Goal: Information Seeking & Learning: Check status

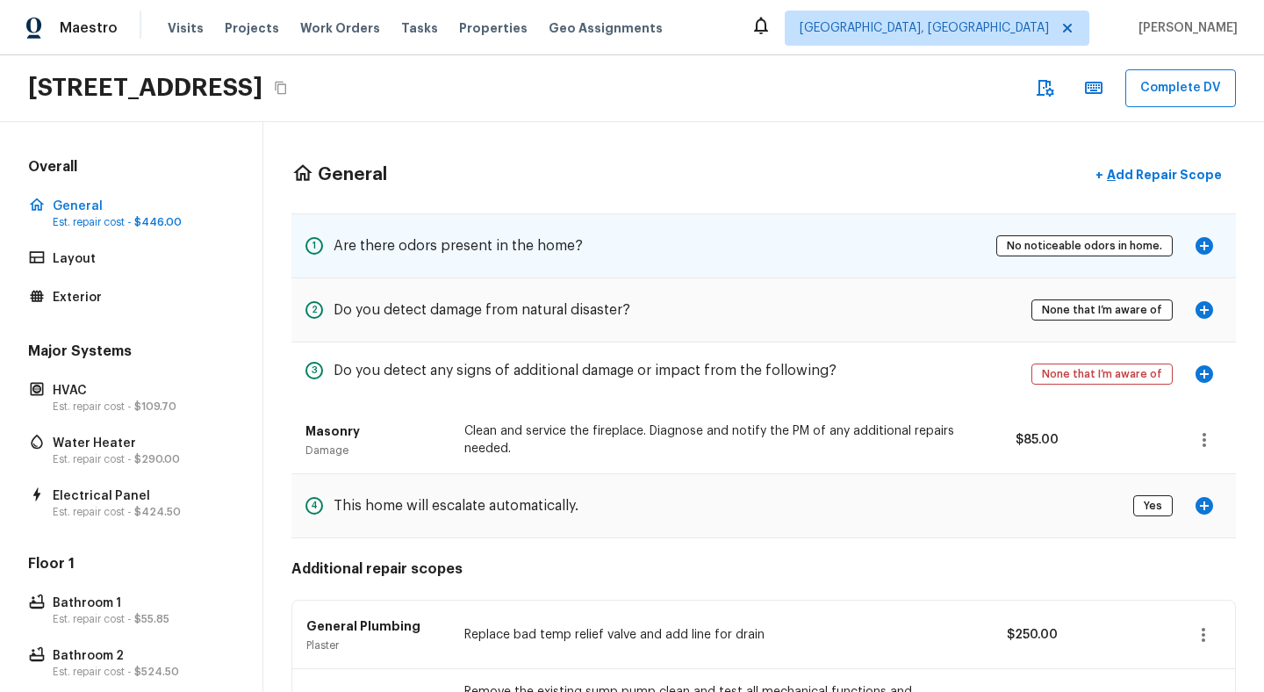
click at [509, 242] on h5 "Are there odors present in the home?" at bounding box center [458, 245] width 249 height 19
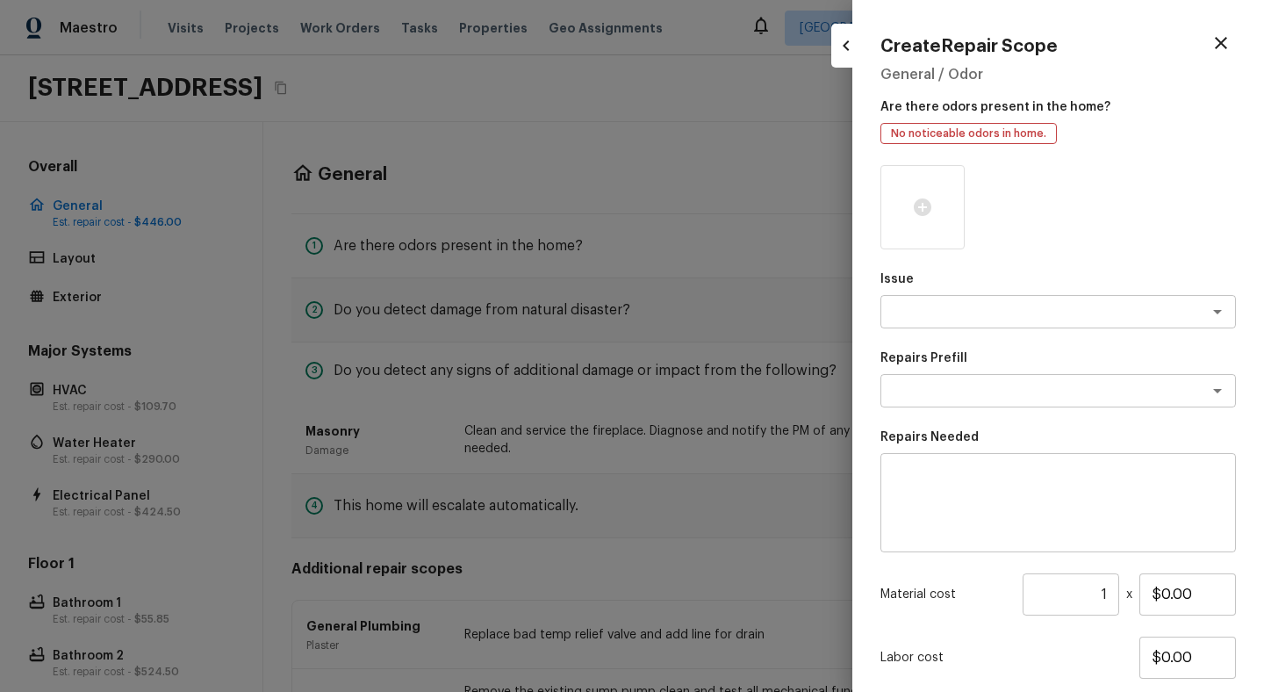
click at [559, 257] on div at bounding box center [632, 346] width 1264 height 692
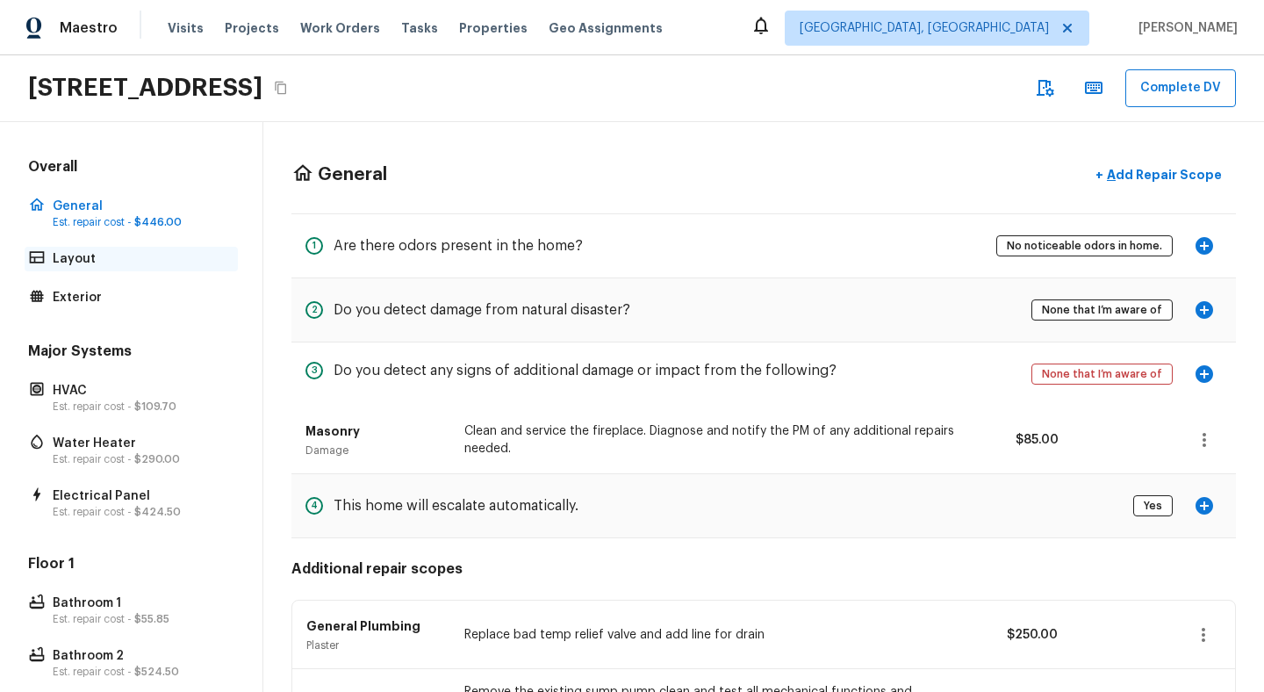
click at [123, 255] on p "Layout" at bounding box center [140, 259] width 175 height 18
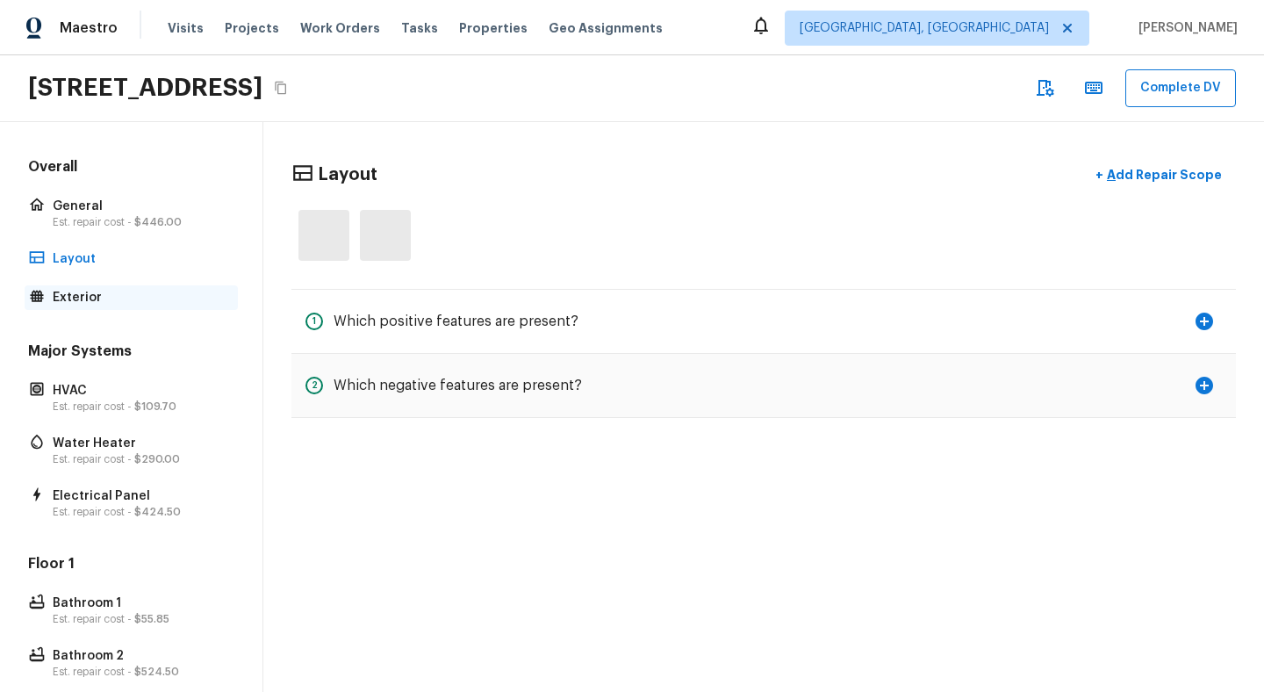
click at [111, 287] on div "Exterior" at bounding box center [131, 297] width 213 height 25
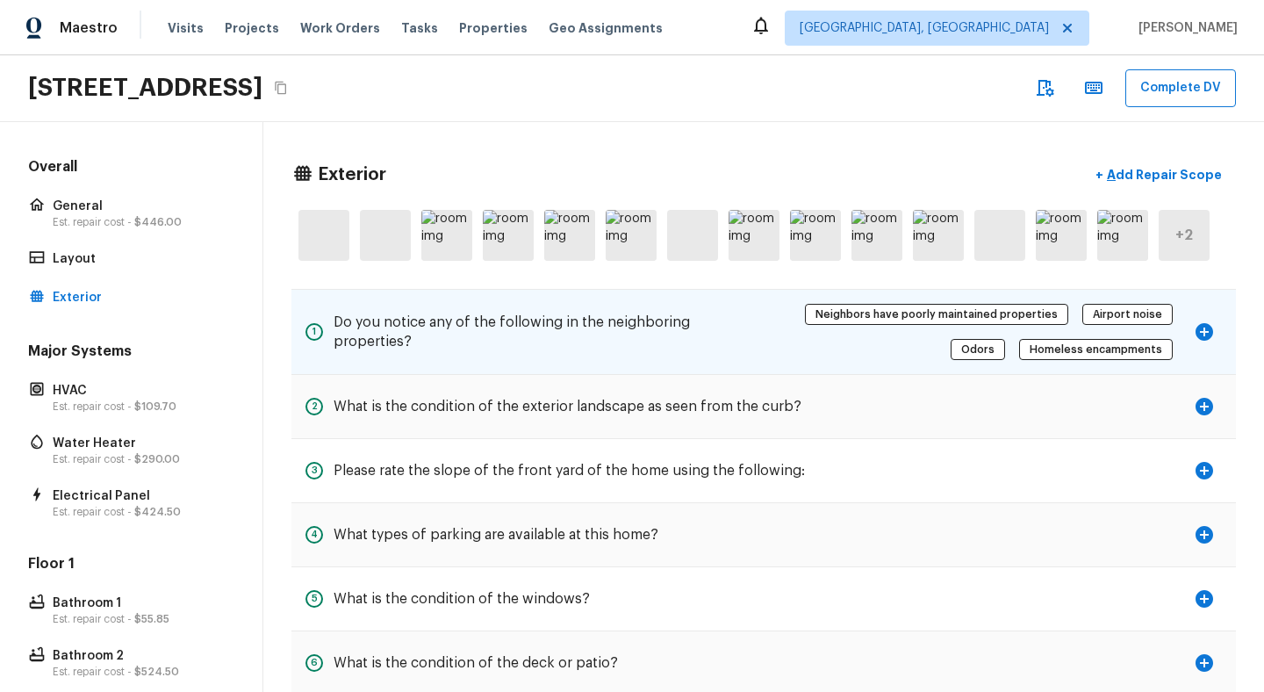
click at [455, 327] on h5 "Do you notice any of the following in the neighboring properties?" at bounding box center [538, 331] width 409 height 39
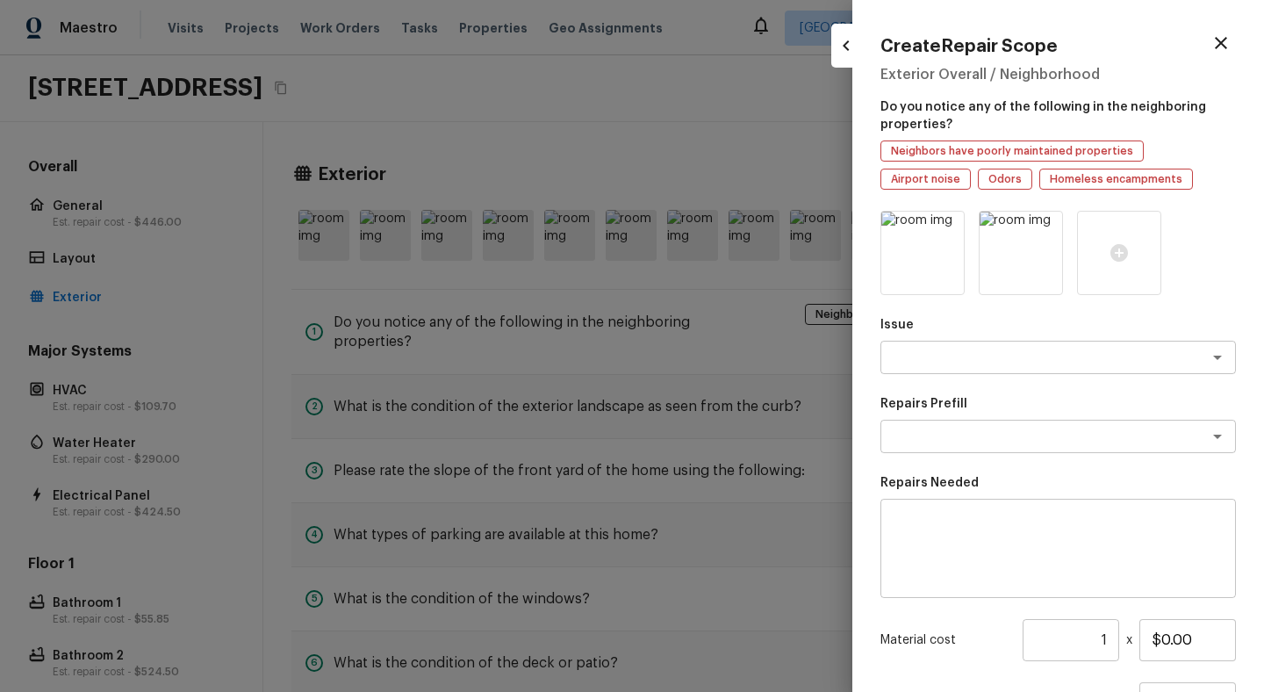
click at [601, 110] on div at bounding box center [632, 346] width 1264 height 692
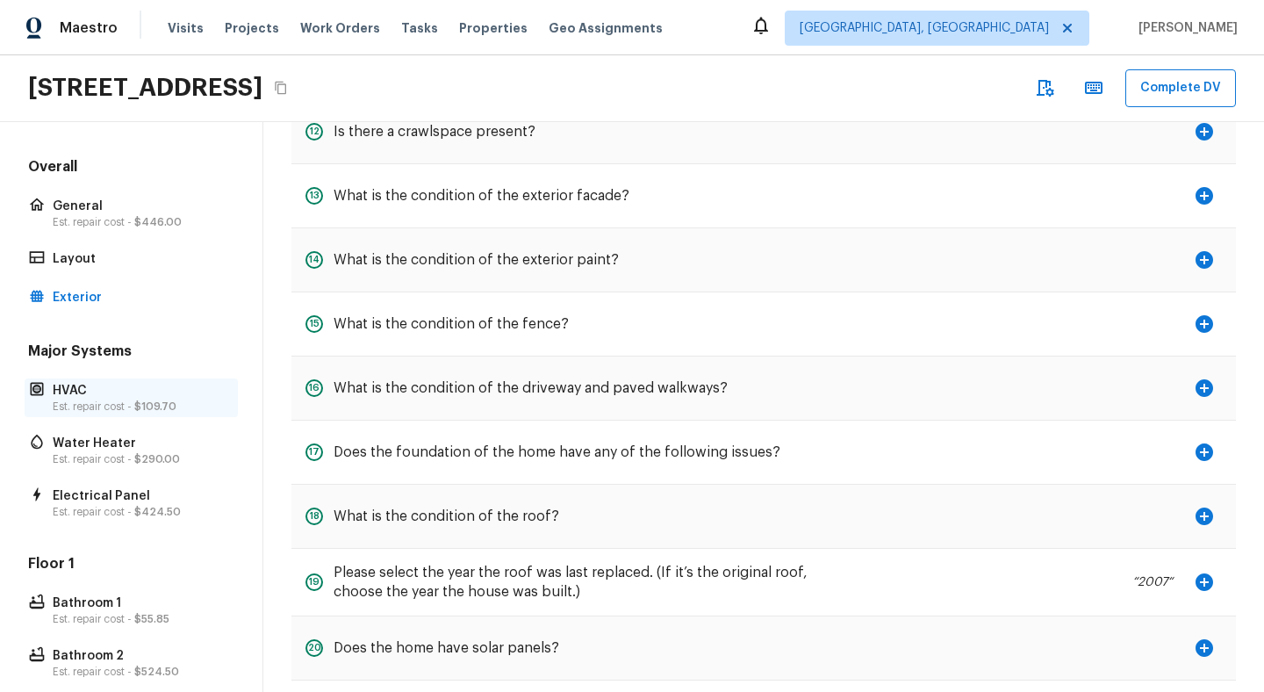
click at [138, 388] on p "HVAC" at bounding box center [140, 391] width 175 height 18
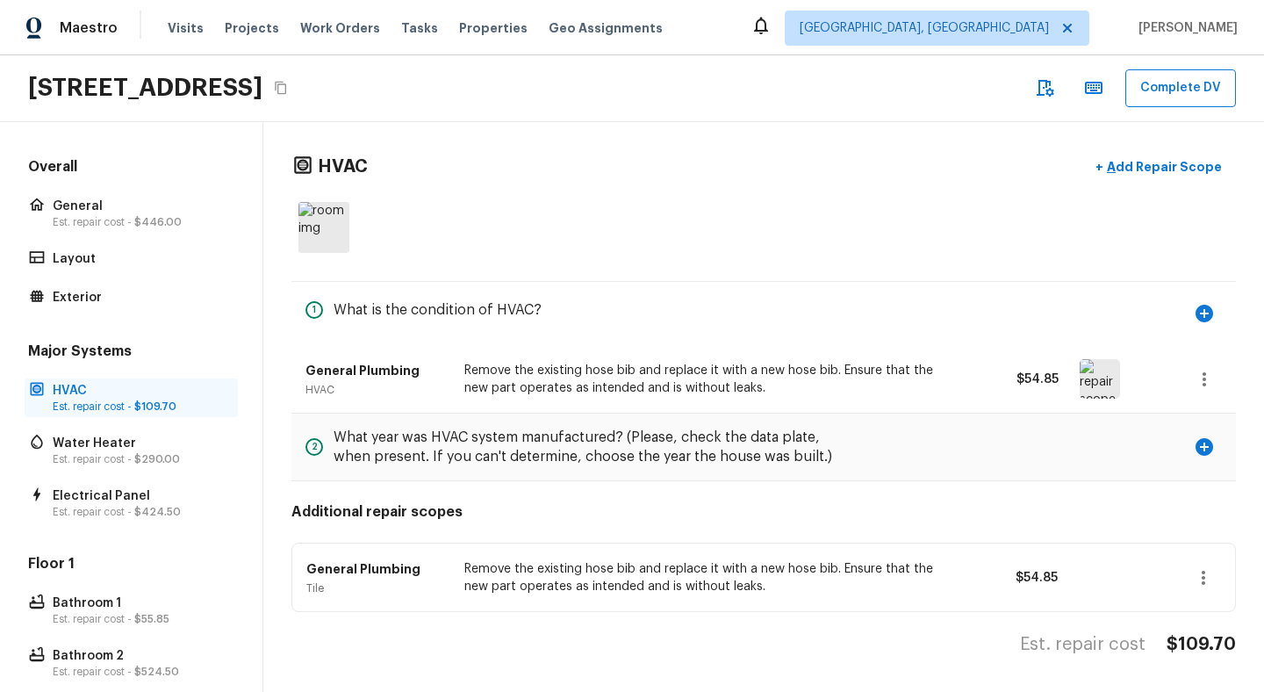
scroll to position [7, 0]
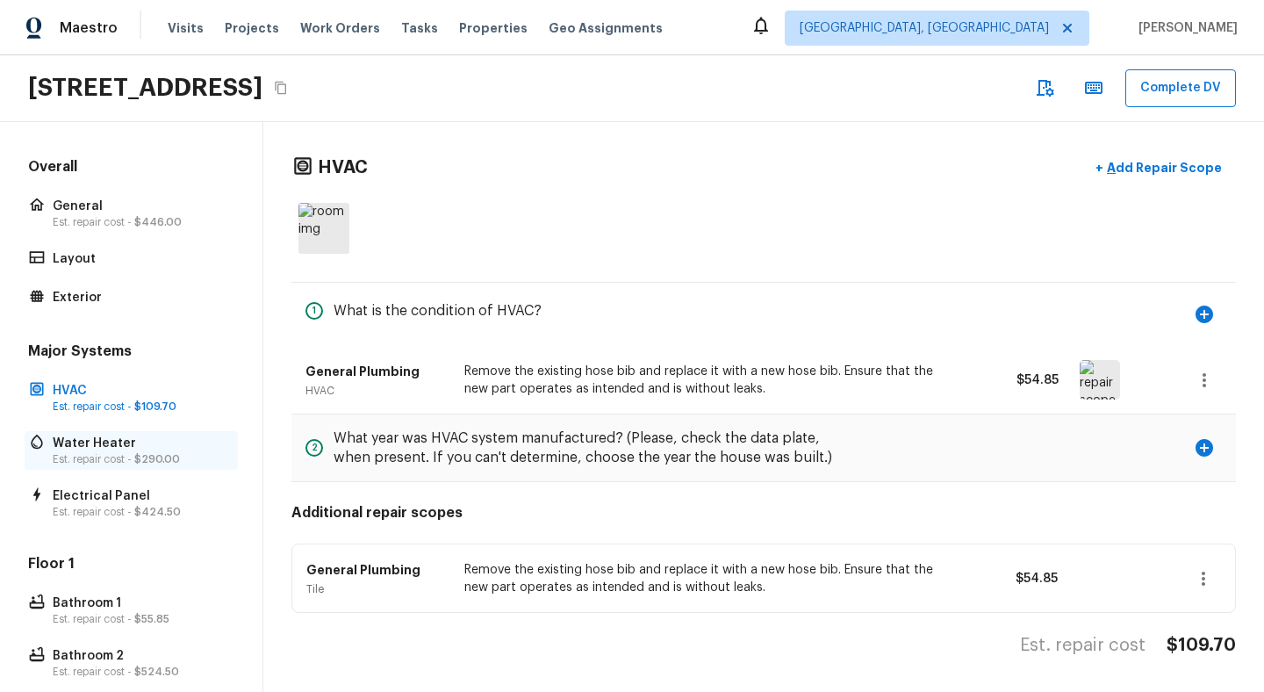
click at [78, 457] on p "Est. repair cost - $290.00" at bounding box center [140, 459] width 175 height 14
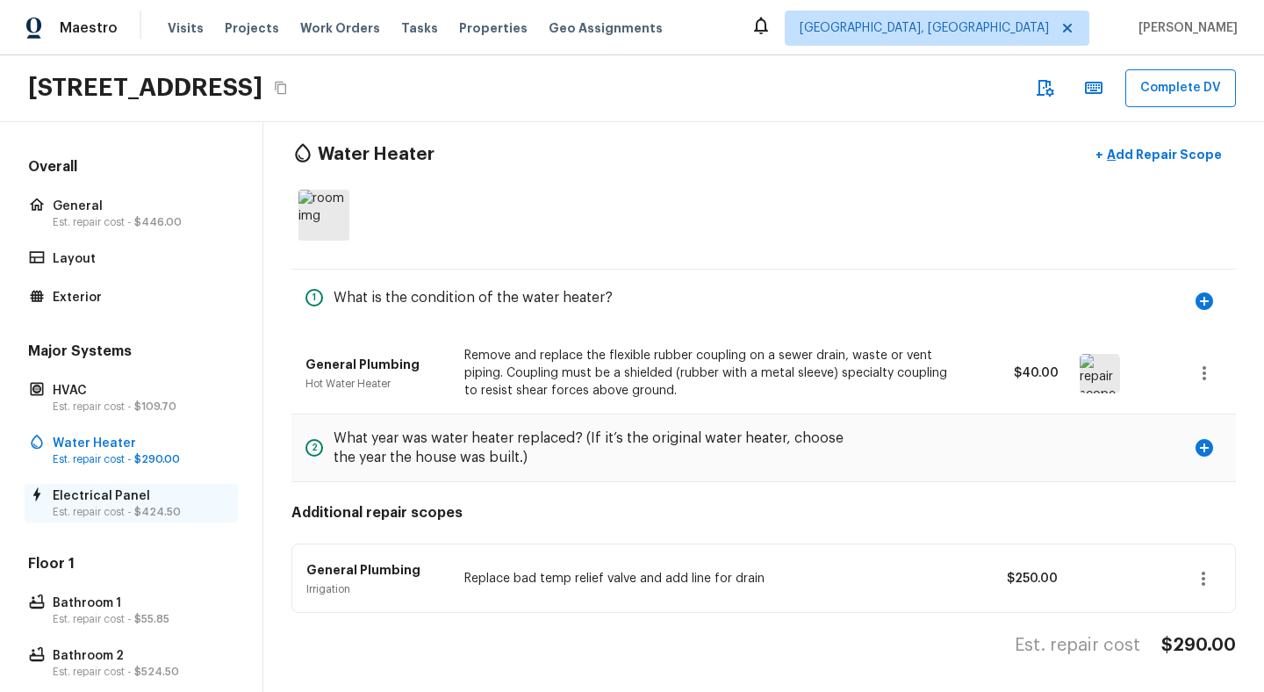
click at [83, 509] on p "Est. repair cost - $424.50" at bounding box center [140, 512] width 175 height 14
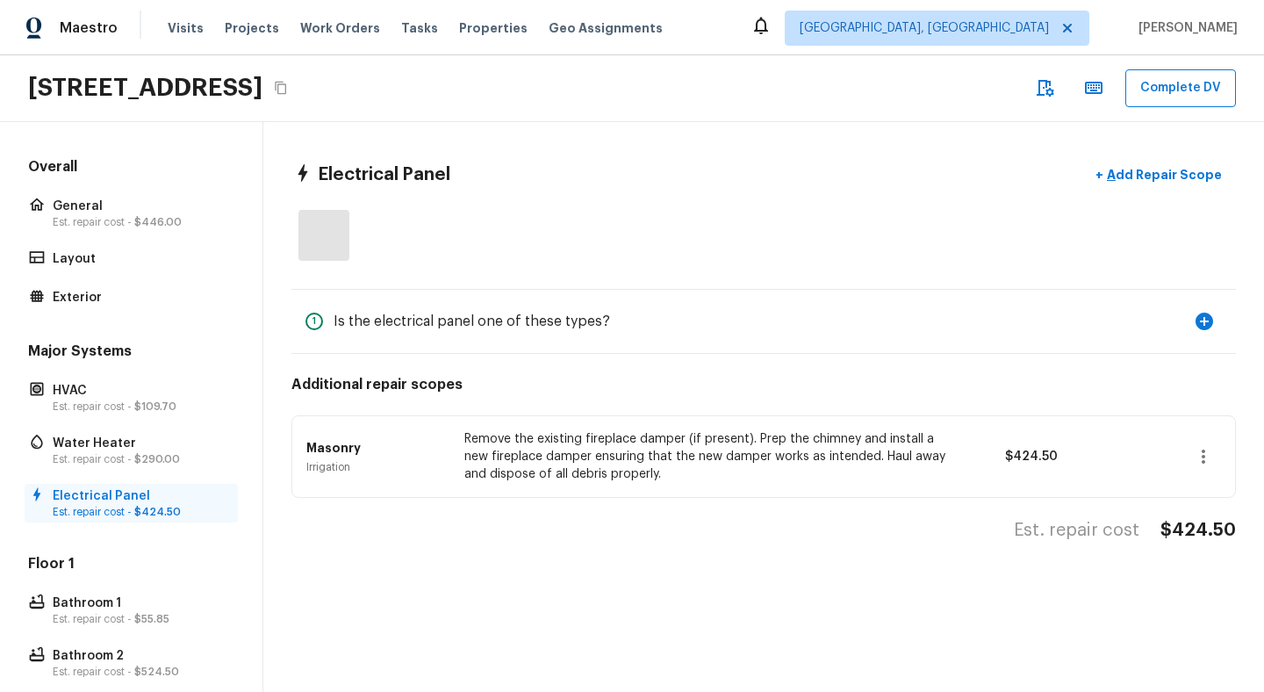
scroll to position [0, 0]
click at [98, 273] on div "Overall General Est. repair cost - $446.00 Layout Exterior" at bounding box center [131, 233] width 213 height 153
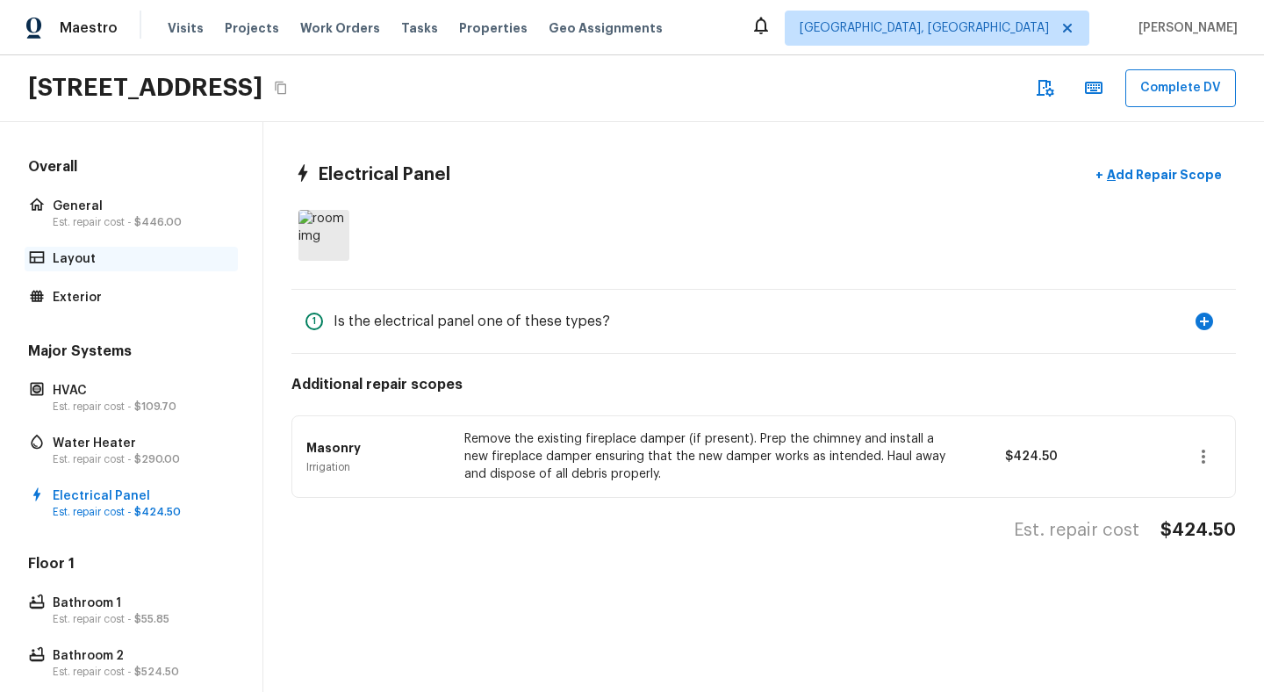
click at [82, 248] on div "Layout" at bounding box center [131, 259] width 213 height 25
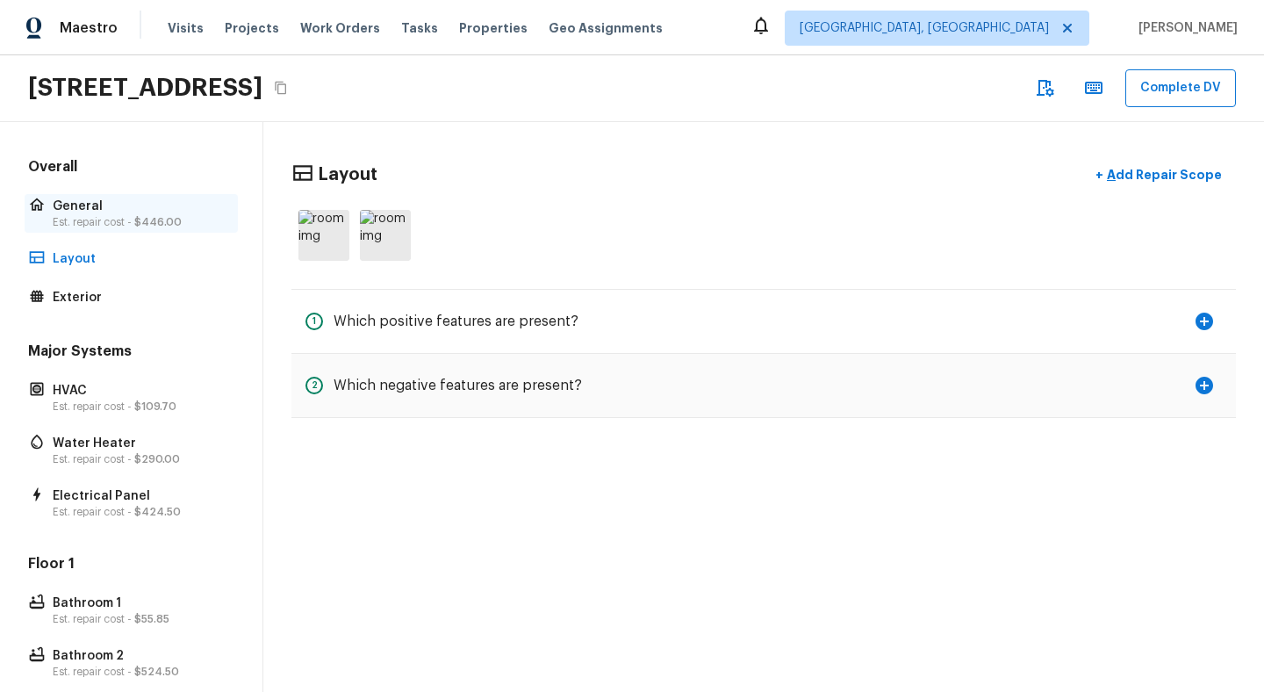
click at [82, 218] on p "Est. repair cost - $446.00" at bounding box center [140, 222] width 175 height 14
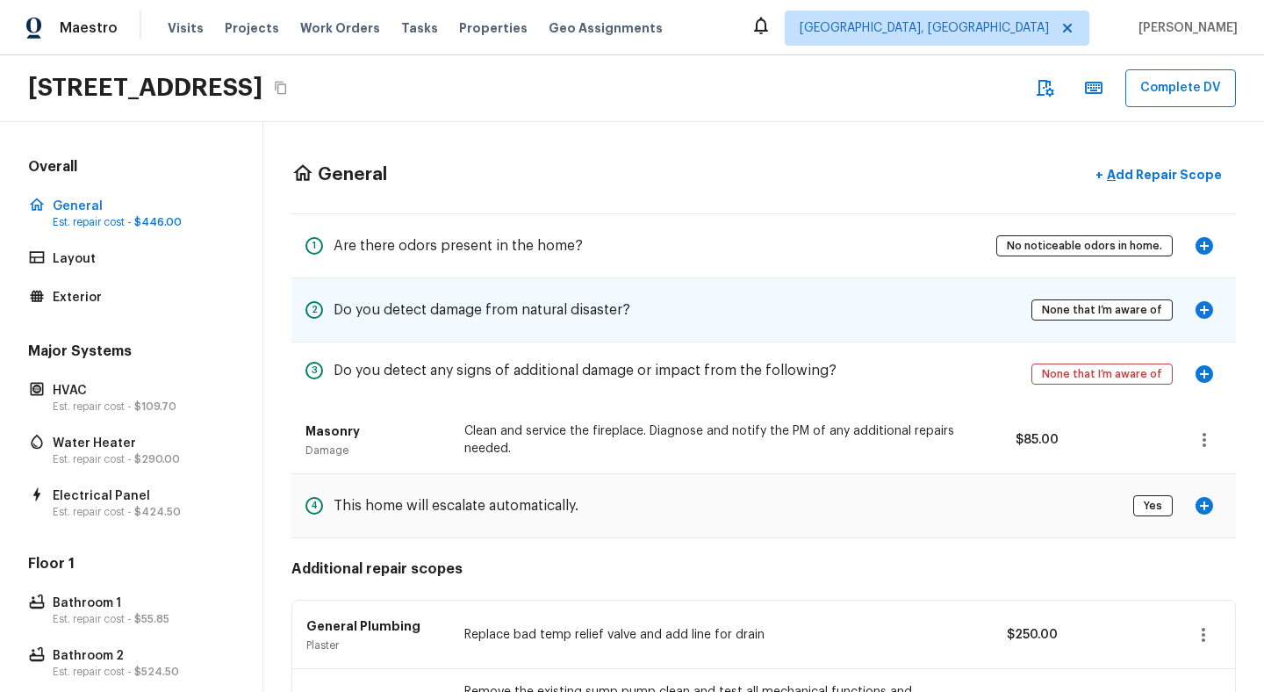
click at [609, 330] on div "2 Do you detect damage from natural disaster? None that I’m aware of" at bounding box center [763, 309] width 944 height 63
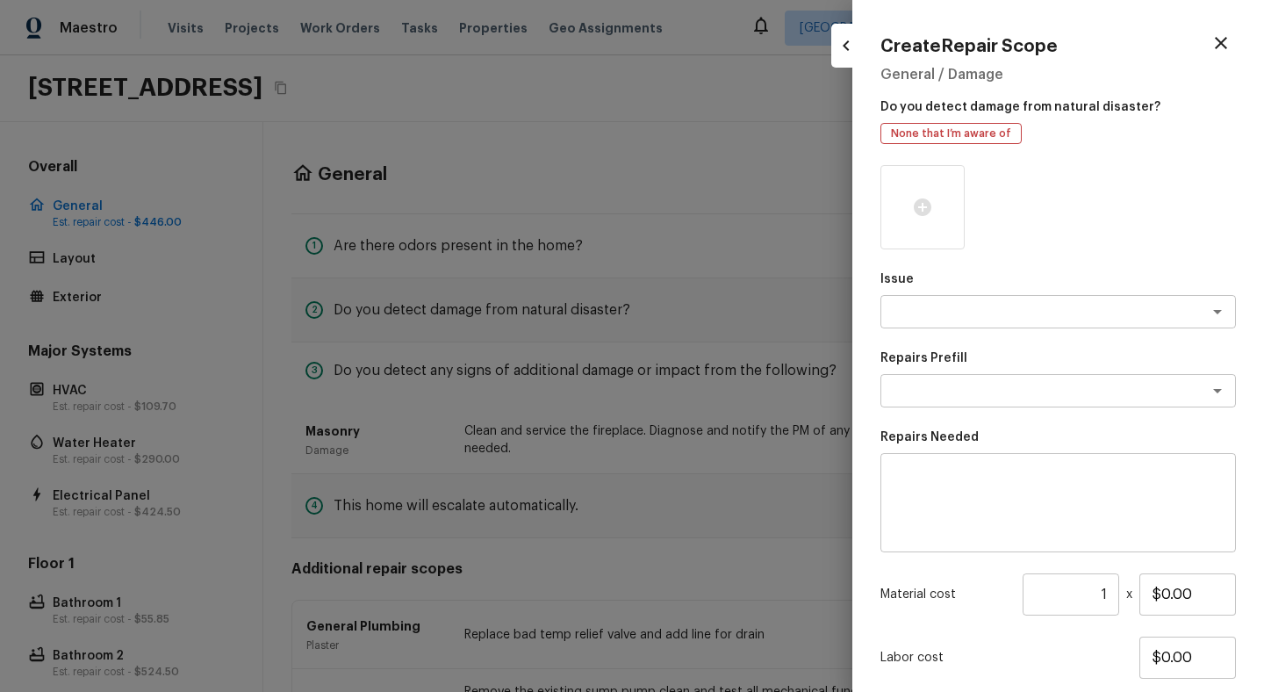
click at [575, 325] on div at bounding box center [632, 346] width 1264 height 692
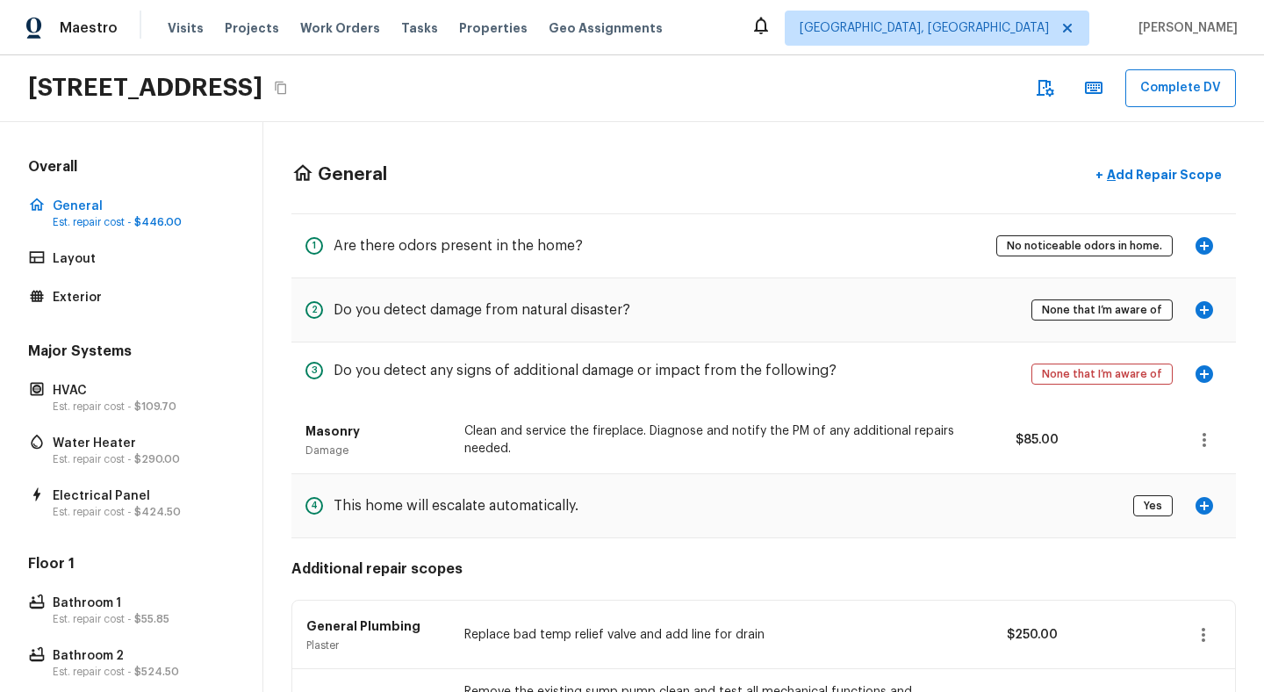
scroll to position [334, 0]
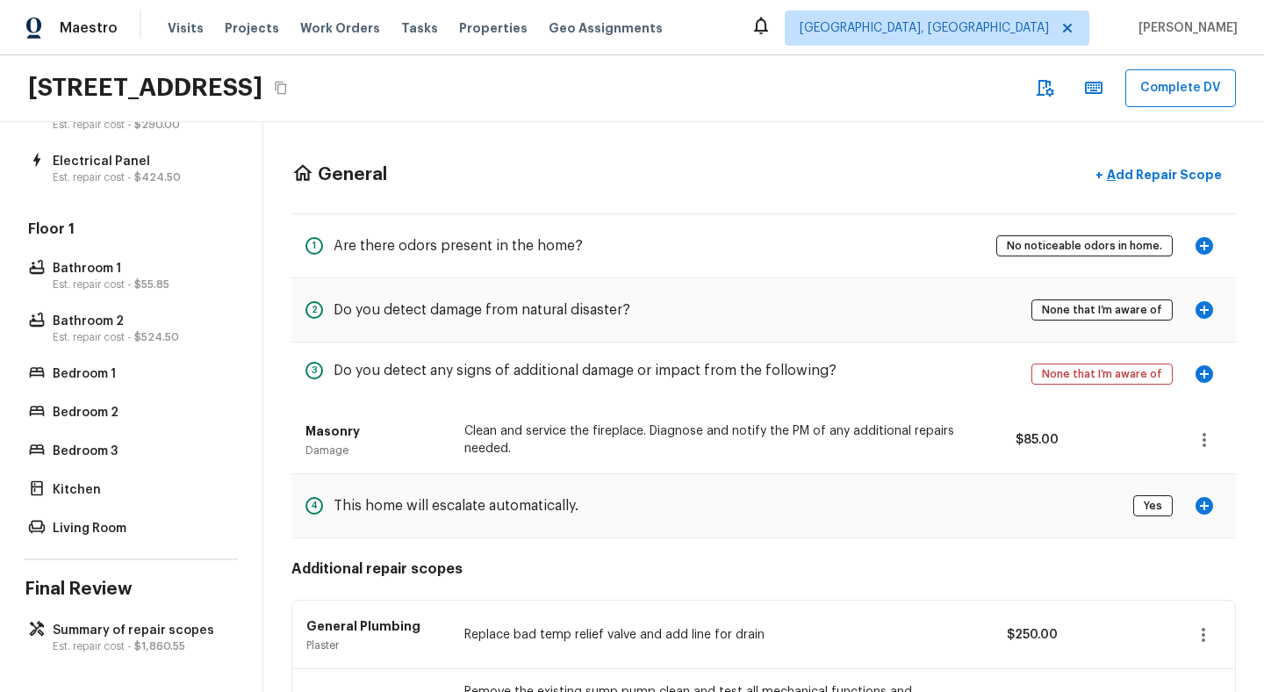
click at [87, 541] on div "Overall General Est. repair cost - $446.00 Layout Exterior Major Systems HVAC E…" at bounding box center [131, 407] width 263 height 570
click at [94, 513] on div "Floor 1 Bathroom 1 Est. repair cost - $55.85 Bathroom 2 Est. repair cost - $524…" at bounding box center [131, 379] width 213 height 321
click at [93, 527] on p "Living Room" at bounding box center [140, 529] width 175 height 18
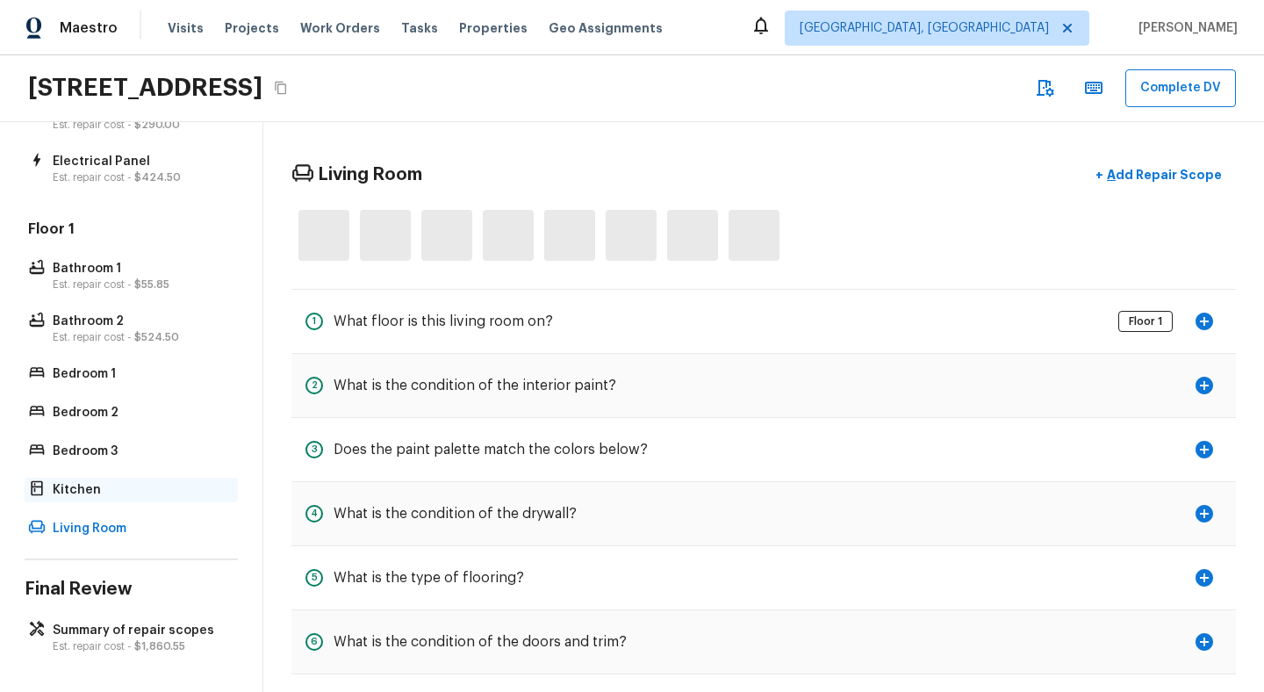
click at [97, 496] on p "Kitchen" at bounding box center [140, 490] width 175 height 18
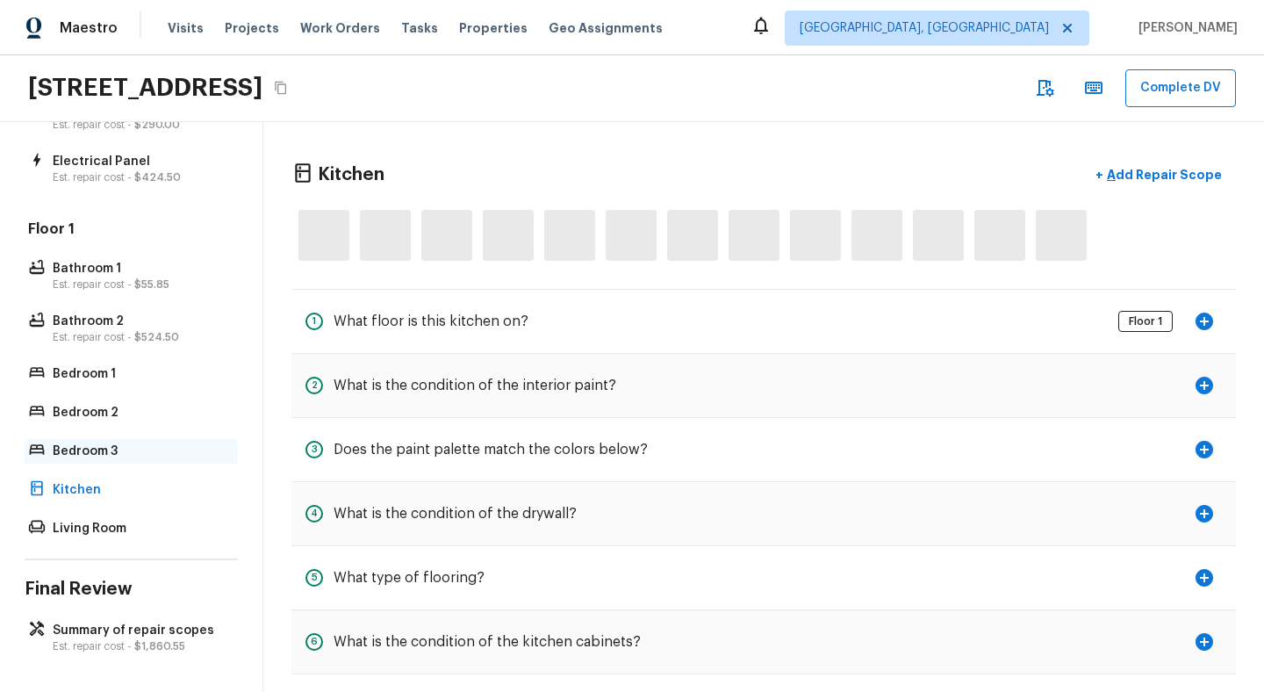
click at [111, 443] on p "Bedroom 3" at bounding box center [140, 451] width 175 height 18
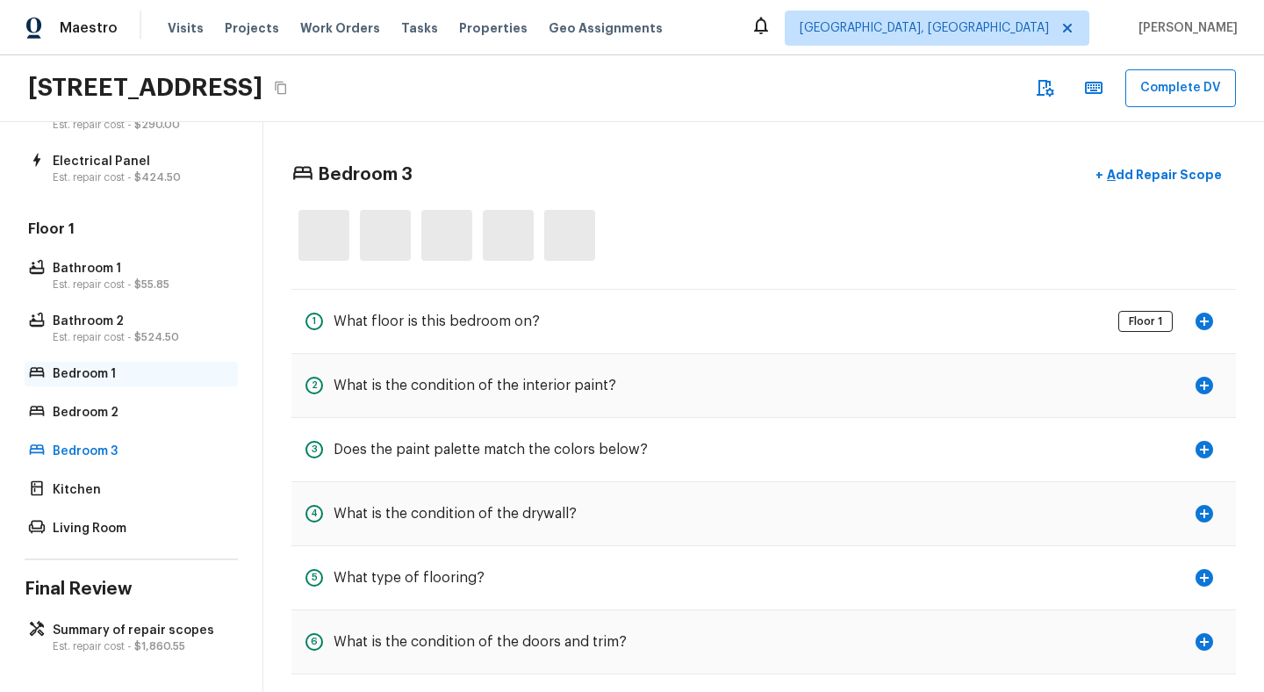
scroll to position [0, 0]
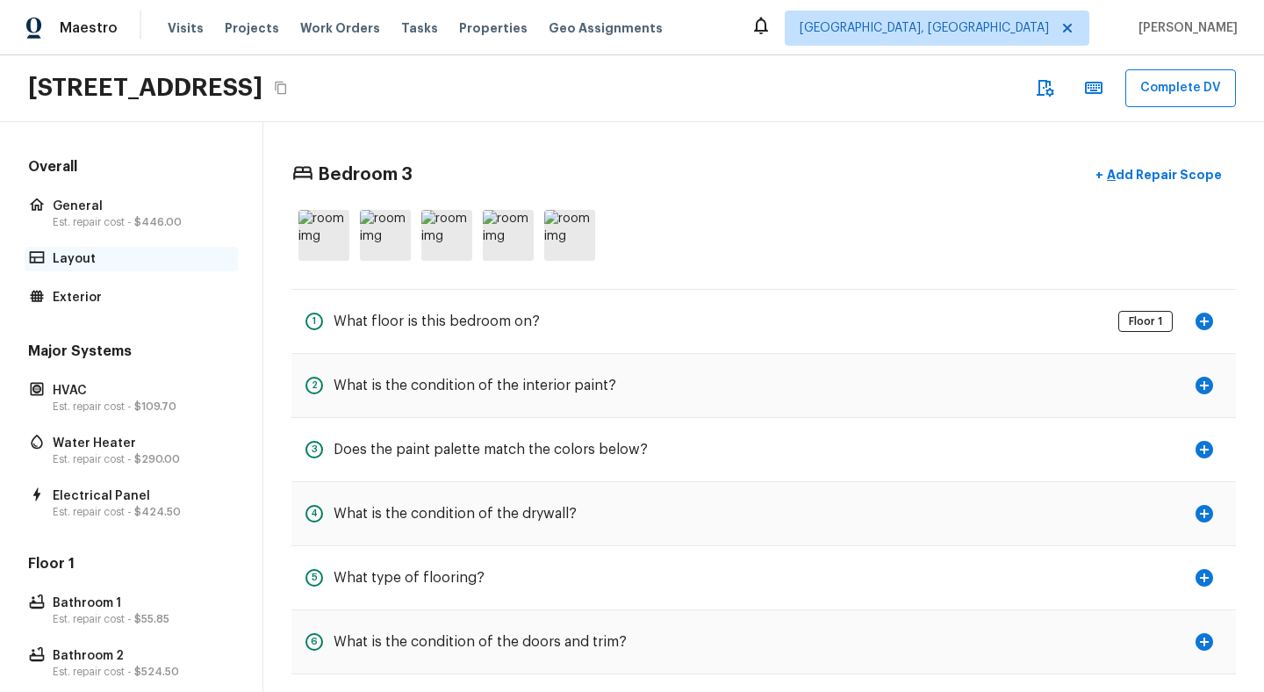
click at [92, 258] on p "Layout" at bounding box center [140, 259] width 175 height 18
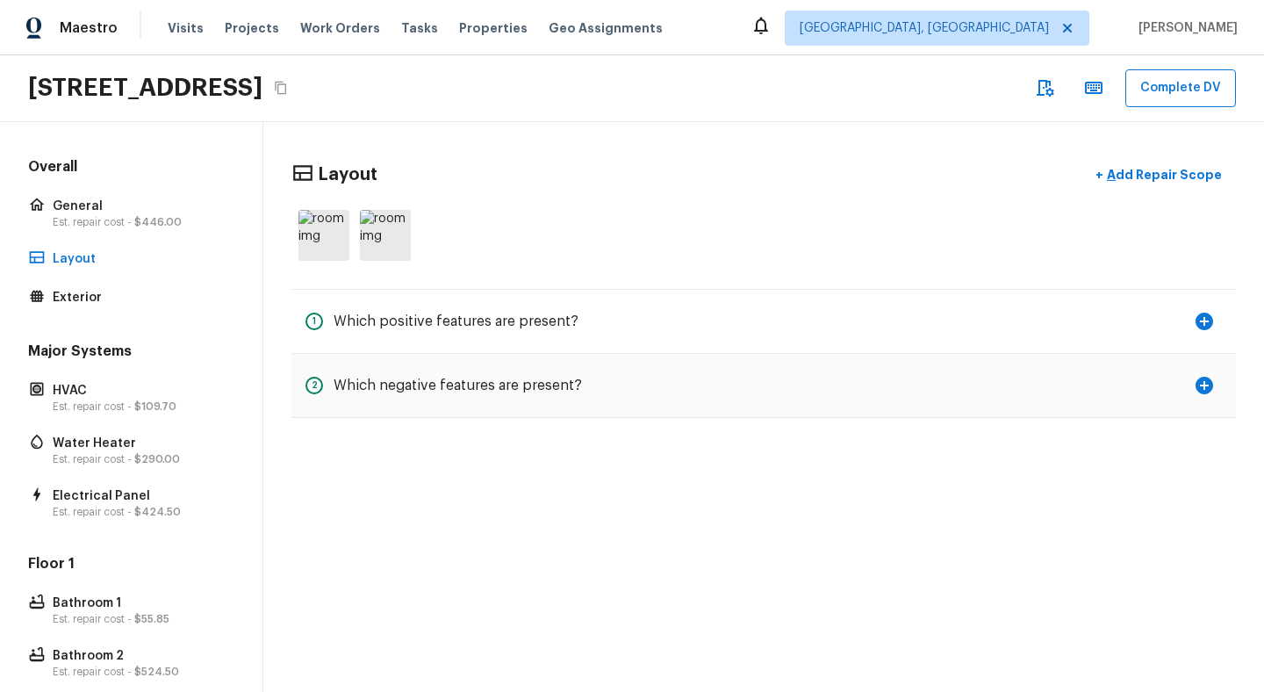
click at [85, 310] on div "Overall General Est. repair cost - $446.00 Layout Exterior Major Systems HVAC E…" at bounding box center [131, 516] width 213 height 718
click at [79, 299] on p "Exterior" at bounding box center [140, 298] width 175 height 18
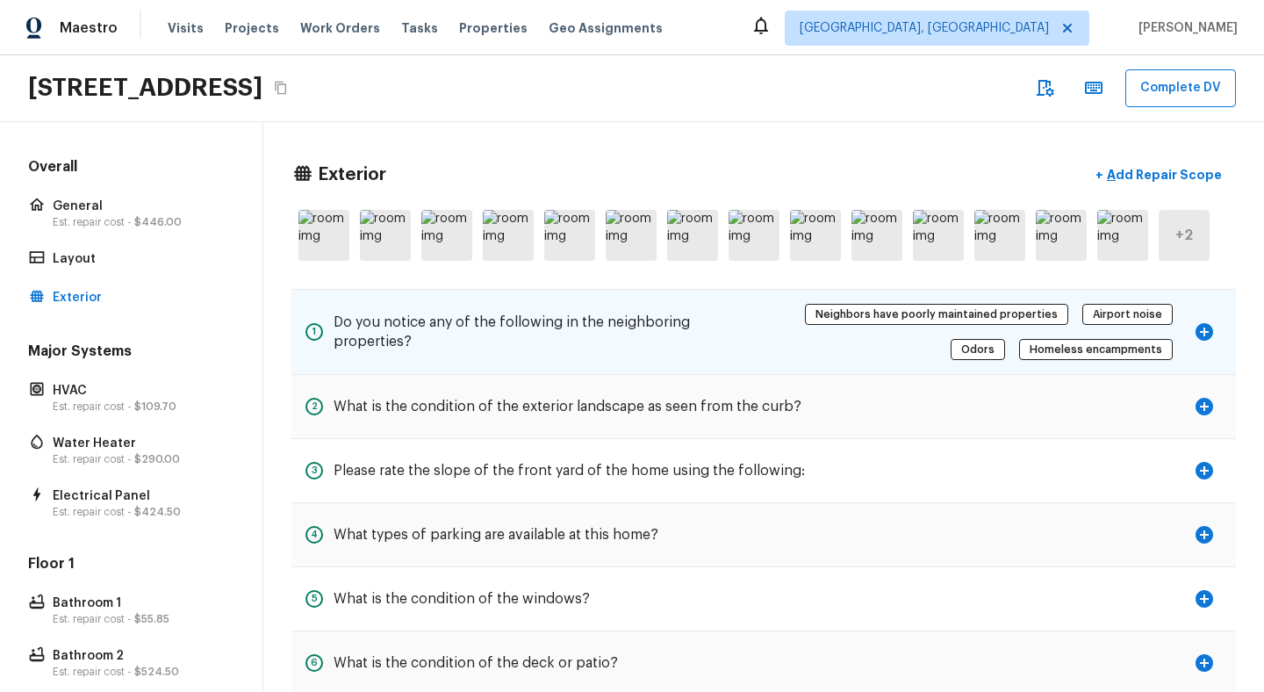
click at [529, 342] on h5 "Do you notice any of the following in the neighboring properties?" at bounding box center [538, 331] width 409 height 39
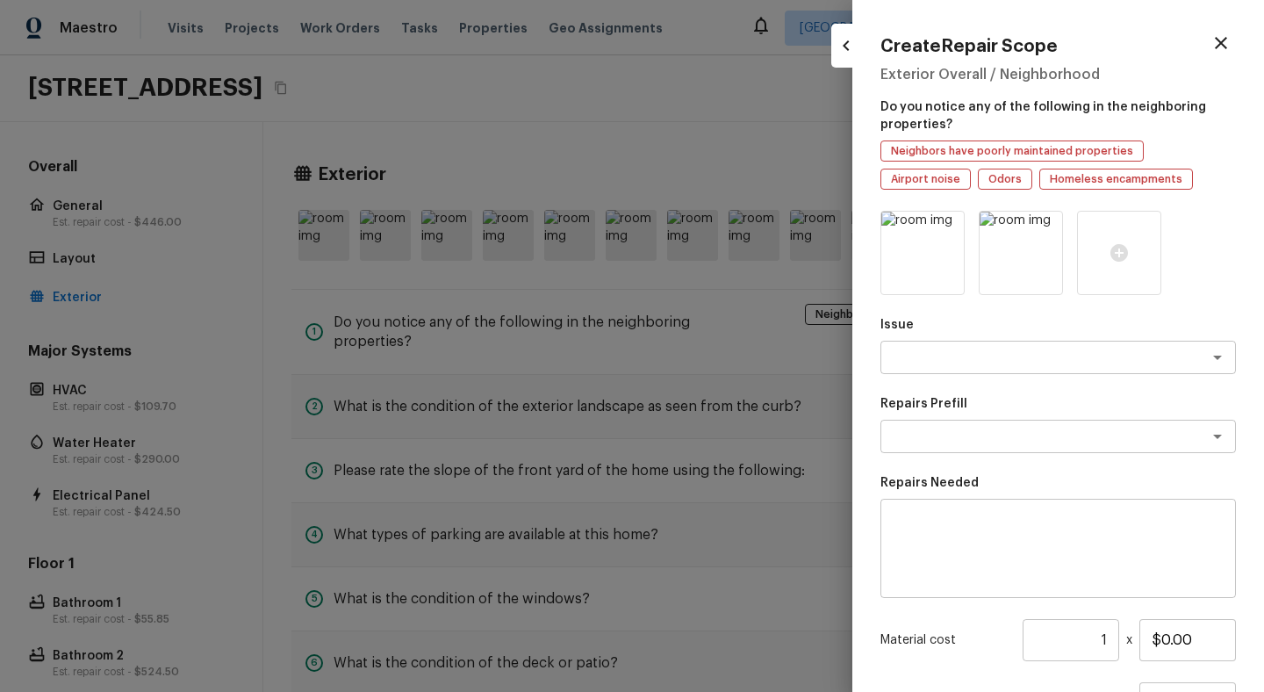
click at [585, 369] on div at bounding box center [632, 346] width 1264 height 692
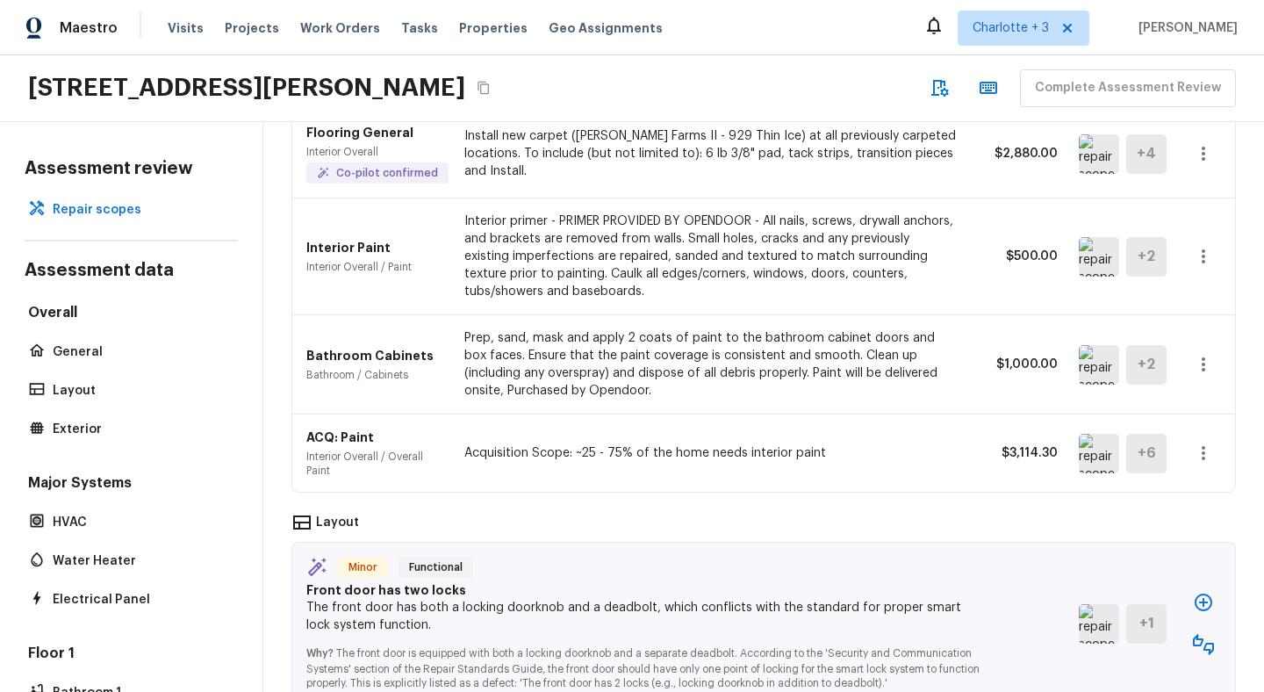
scroll to position [680, 0]
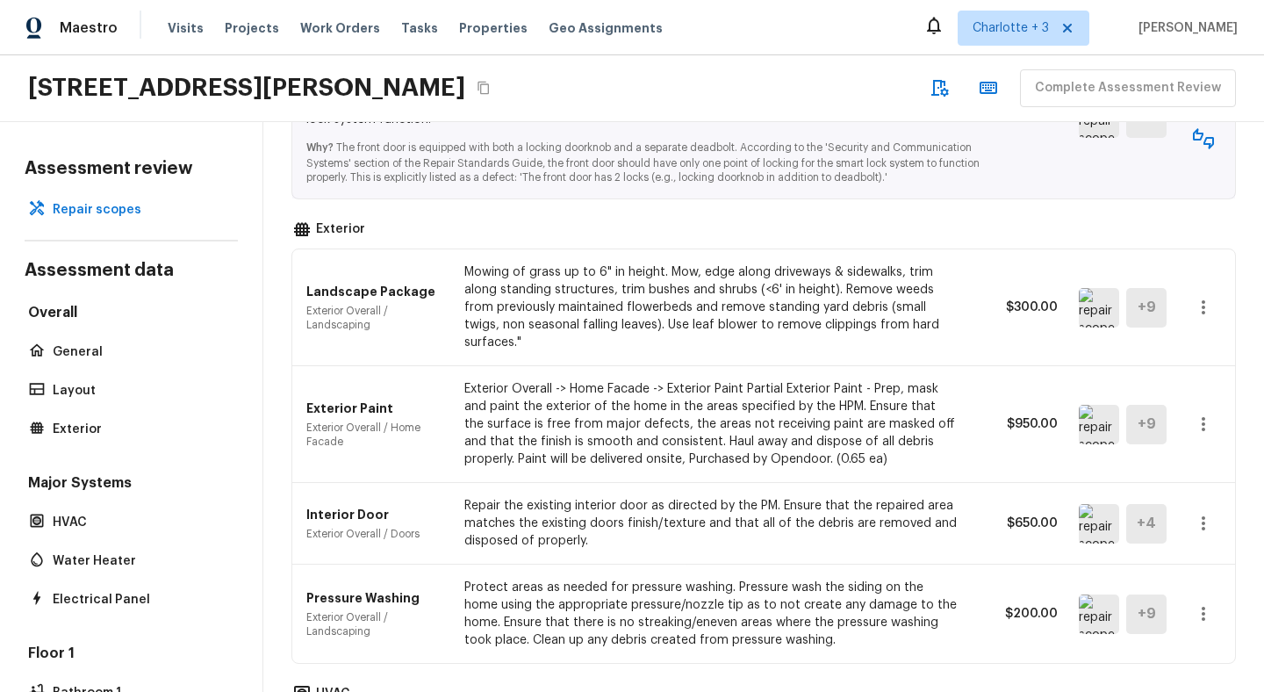
click at [1203, 300] on icon "button" at bounding box center [1204, 307] width 4 height 14
click at [957, 398] on div at bounding box center [632, 346] width 1264 height 692
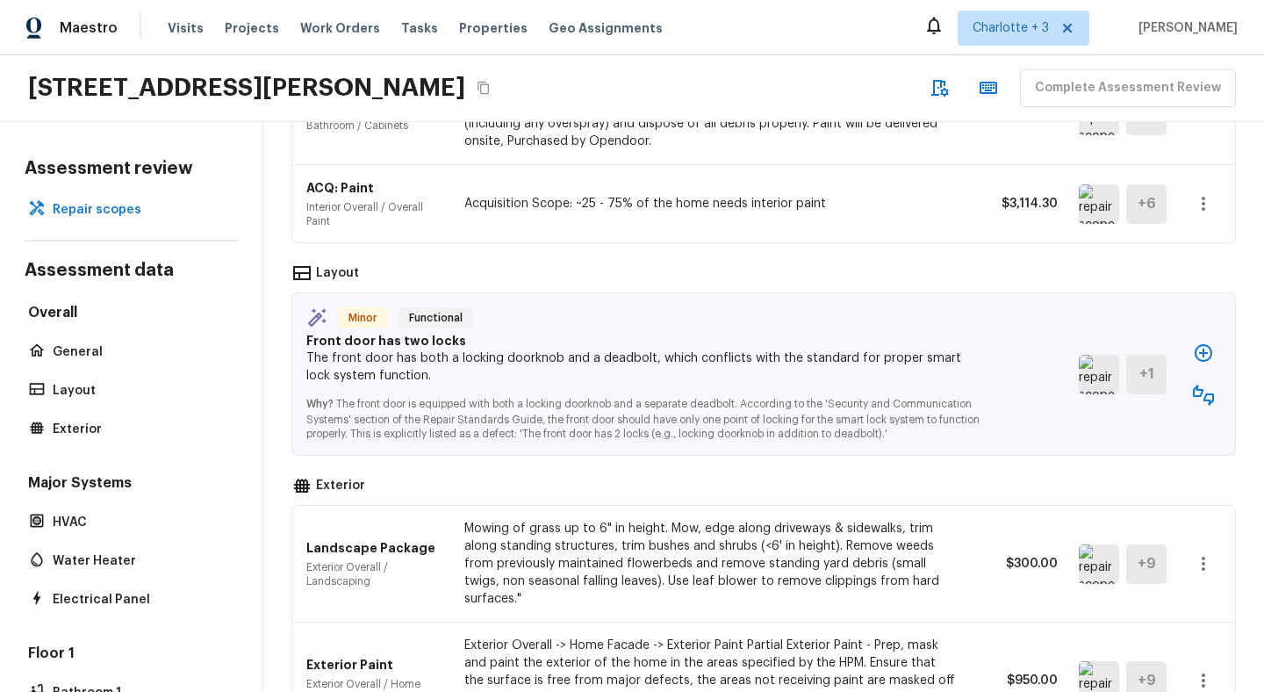
scroll to position [0, 0]
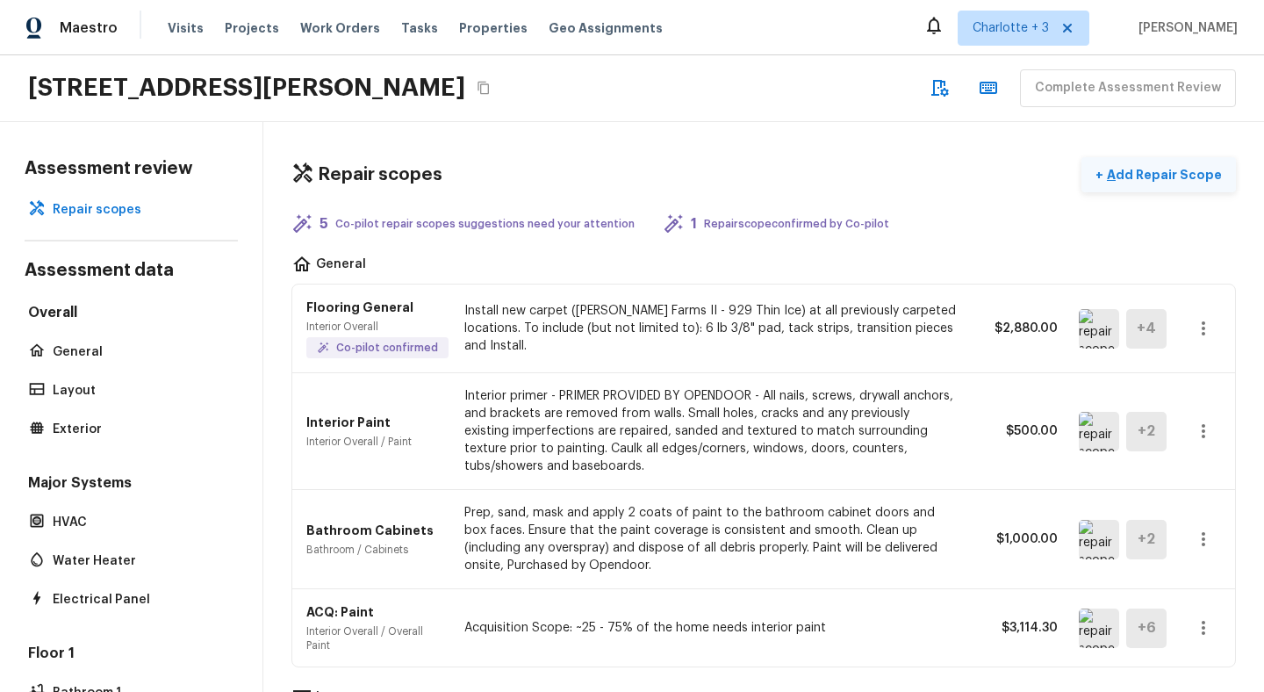
click at [1155, 170] on p "Add Repair Scope" at bounding box center [1162, 175] width 118 height 18
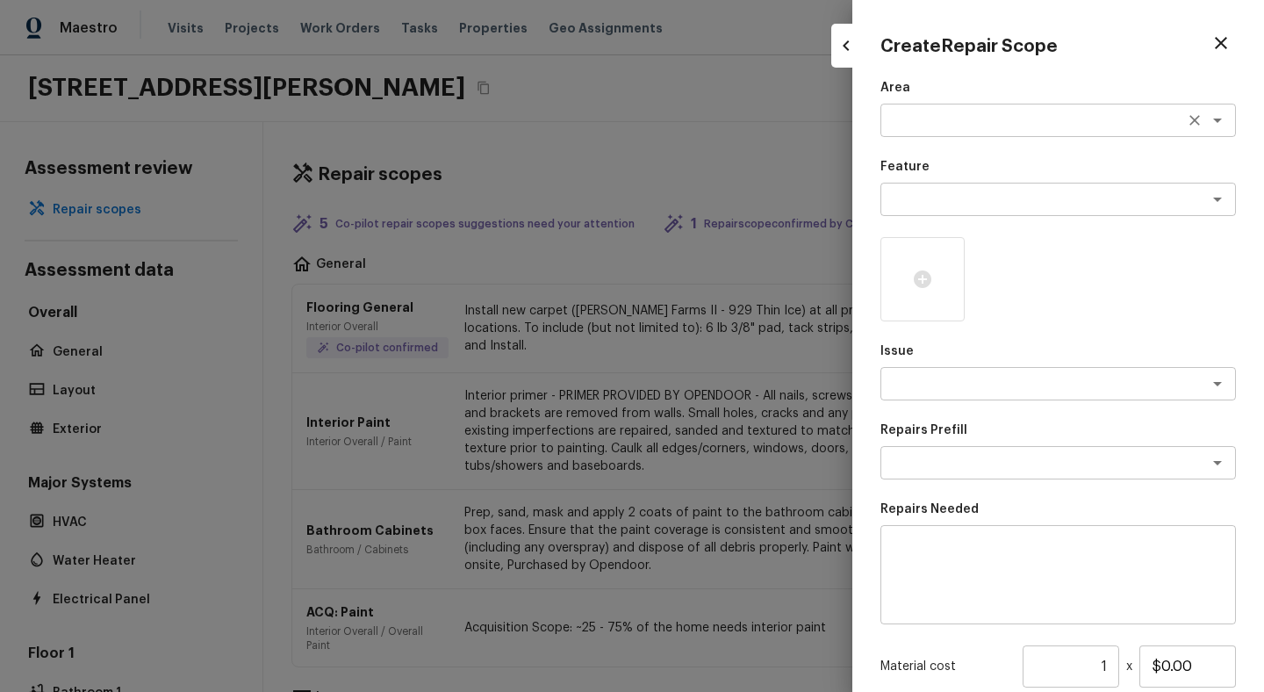
click at [929, 111] on div "x ​" at bounding box center [1057, 120] width 355 height 33
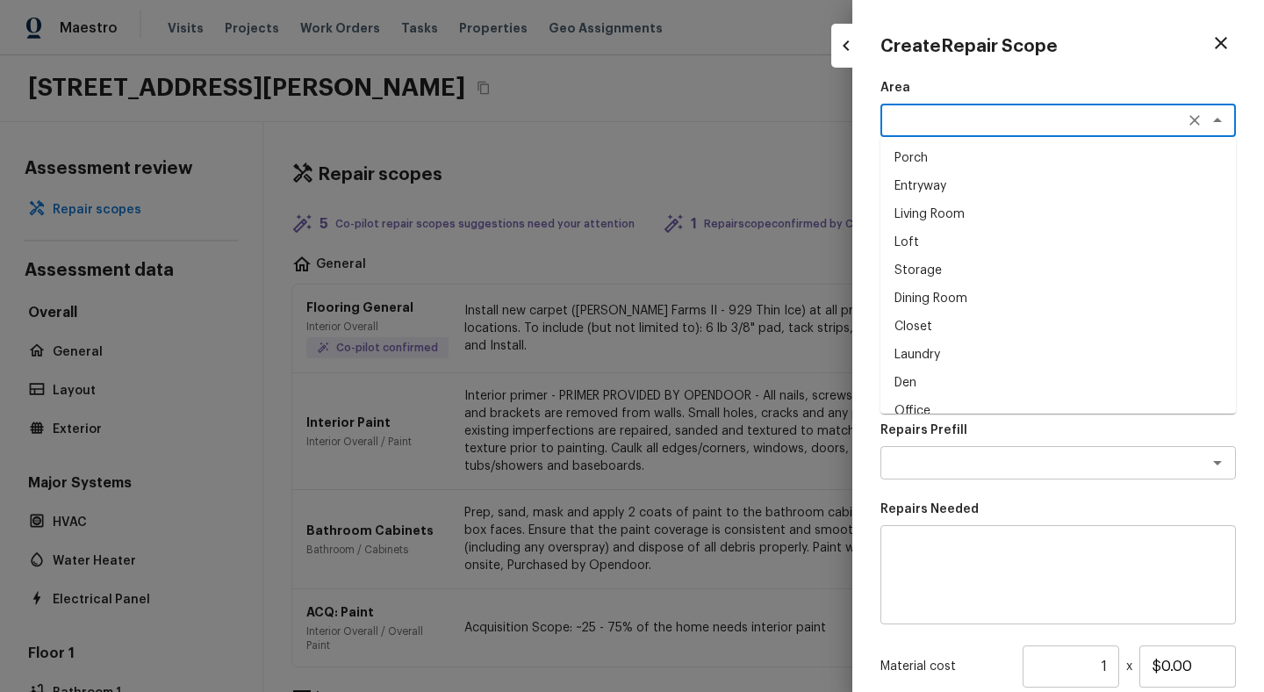
click at [924, 220] on li "Living Room" at bounding box center [1057, 214] width 355 height 28
type textarea "Living Room"
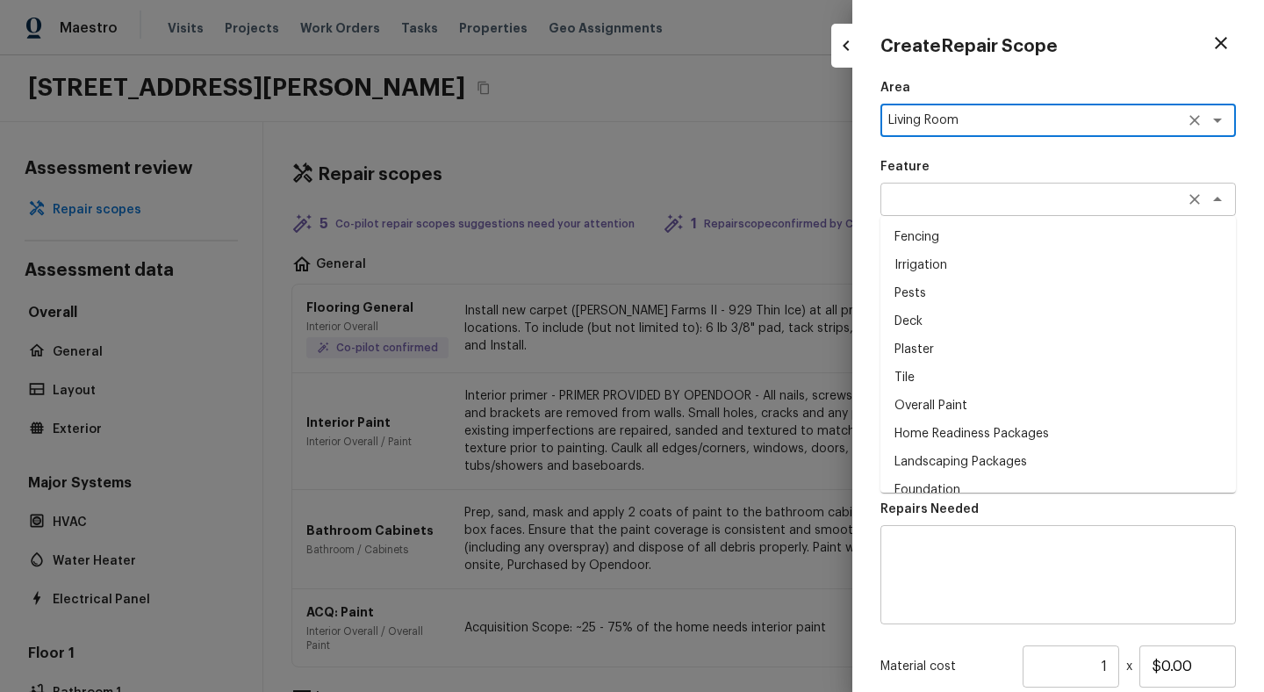
click at [927, 213] on div "x ​" at bounding box center [1057, 199] width 355 height 33
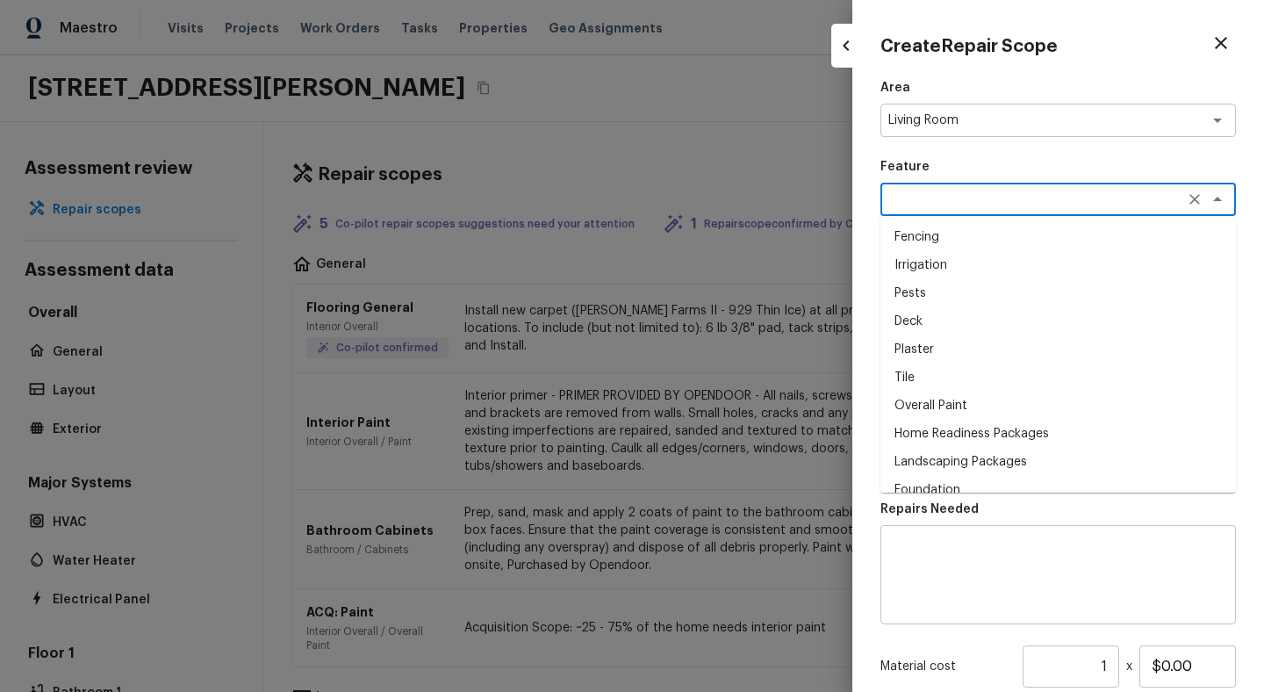
scroll to position [16, 0]
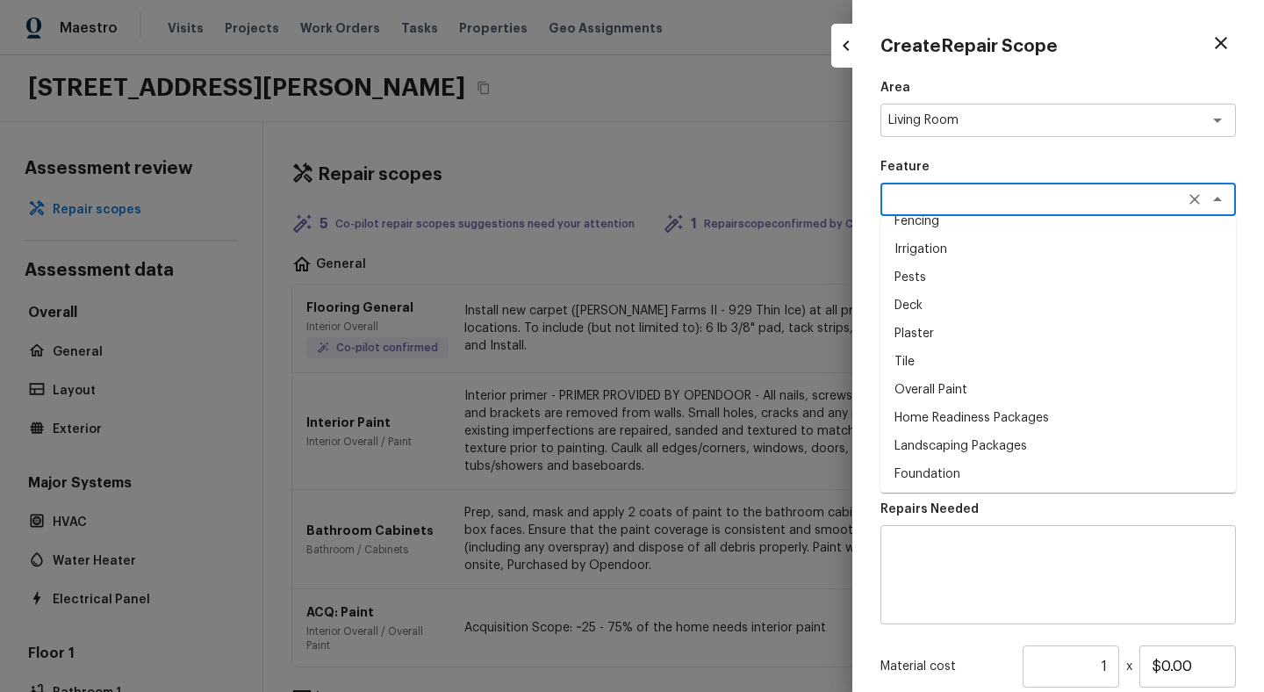
click at [931, 286] on li "Pests" at bounding box center [1057, 277] width 355 height 28
type textarea "Pests"
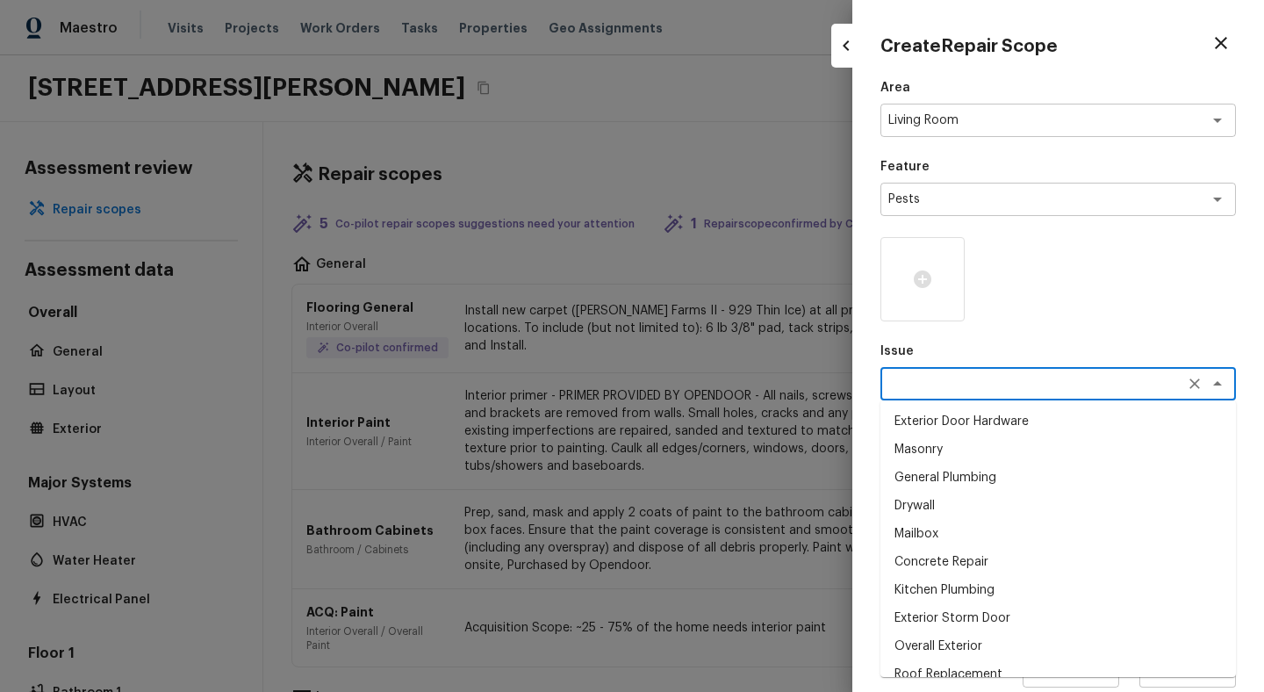
click at [968, 378] on textarea at bounding box center [1033, 384] width 291 height 18
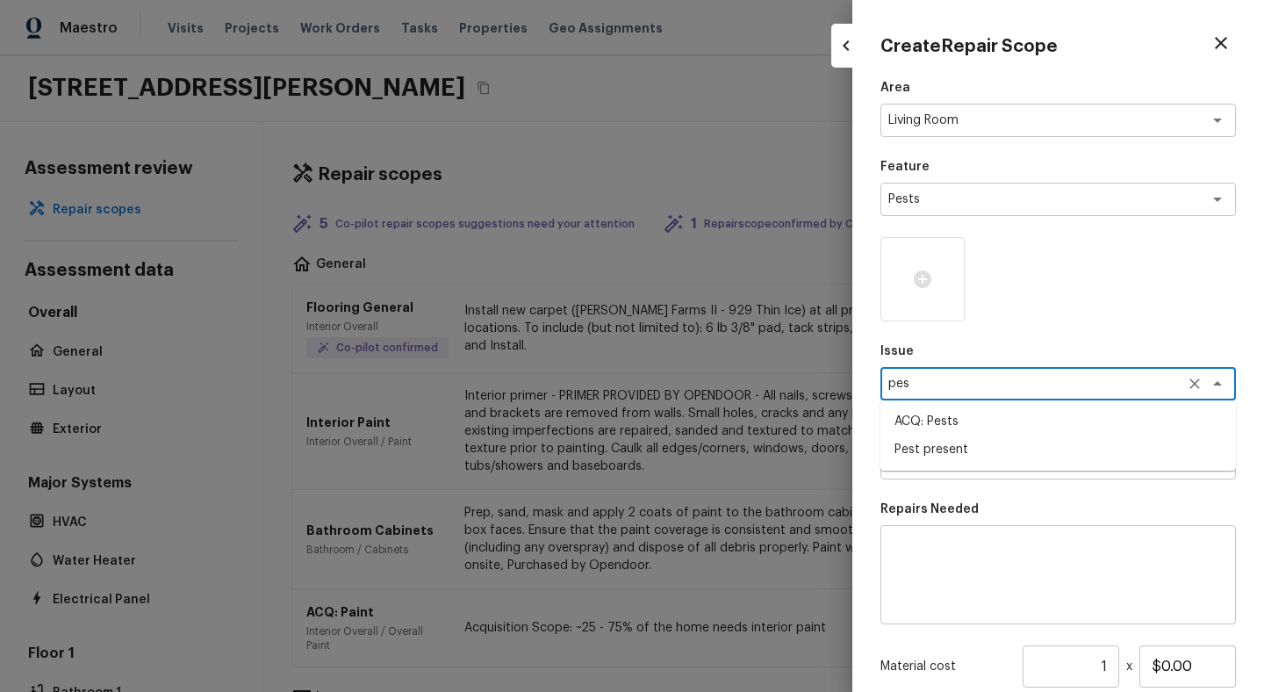
click at [968, 447] on li "Pest present" at bounding box center [1057, 449] width 355 height 28
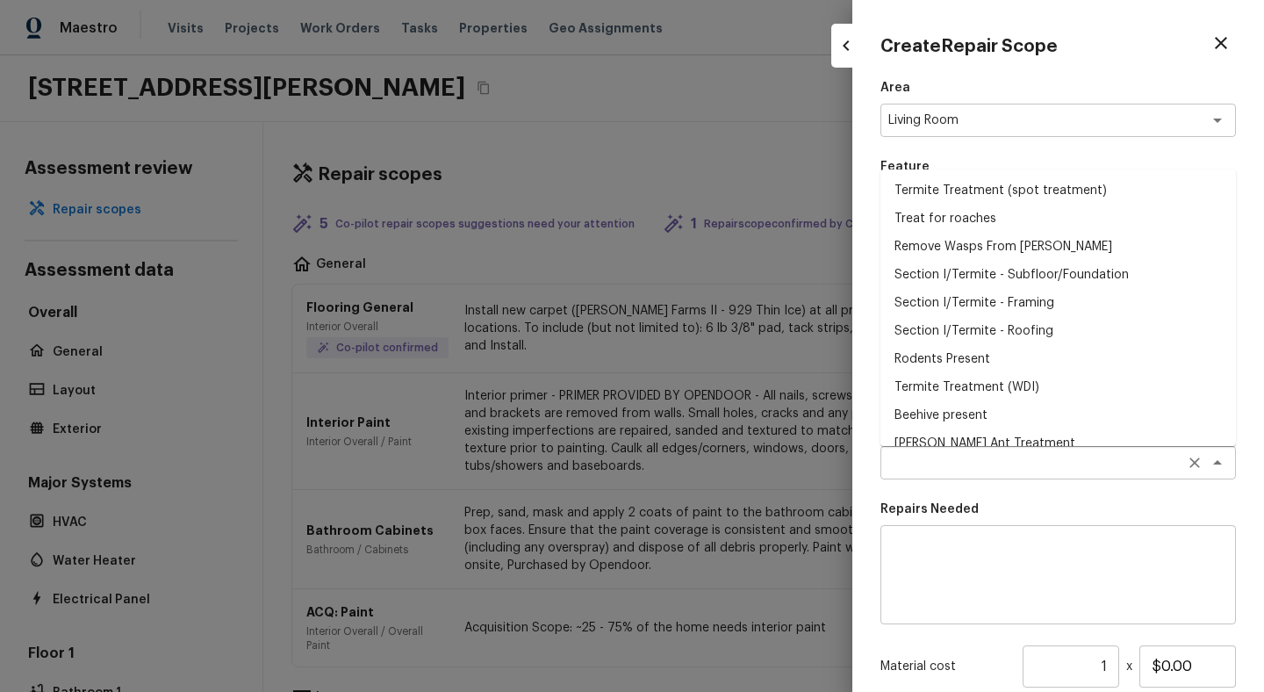
click at [967, 452] on div "x ​" at bounding box center [1057, 462] width 355 height 33
type textarea "Pest present"
click at [922, 198] on li "Termite Treatment (spot treatment)" at bounding box center [1057, 190] width 355 height 28
type textarea "Termite Treatment (spot treatment)"
type textarea "Spot treat for active termite infestation and provide a clear WDI report"
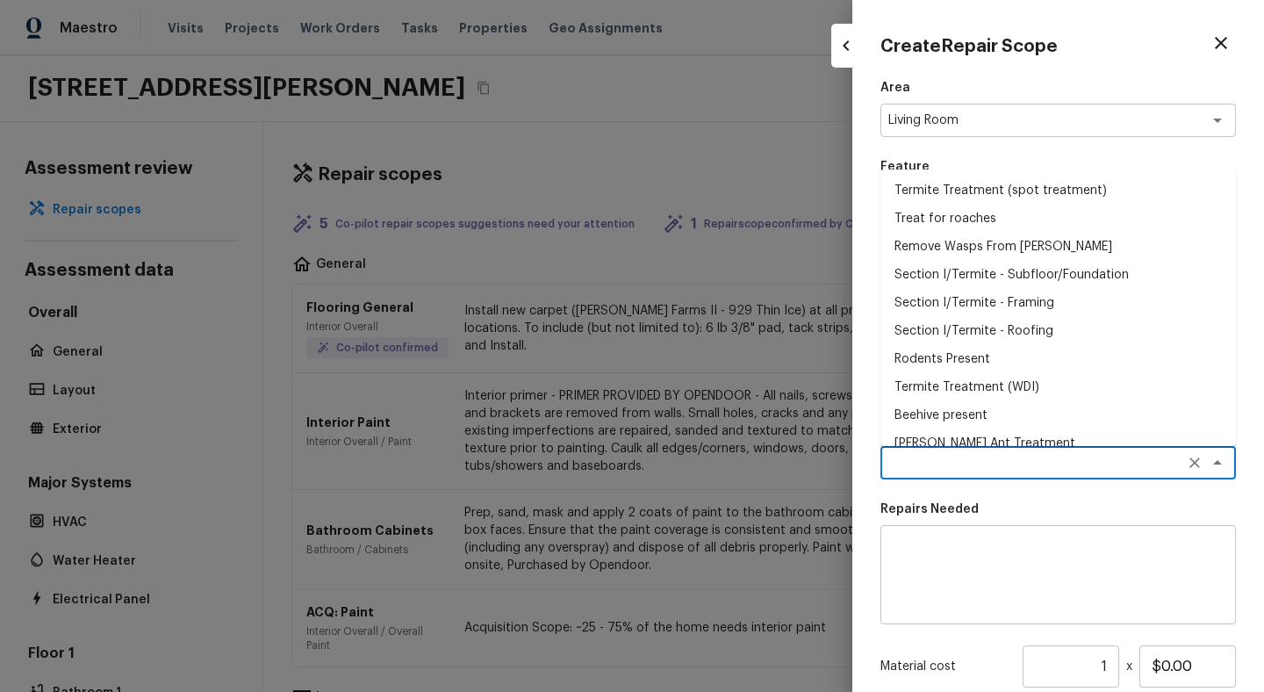
type input "$850.00"
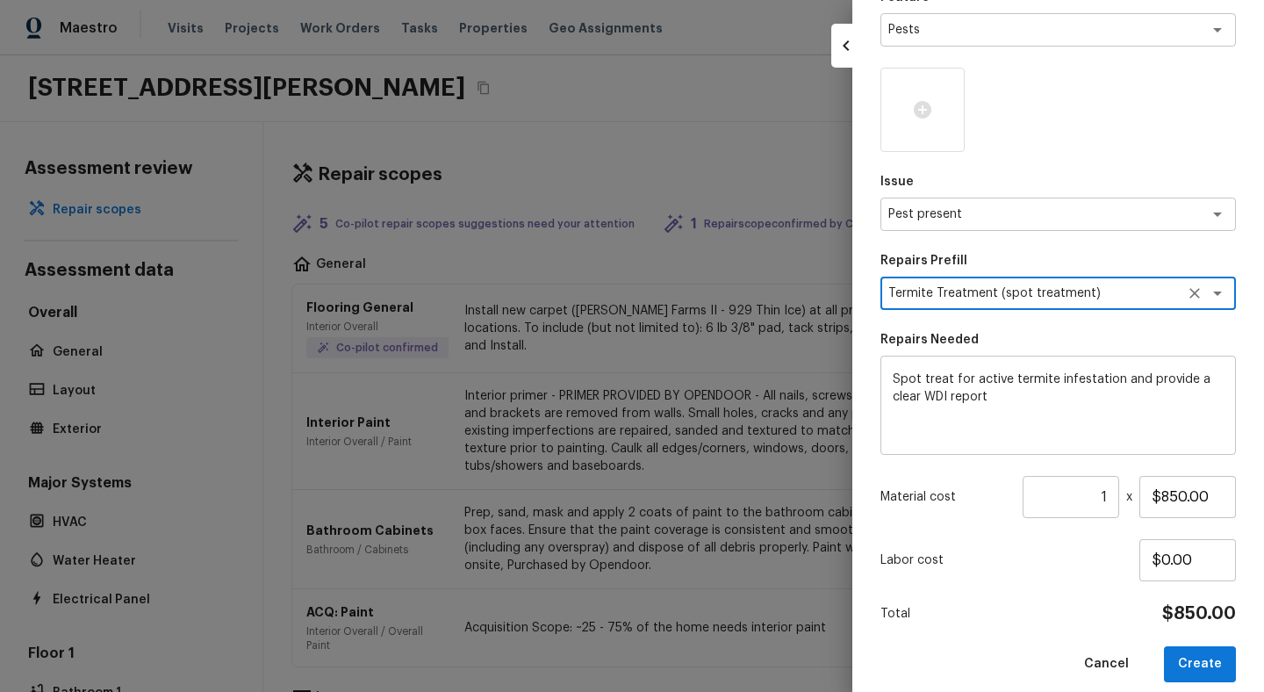
scroll to position [187, 0]
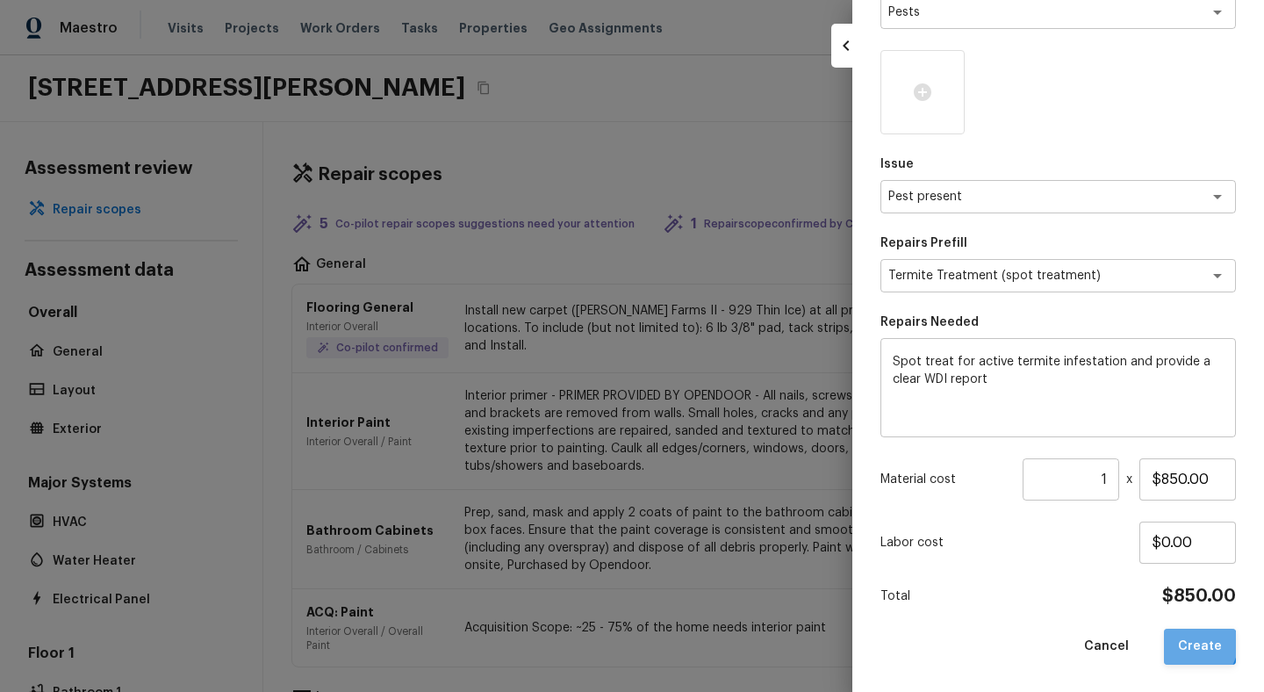
click at [1197, 643] on button "Create" at bounding box center [1200, 646] width 72 height 36
type input "$0.00"
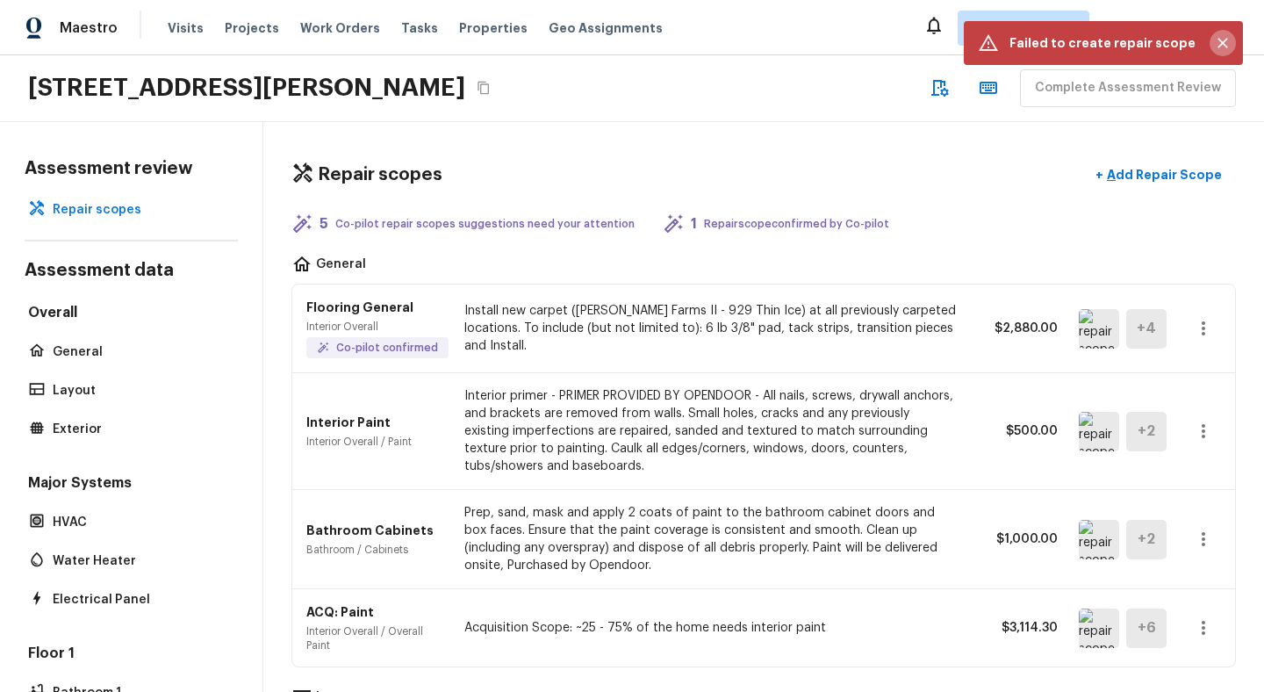
click at [1212, 47] on button "Close" at bounding box center [1223, 43] width 26 height 26
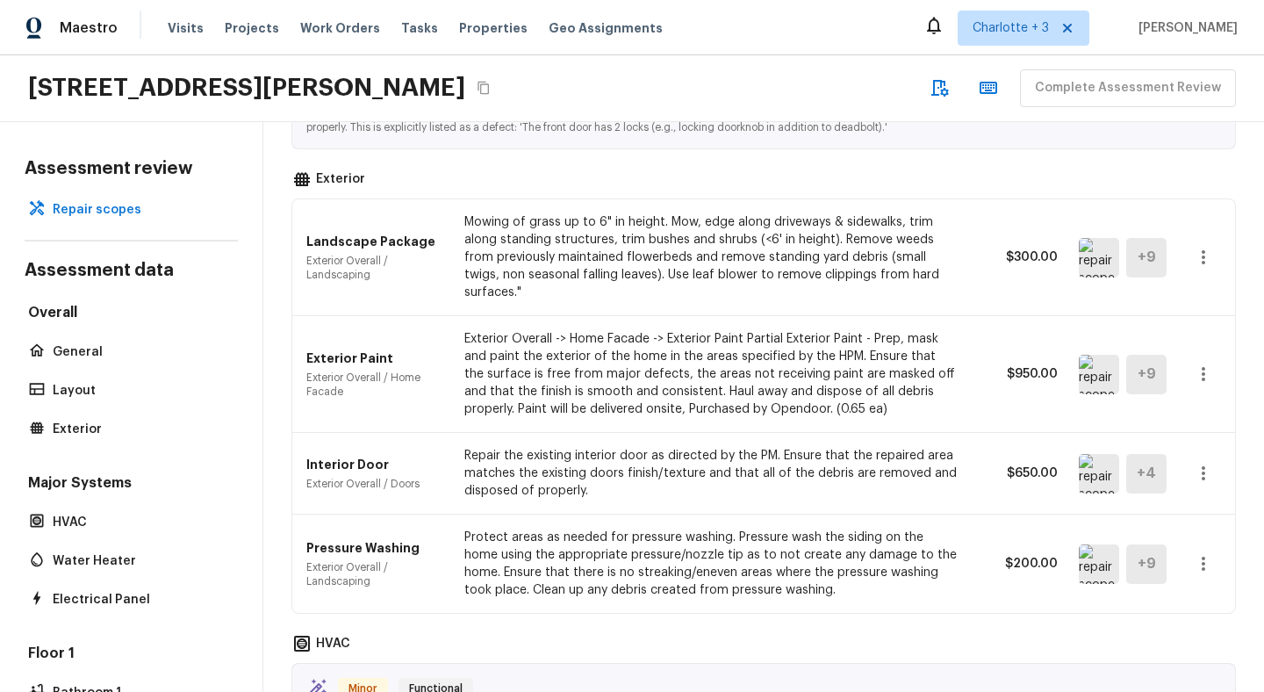
scroll to position [1227, 0]
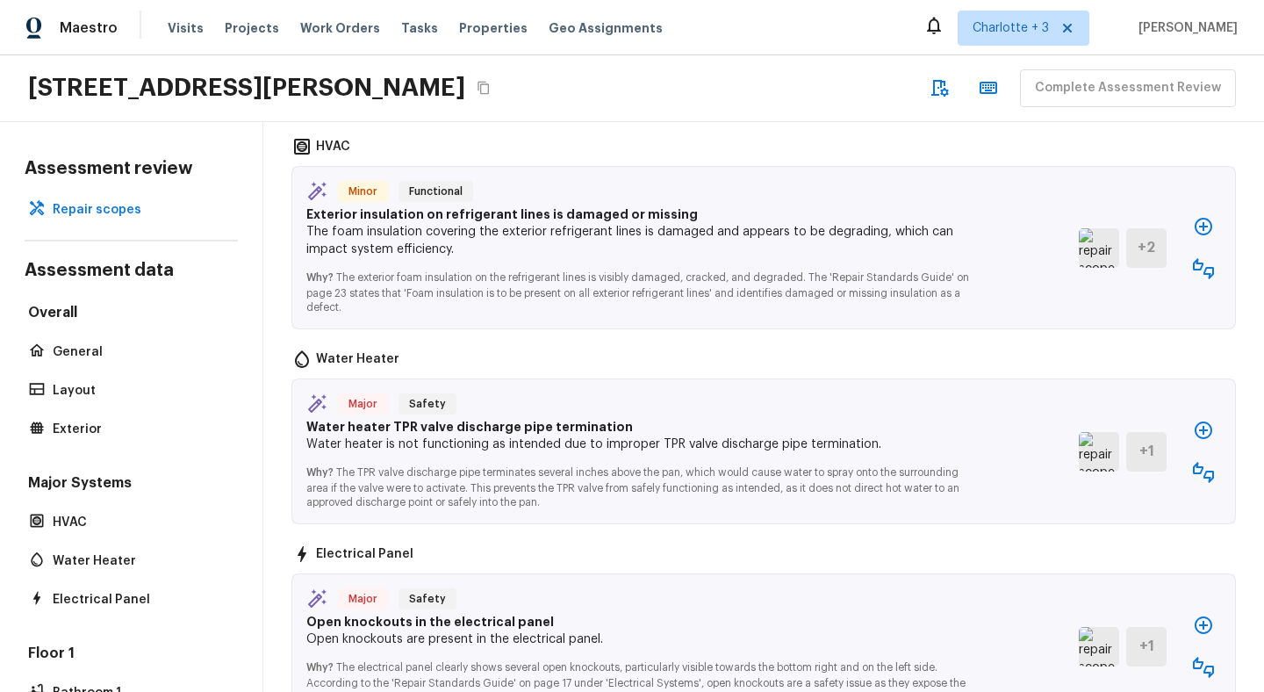
click at [1210, 258] on icon "button" at bounding box center [1203, 268] width 21 height 21
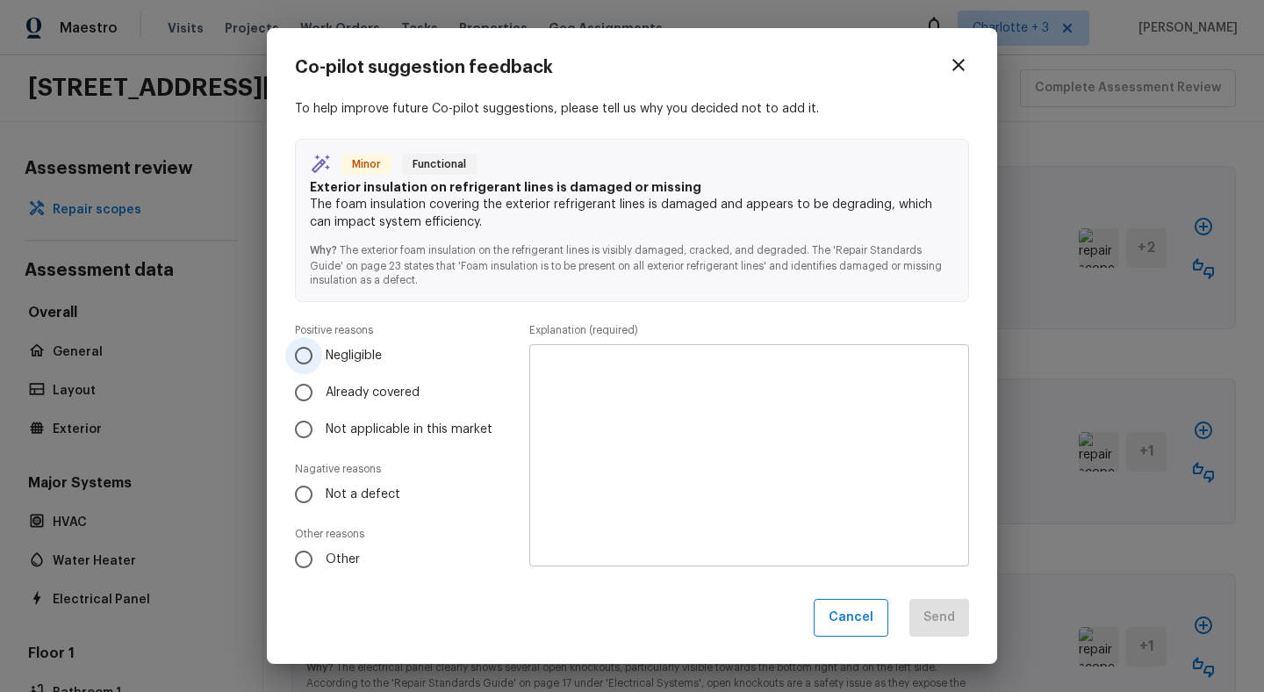
click at [355, 363] on span "Negligible" at bounding box center [354, 356] width 56 height 18
click at [322, 363] on input "Negligible" at bounding box center [303, 355] width 37 height 37
radio input "true"
click at [959, 70] on icon "button" at bounding box center [958, 64] width 21 height 21
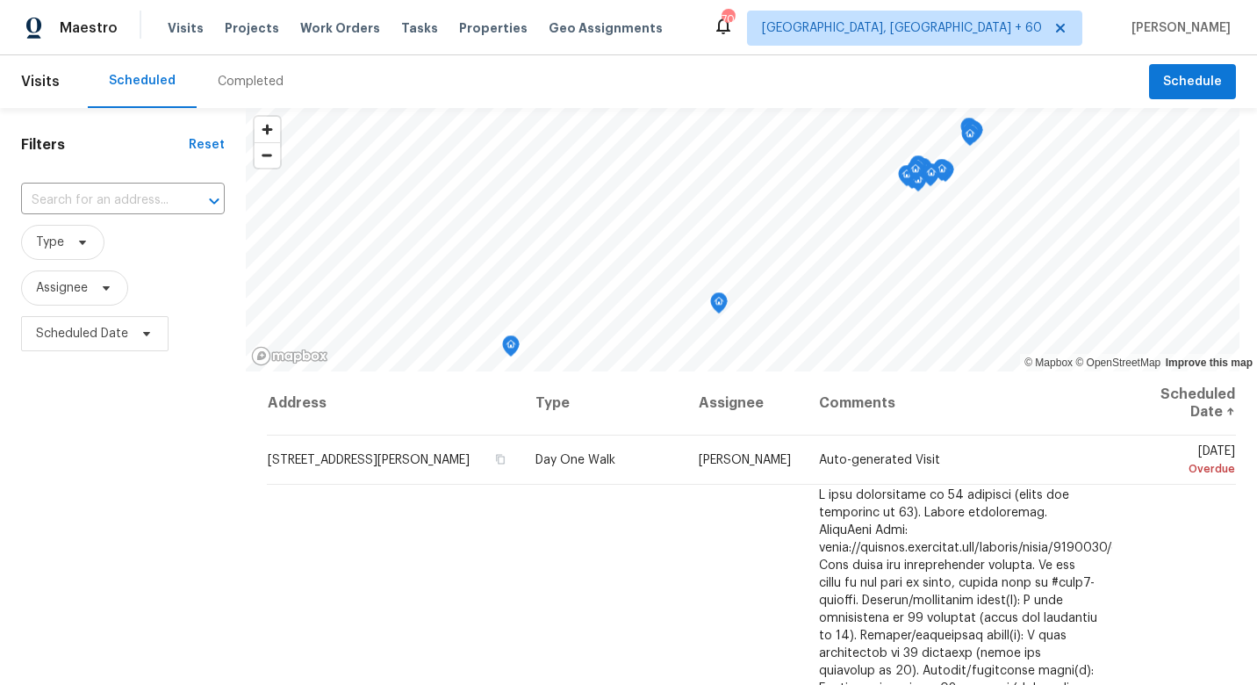
click at [258, 92] on div "Completed" at bounding box center [251, 81] width 108 height 53
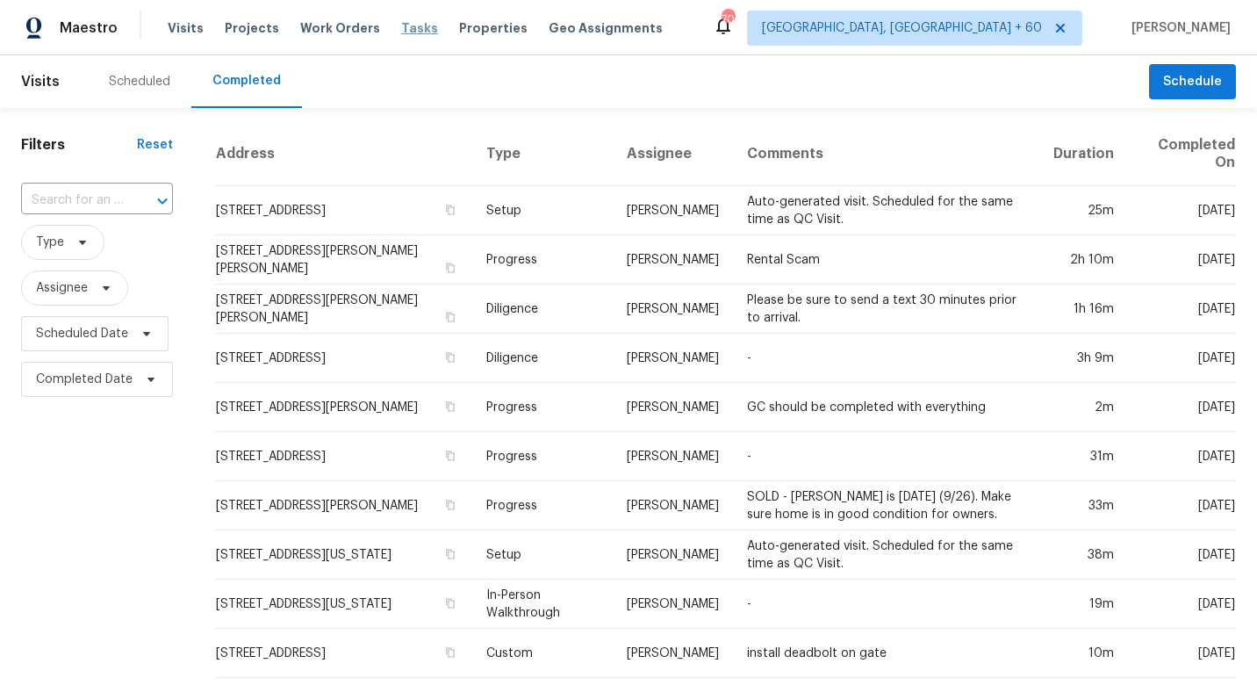
click at [401, 25] on span "Tasks" at bounding box center [419, 28] width 37 height 12
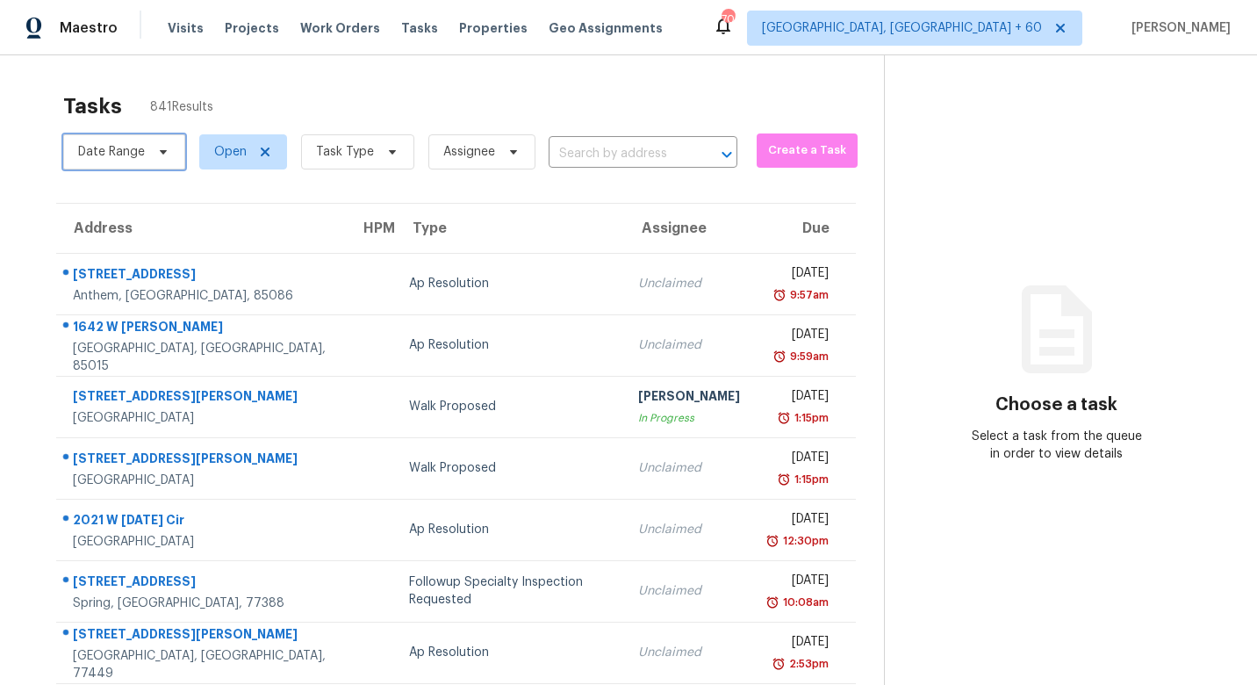
click at [118, 154] on span "Date Range" at bounding box center [111, 152] width 67 height 18
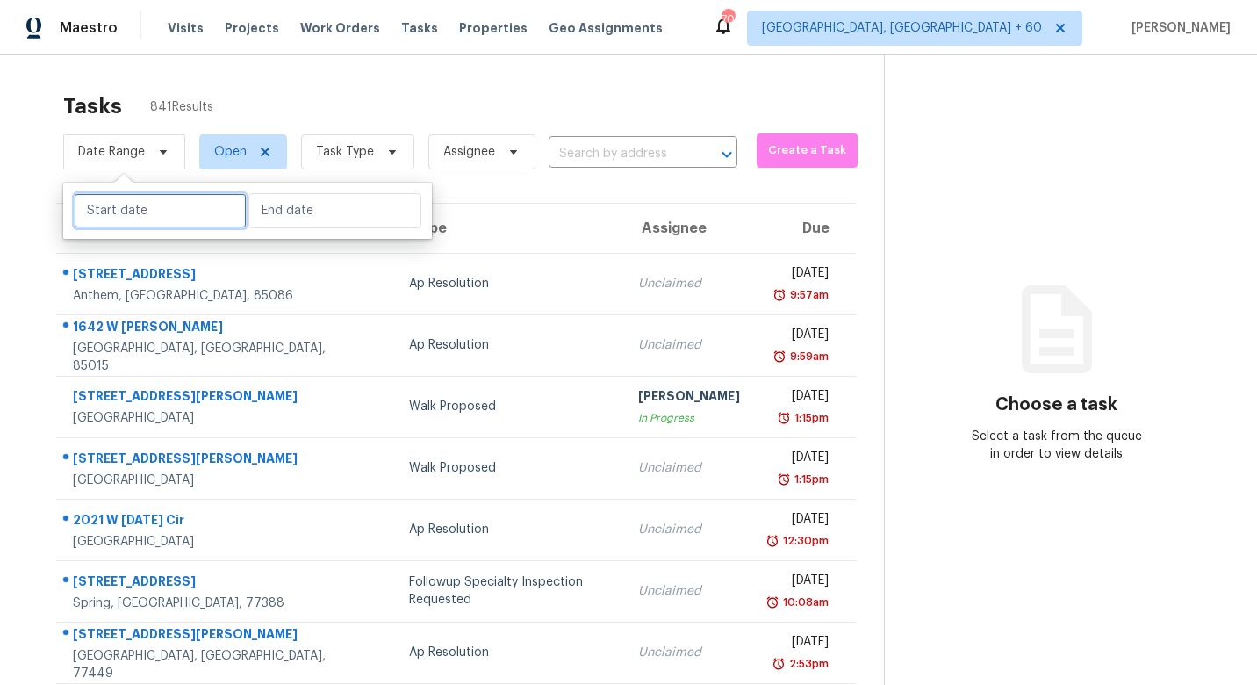
select select "8"
select select "2025"
select select "9"
select select "2025"
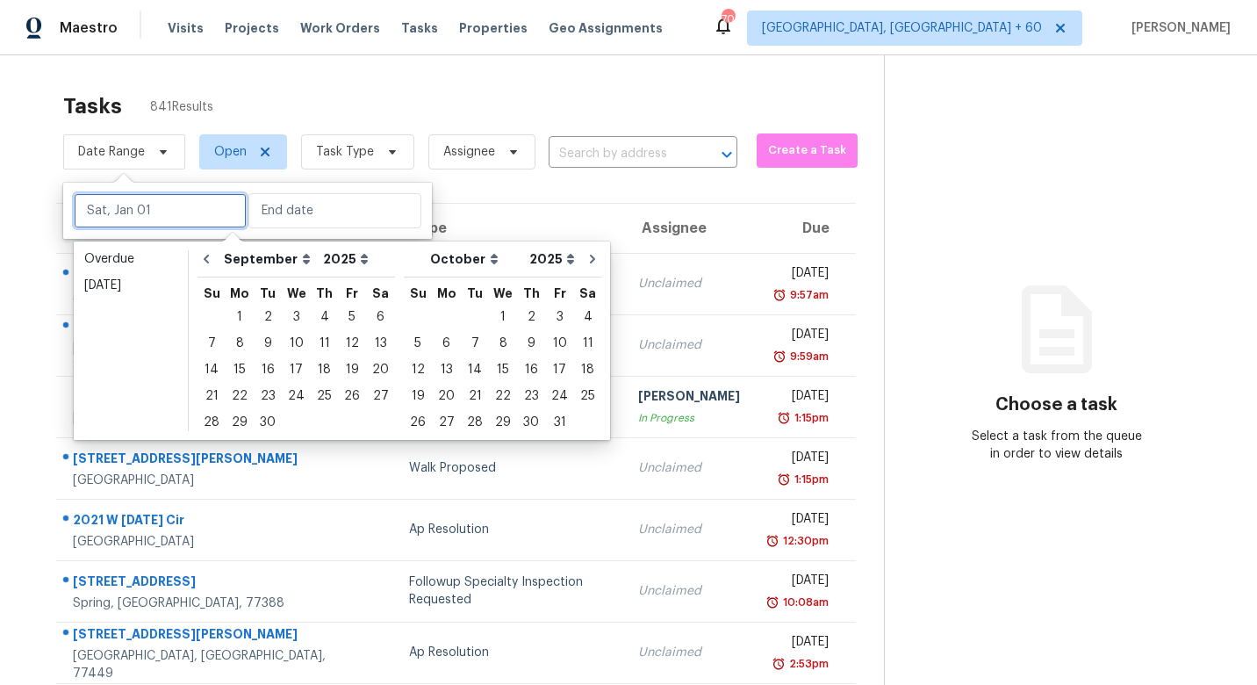
click at [139, 213] on input "text" at bounding box center [160, 210] width 173 height 35
click at [204, 255] on icon "Go to previous month" at bounding box center [206, 259] width 14 height 14
select select "7"
select select "8"
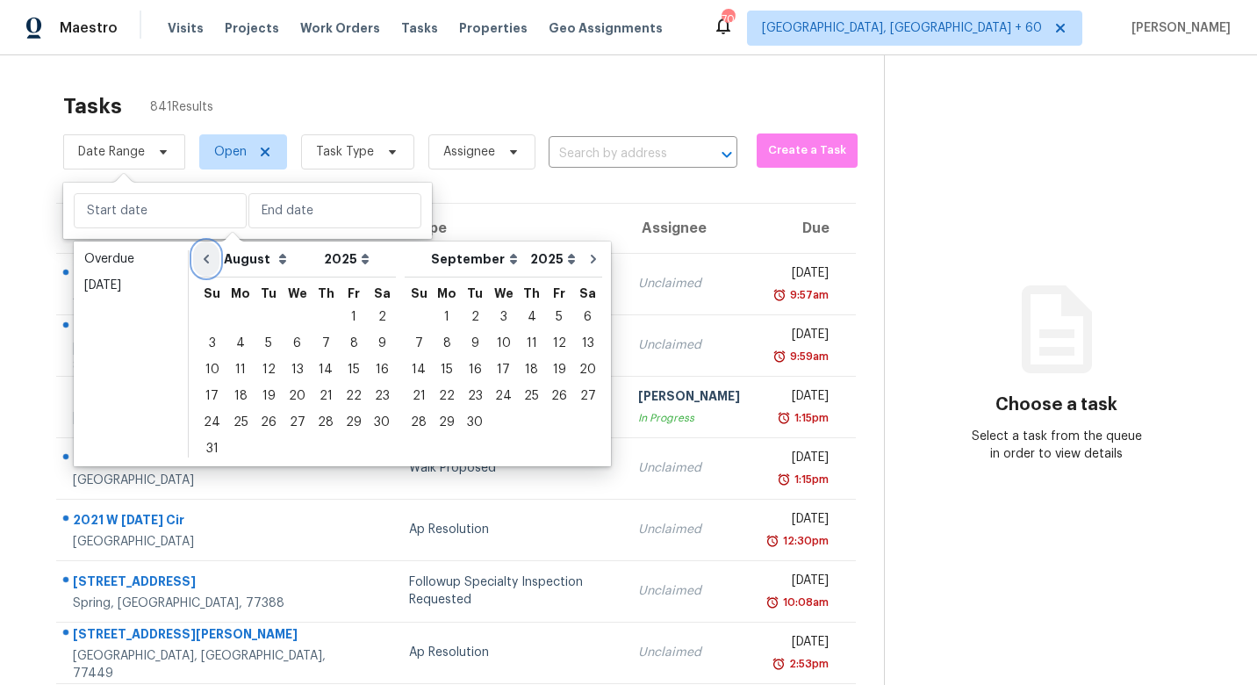
click at [204, 255] on icon "Go to previous month" at bounding box center [206, 259] width 14 height 14
select select "6"
select select "7"
click at [204, 255] on icon "Go to previous month" at bounding box center [206, 259] width 14 height 14
select select "5"
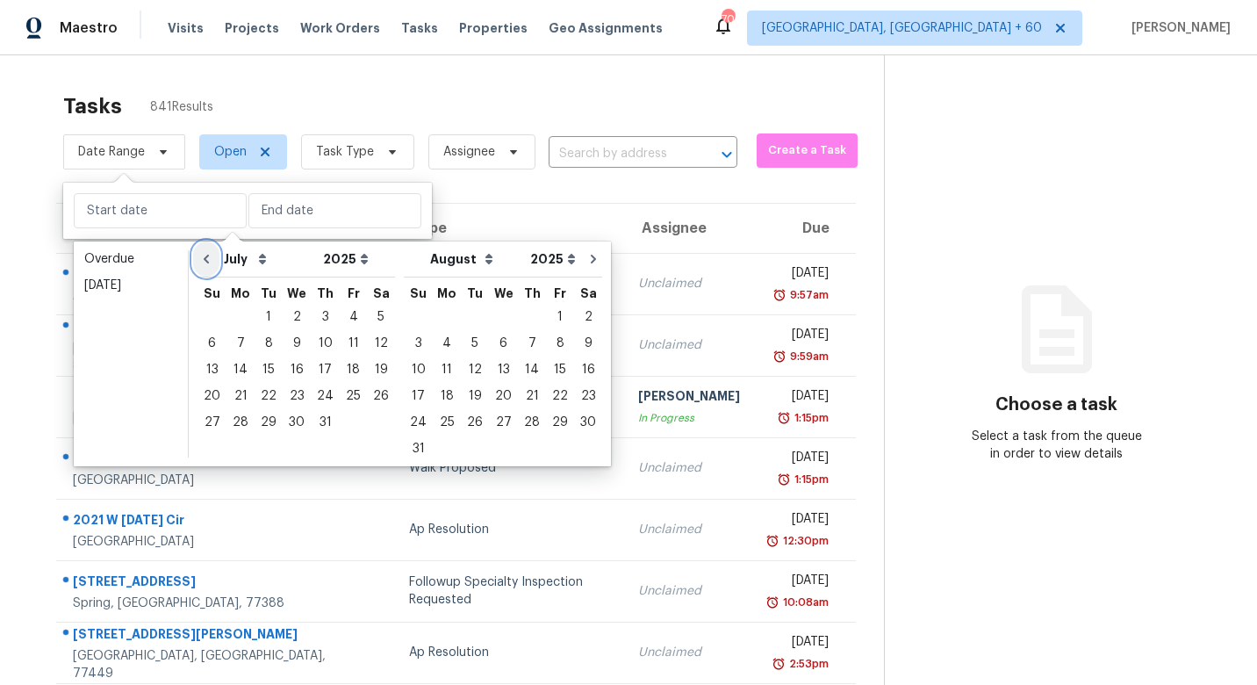
select select "6"
click at [204, 255] on icon "Go to previous month" at bounding box center [206, 259] width 14 height 14
select select "4"
select select "5"
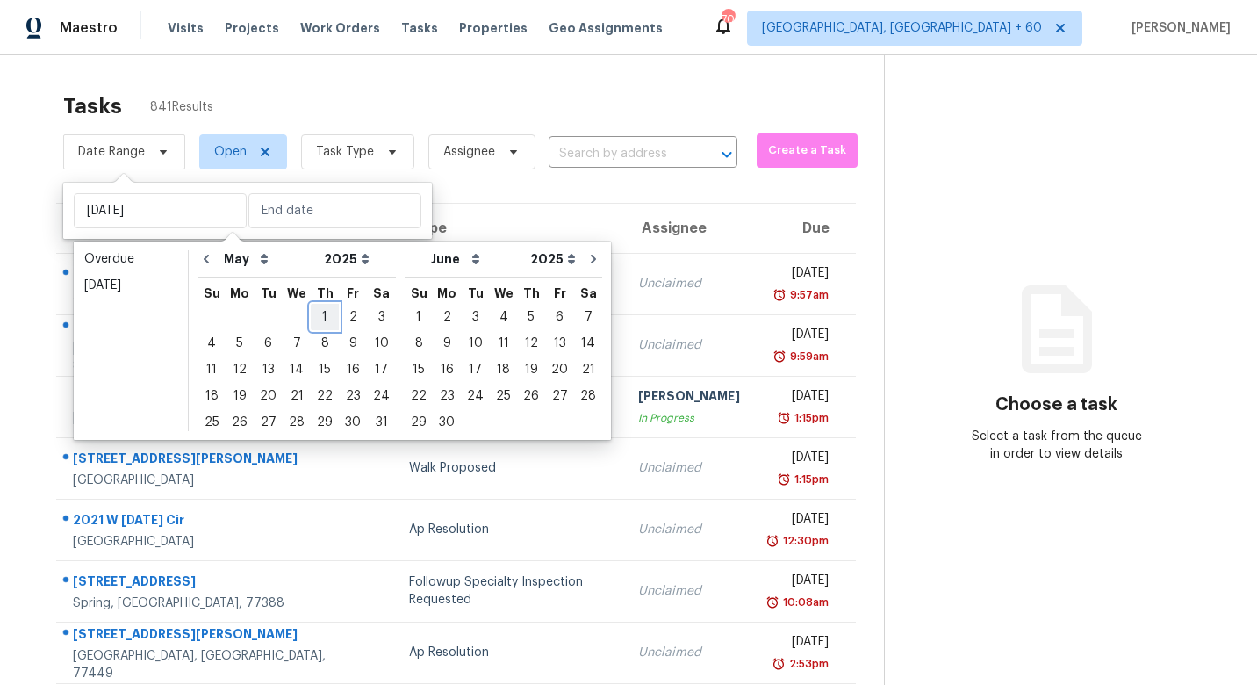
click at [318, 315] on div "1" at bounding box center [325, 317] width 28 height 25
type input "Thu, May 01"
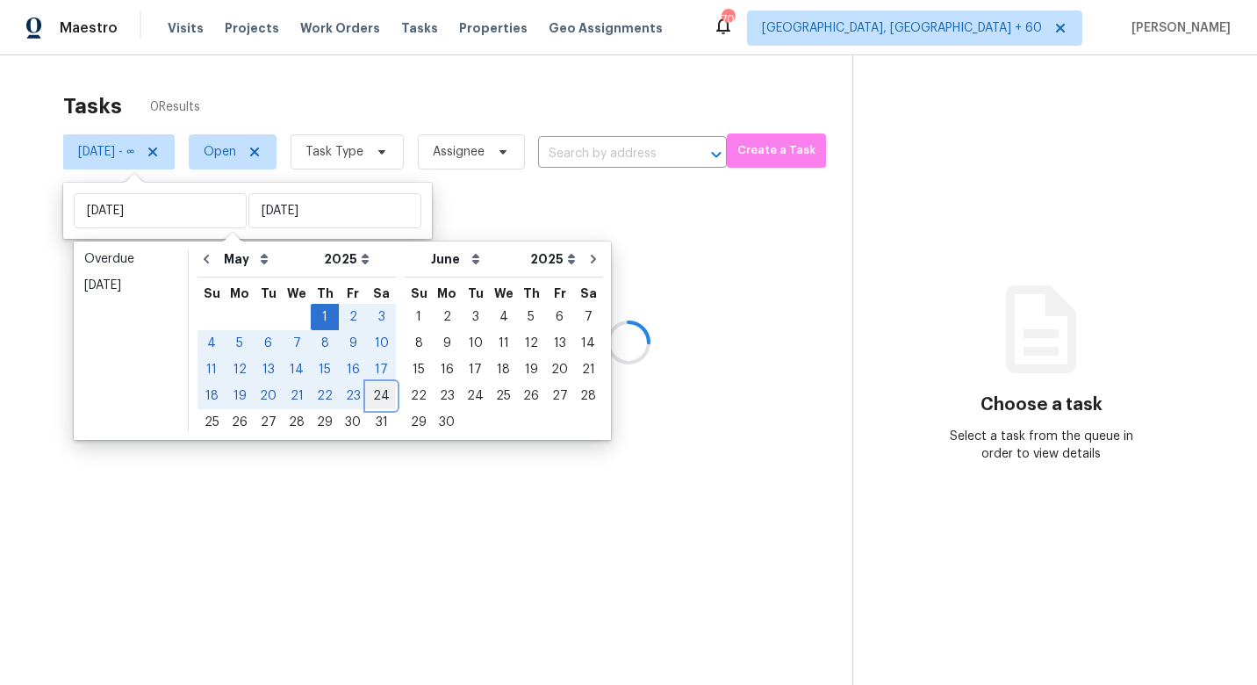
click at [381, 398] on div "24" at bounding box center [381, 396] width 29 height 25
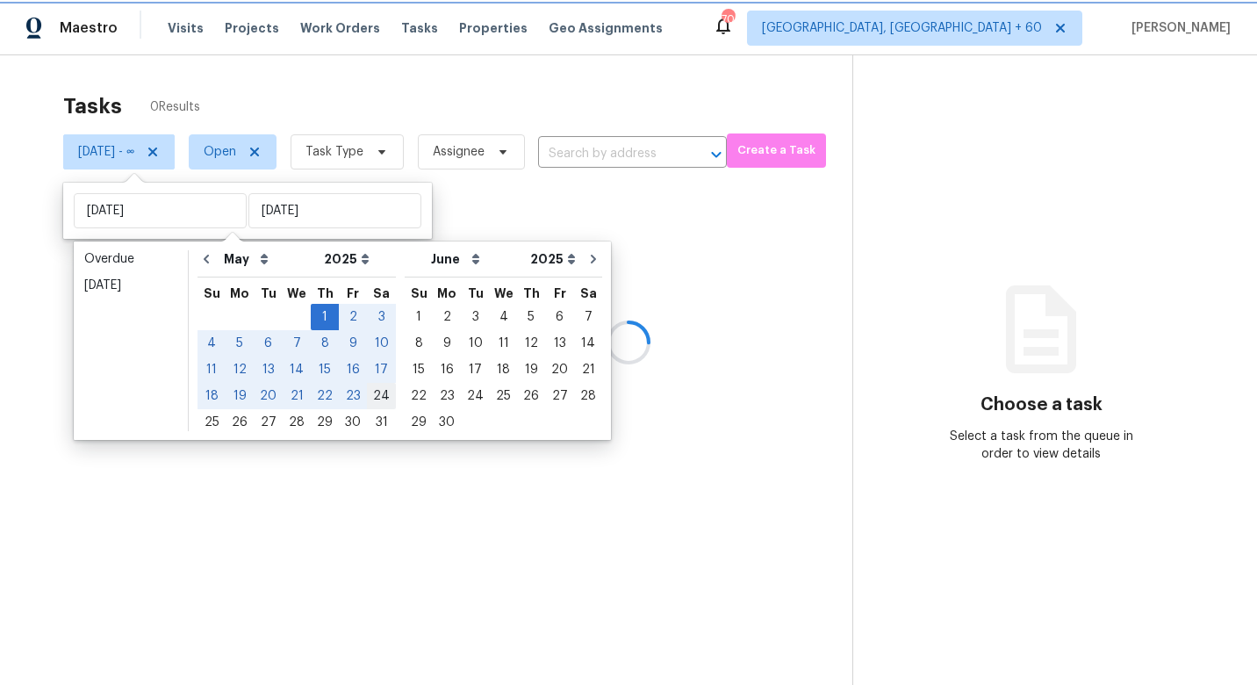
type input "Sat, May 24"
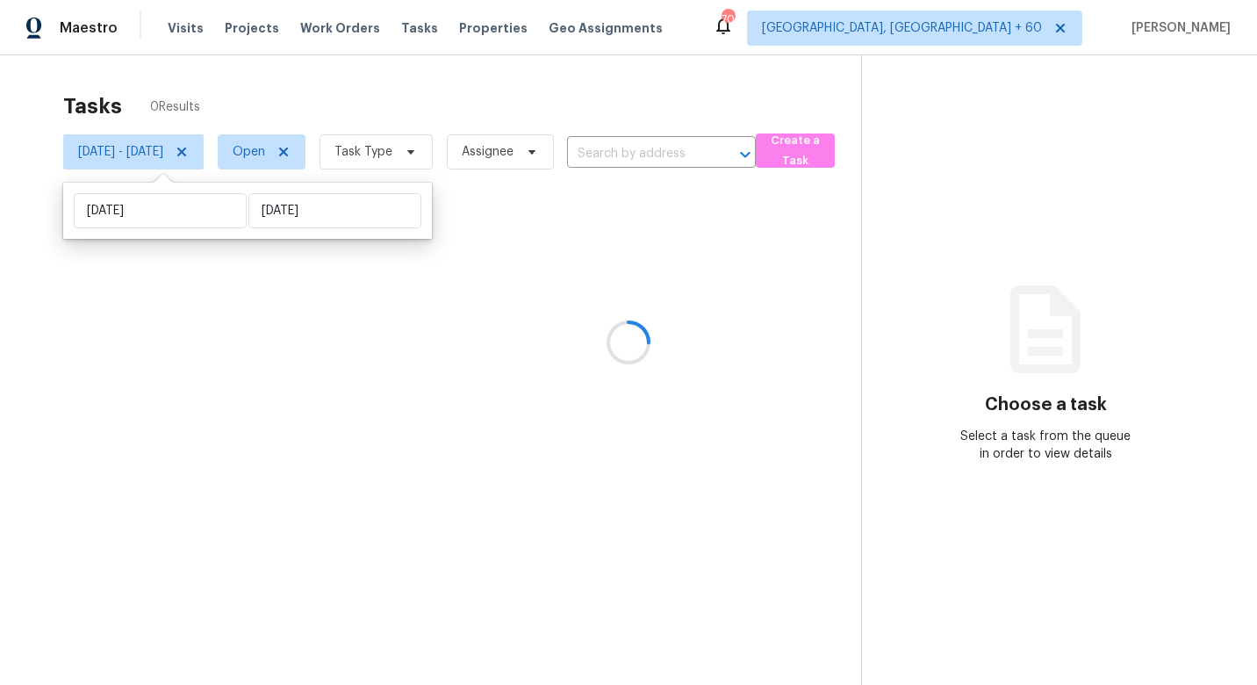
click at [441, 105] on div at bounding box center [628, 342] width 1257 height 685
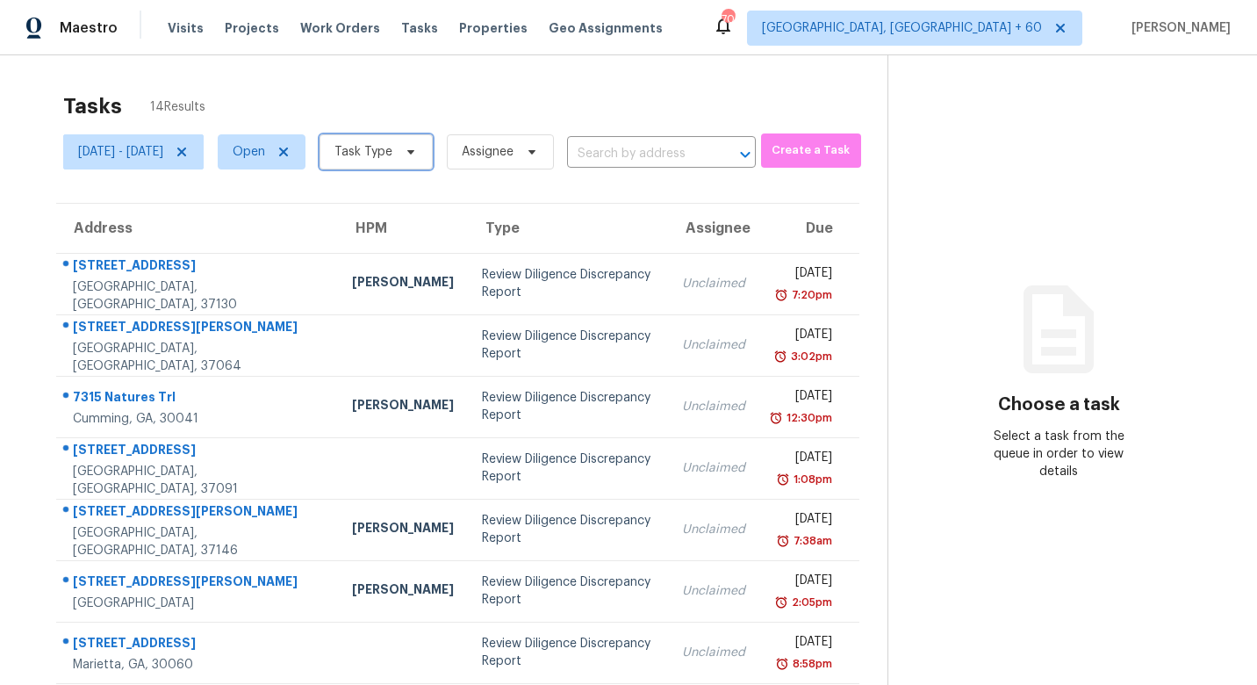
click at [392, 146] on span "Task Type" at bounding box center [363, 152] width 58 height 18
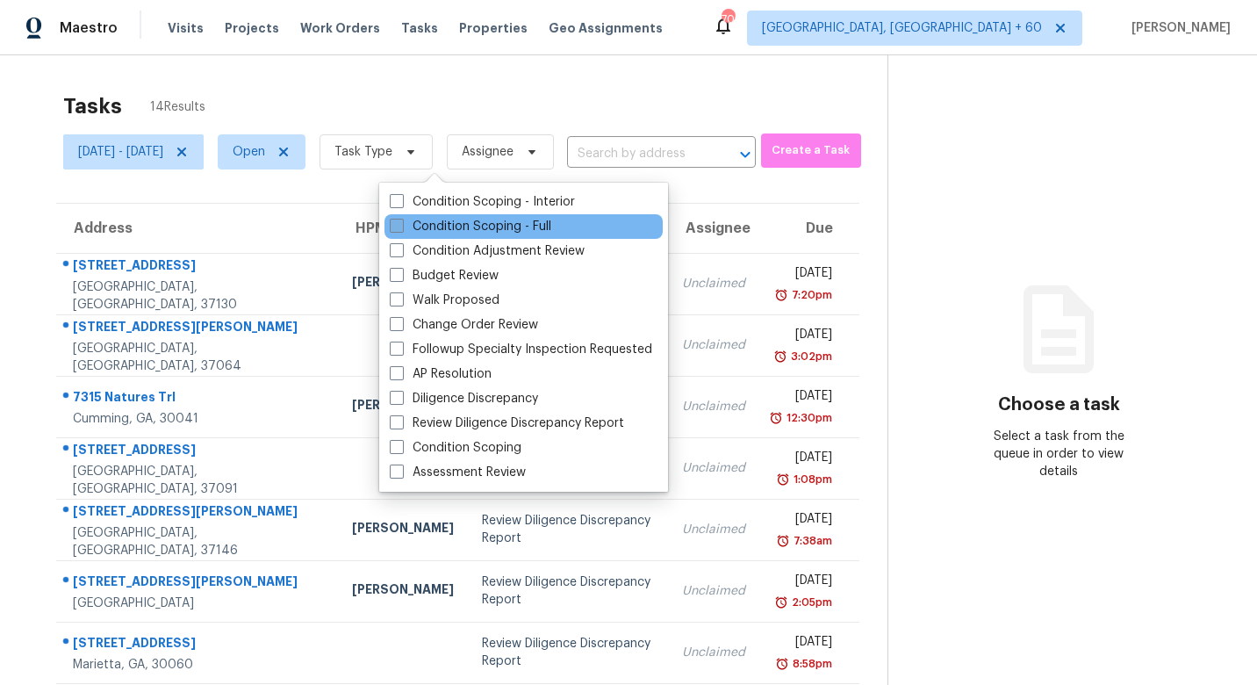
click at [505, 224] on label "Condition Scoping - Full" at bounding box center [471, 227] width 162 height 18
click at [401, 224] on input "Condition Scoping - Full" at bounding box center [395, 223] width 11 height 11
checkbox input "true"
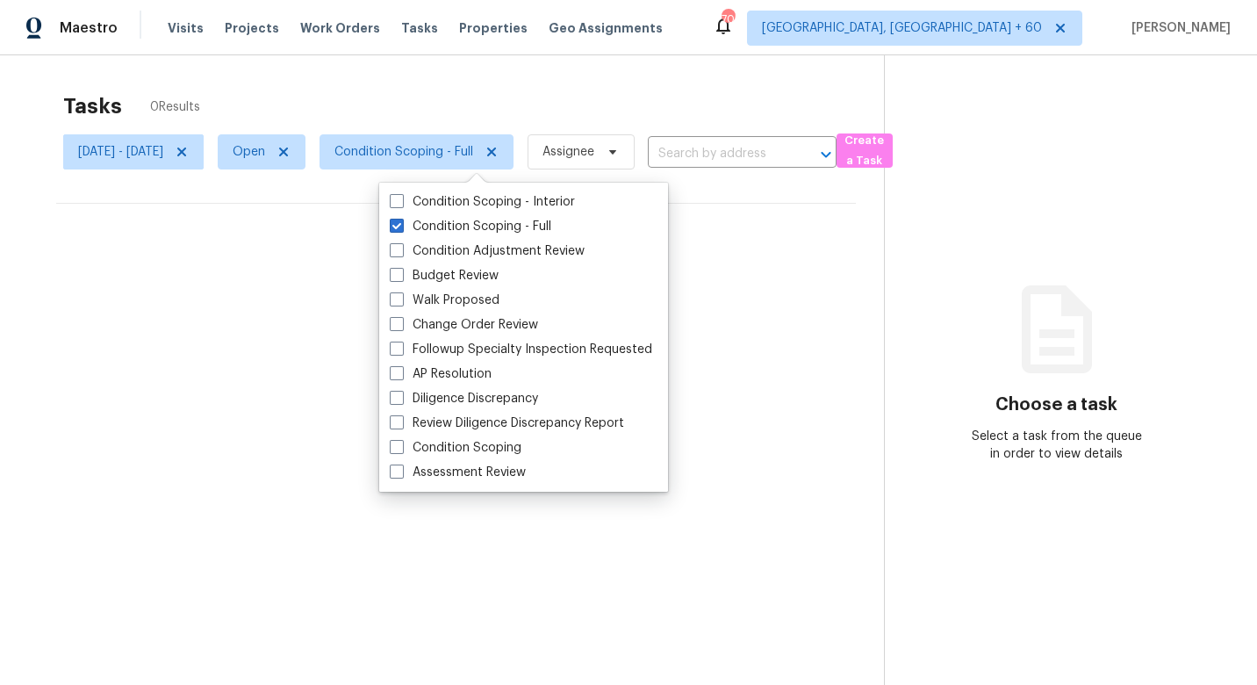
drag, startPoint x: 353, startPoint y: 94, endPoint x: 348, endPoint y: 104, distance: 11.4
click at [353, 94] on div "Tasks 0 Results" at bounding box center [473, 106] width 821 height 46
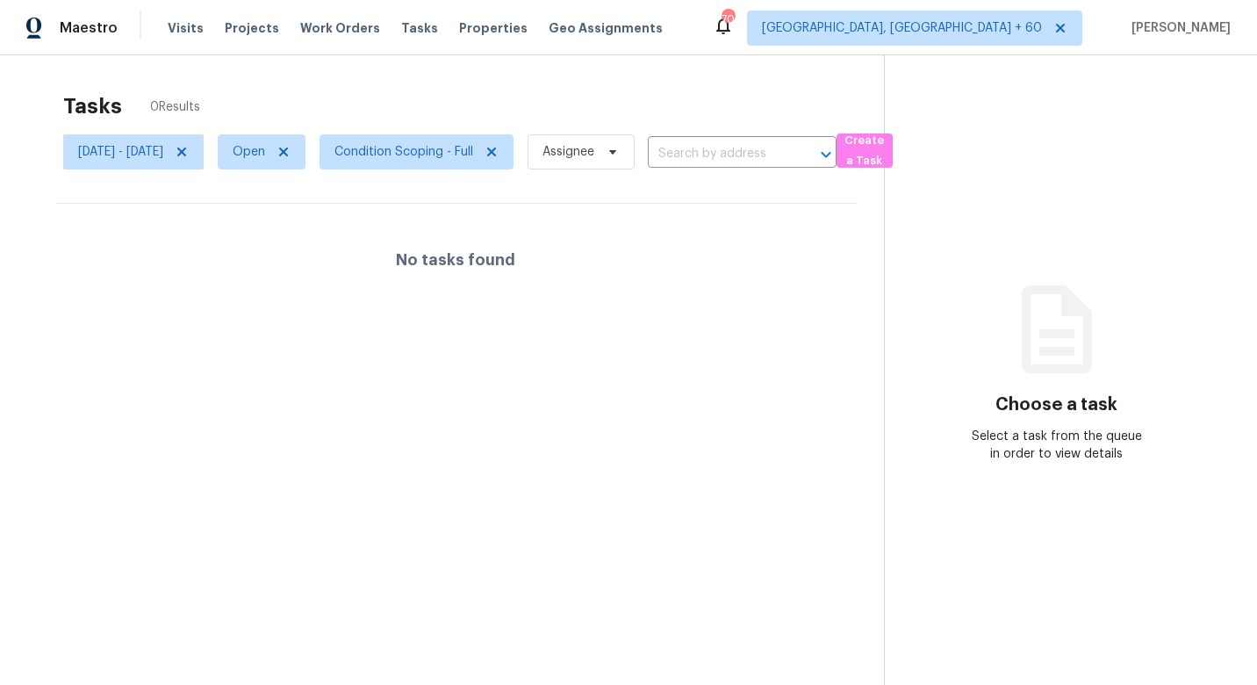
click at [300, 170] on span "Open" at bounding box center [255, 152] width 102 height 46
click at [265, 160] on span "Open" at bounding box center [249, 152] width 32 height 18
click at [304, 224] on label "Closed" at bounding box center [319, 227] width 63 height 18
click at [299, 224] on input "Closed" at bounding box center [293, 223] width 11 height 11
checkbox input "true"
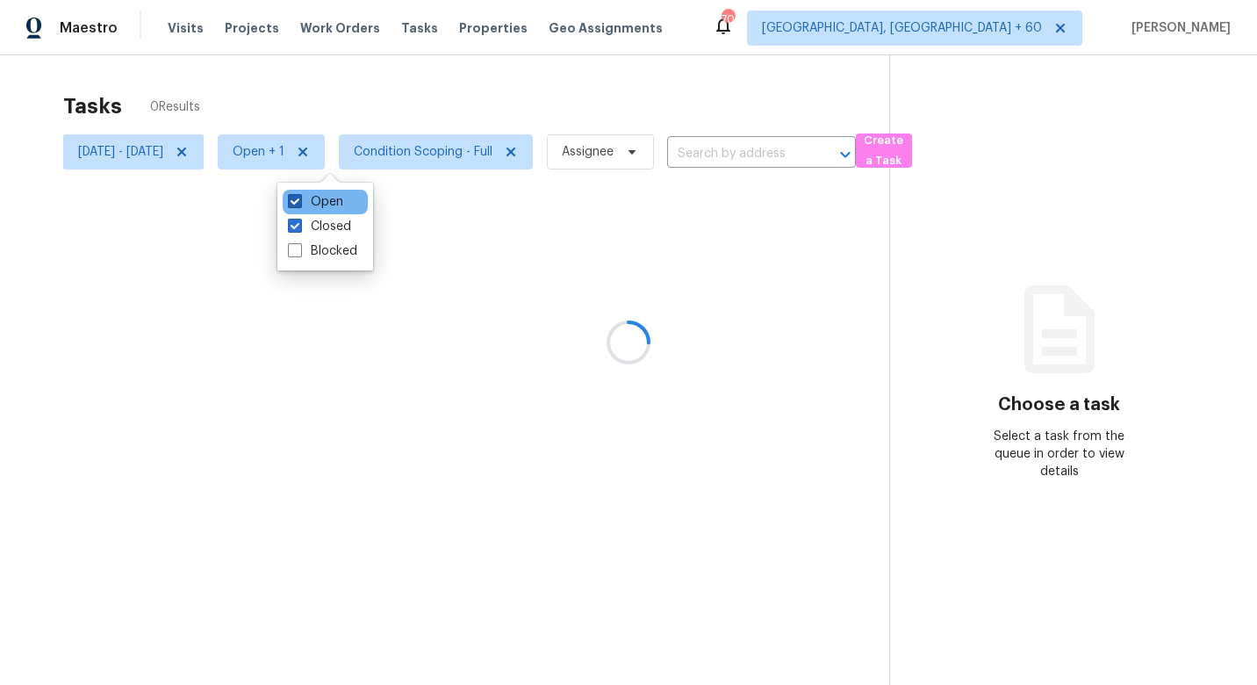
click at [294, 203] on span at bounding box center [295, 201] width 14 height 14
click at [294, 203] on input "Open" at bounding box center [293, 198] width 11 height 11
checkbox input "false"
click at [488, 68] on div at bounding box center [628, 342] width 1257 height 685
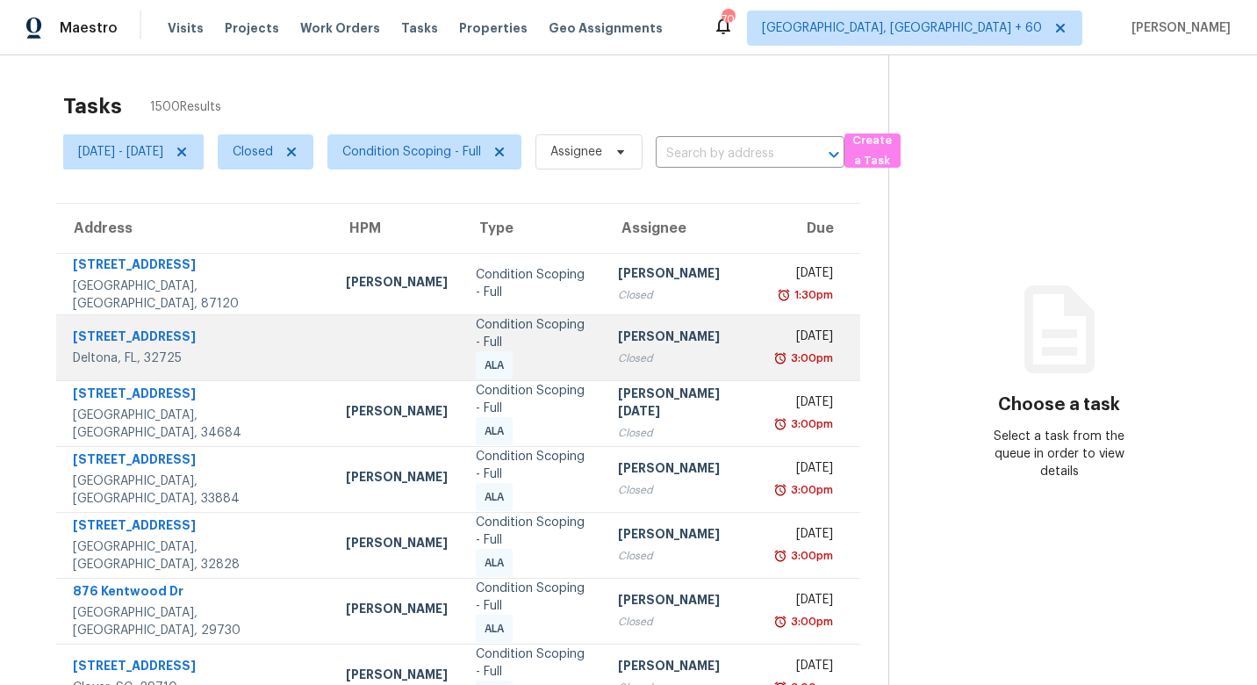
click at [332, 354] on td at bounding box center [397, 347] width 130 height 66
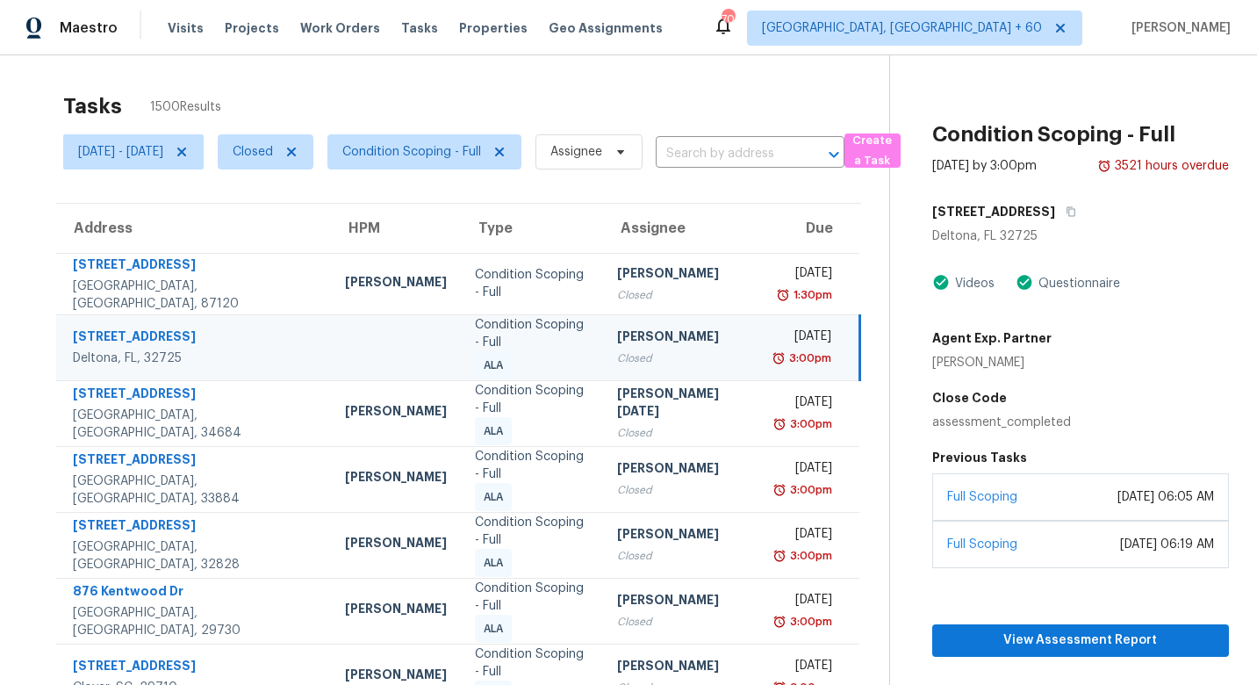
scroll to position [229, 0]
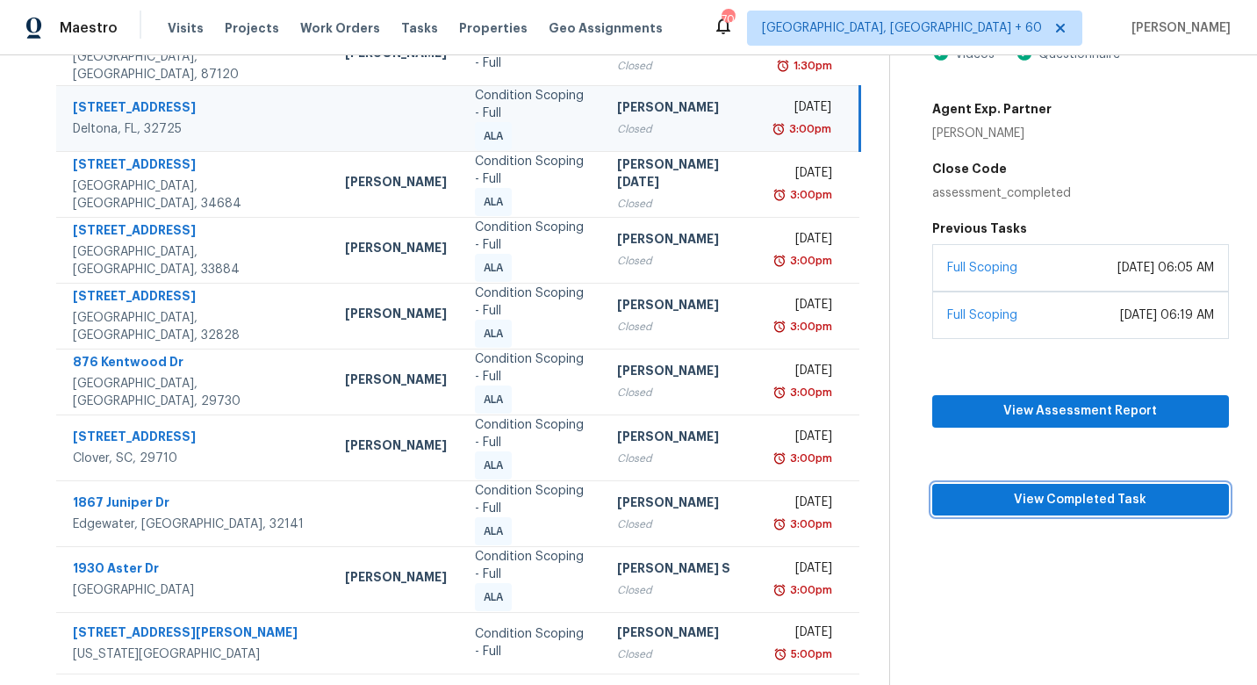
click at [1064, 503] on span "View Completed Task" at bounding box center [1080, 500] width 269 height 22
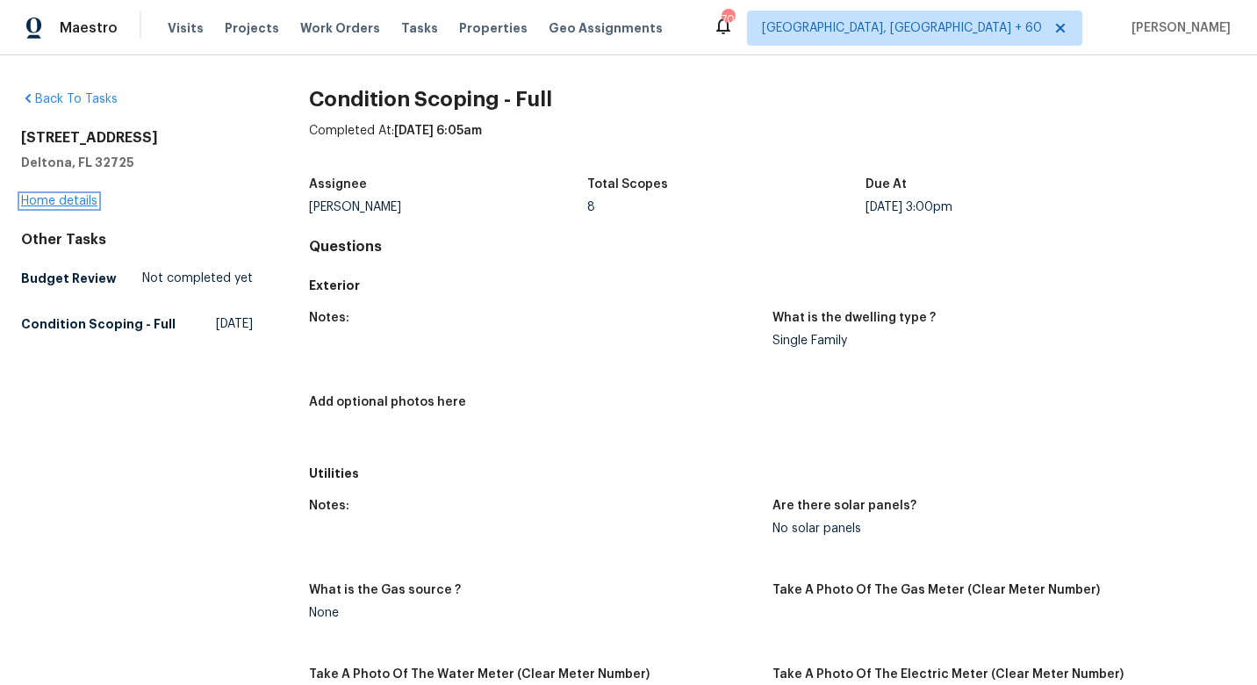
click at [58, 204] on link "Home details" at bounding box center [59, 201] width 76 height 12
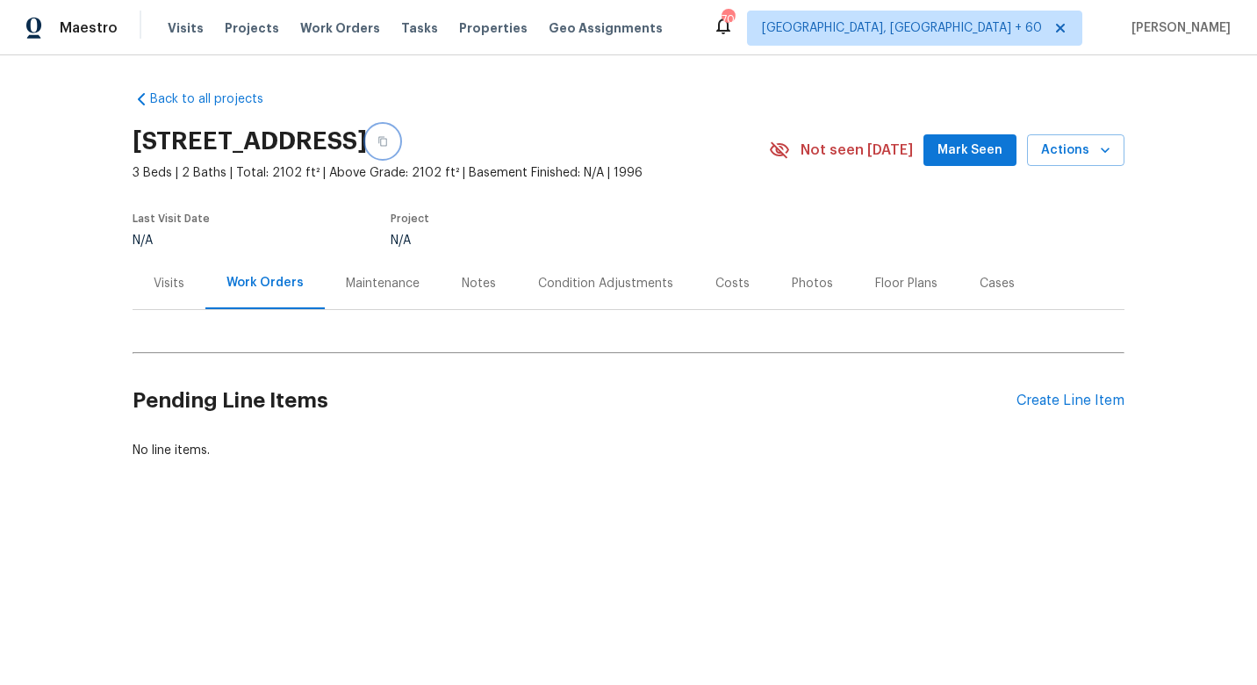
click at [387, 143] on icon "button" at bounding box center [382, 142] width 9 height 10
click at [181, 97] on link "Back to all projects" at bounding box center [217, 99] width 169 height 18
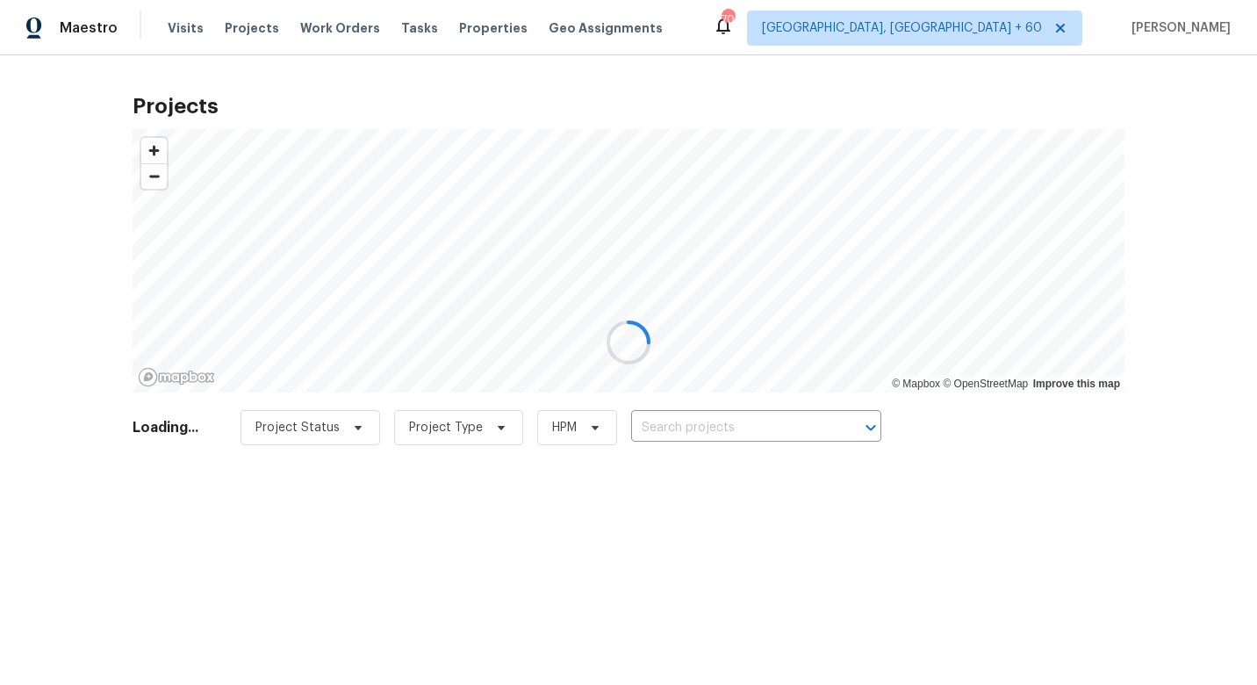
click at [455, 29] on div at bounding box center [628, 342] width 1257 height 685
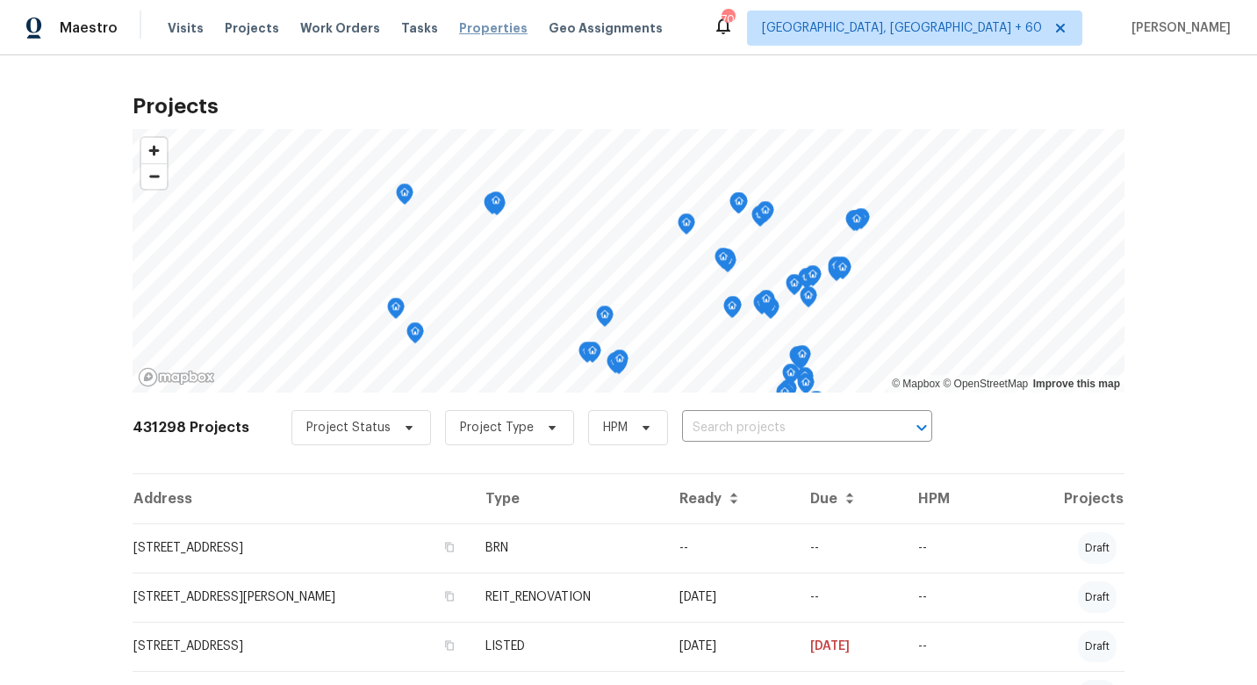
click at [459, 27] on span "Properties" at bounding box center [493, 28] width 68 height 18
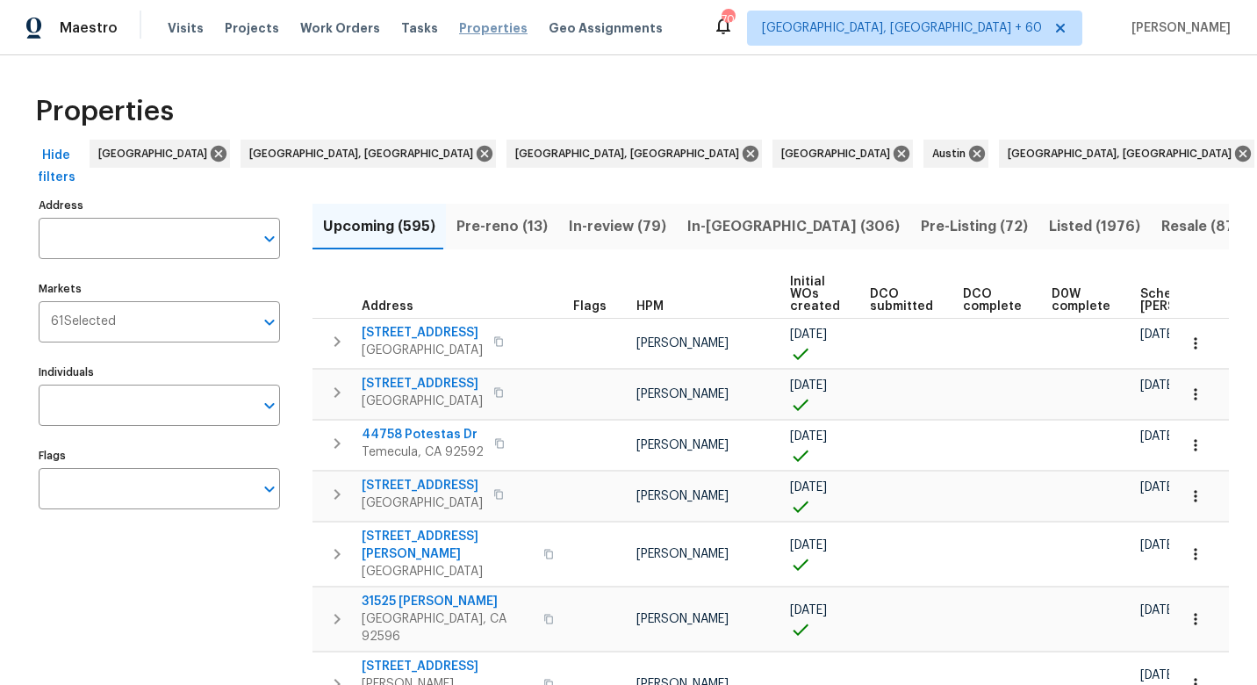
click at [463, 32] on span "Properties" at bounding box center [493, 28] width 68 height 18
click at [406, 25] on span "Tasks" at bounding box center [419, 28] width 37 height 12
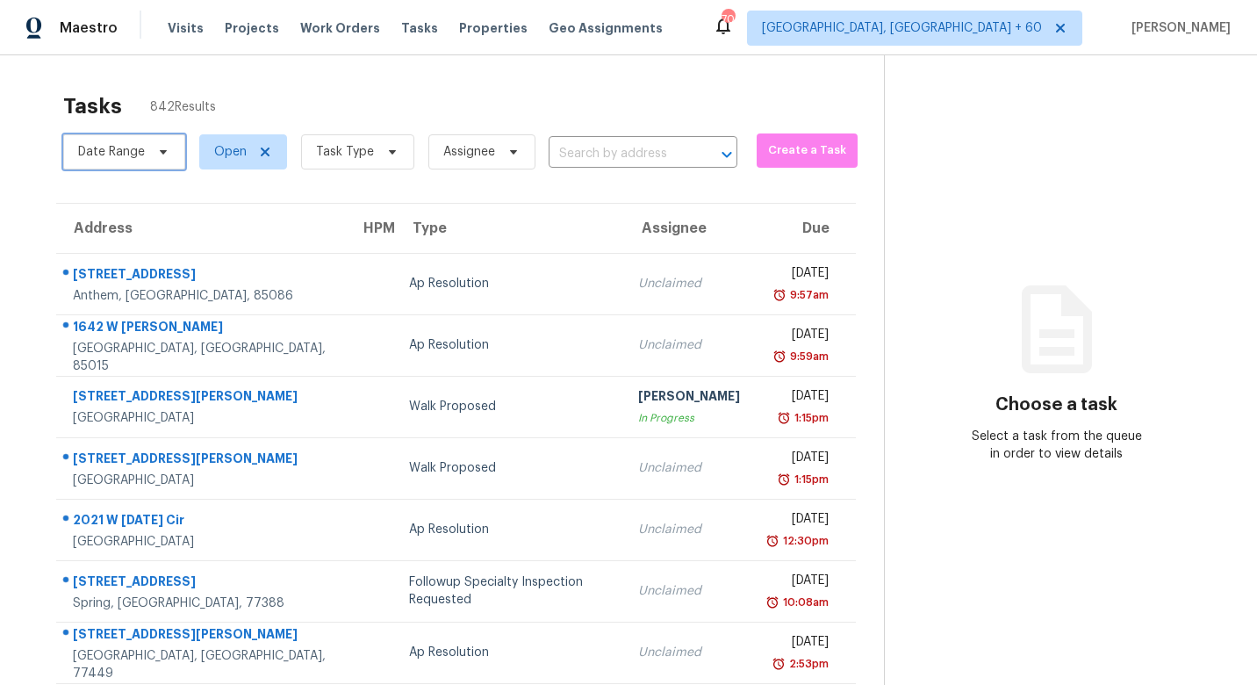
click at [132, 151] on span "Date Range" at bounding box center [111, 152] width 67 height 18
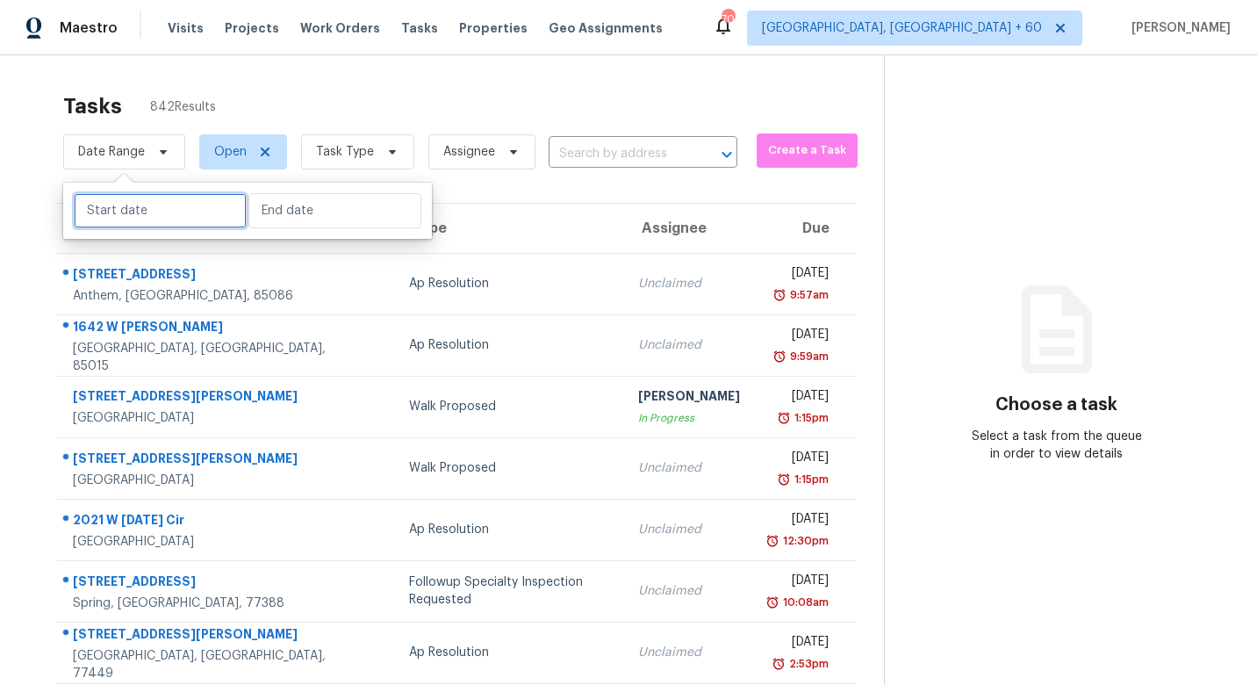
click at [93, 211] on input "text" at bounding box center [160, 210] width 173 height 35
select select "8"
select select "2025"
select select "9"
select select "2025"
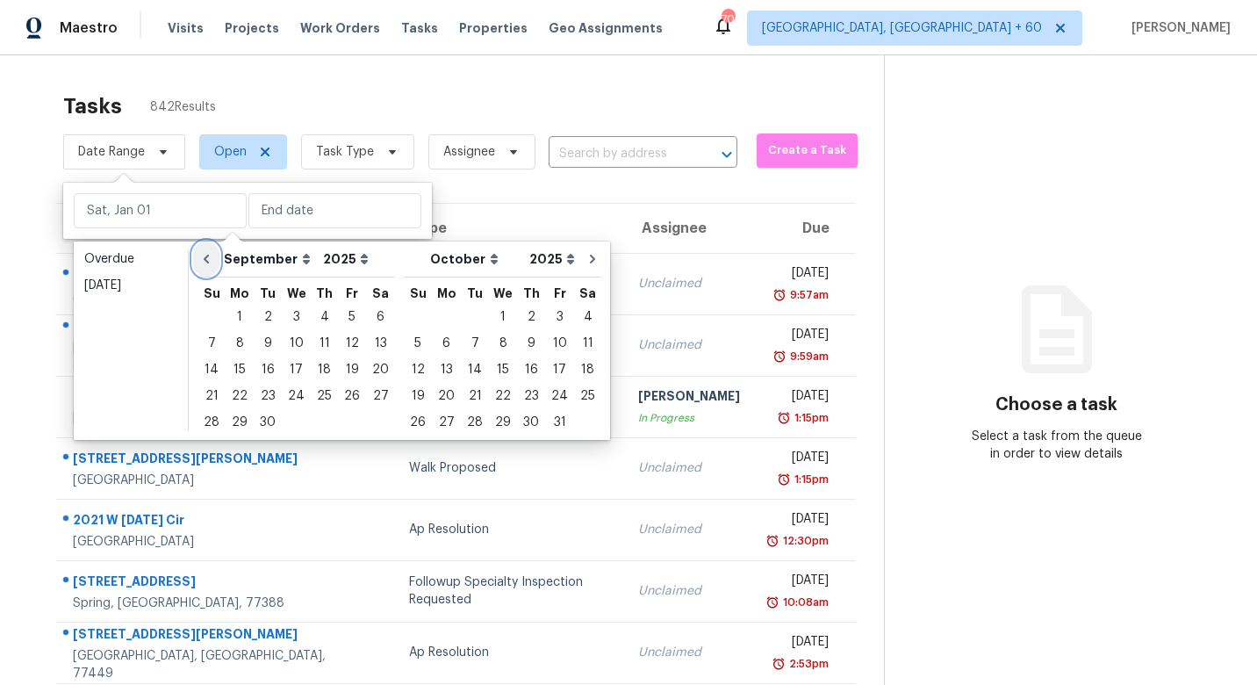
click at [199, 258] on icon "Go to previous month" at bounding box center [206, 259] width 14 height 14
select select "7"
select select "8"
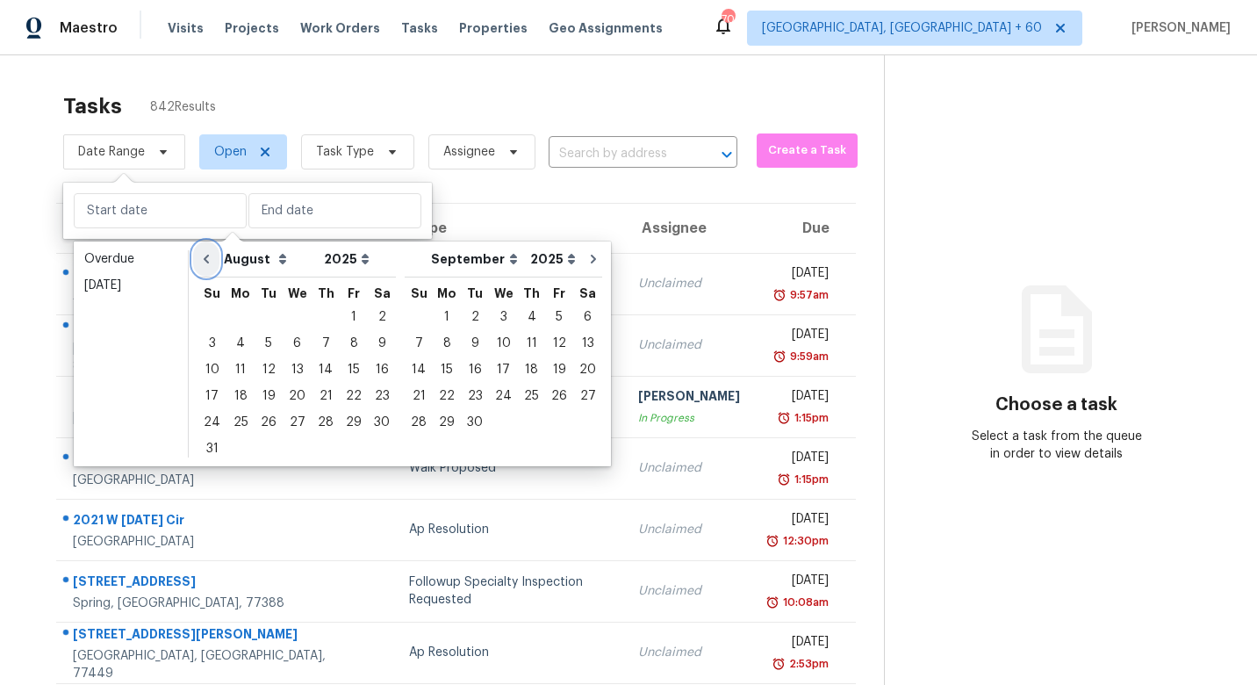
click at [199, 258] on icon "Go to previous month" at bounding box center [206, 259] width 14 height 14
select select "6"
select select "7"
click at [199, 258] on icon "Go to previous month" at bounding box center [206, 259] width 14 height 14
select select "5"
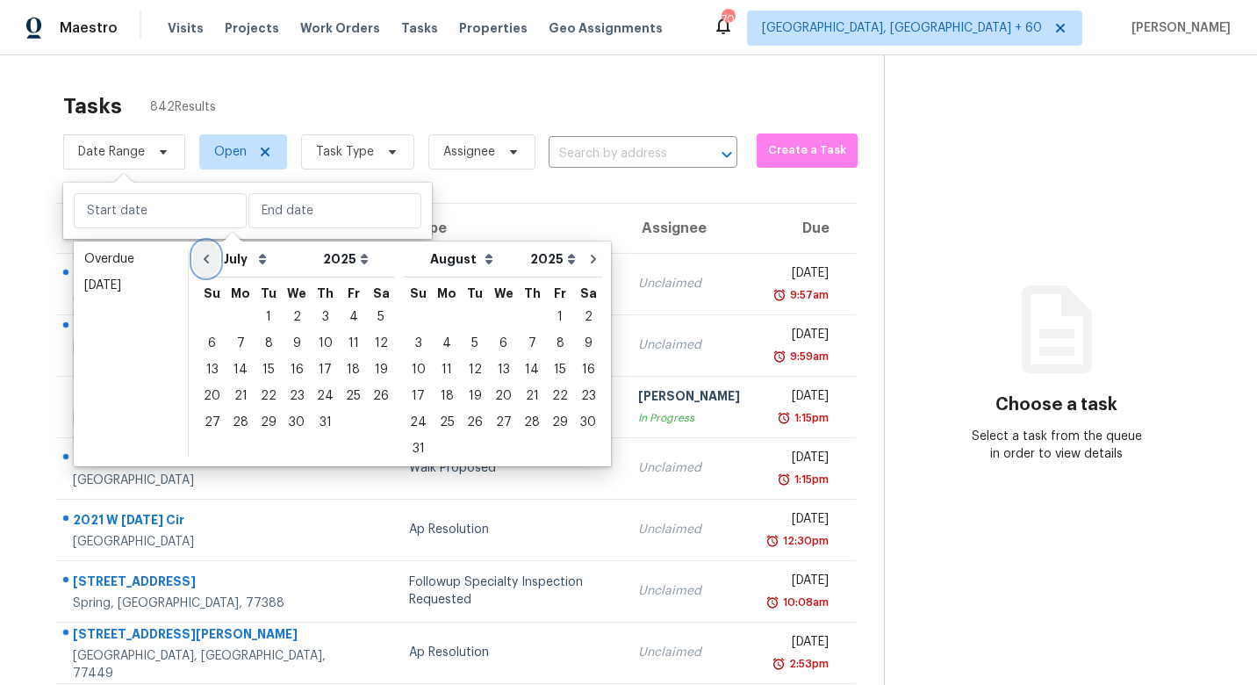
select select "6"
click at [199, 258] on icon "Go to previous month" at bounding box center [206, 259] width 14 height 14
select select "4"
select select "5"
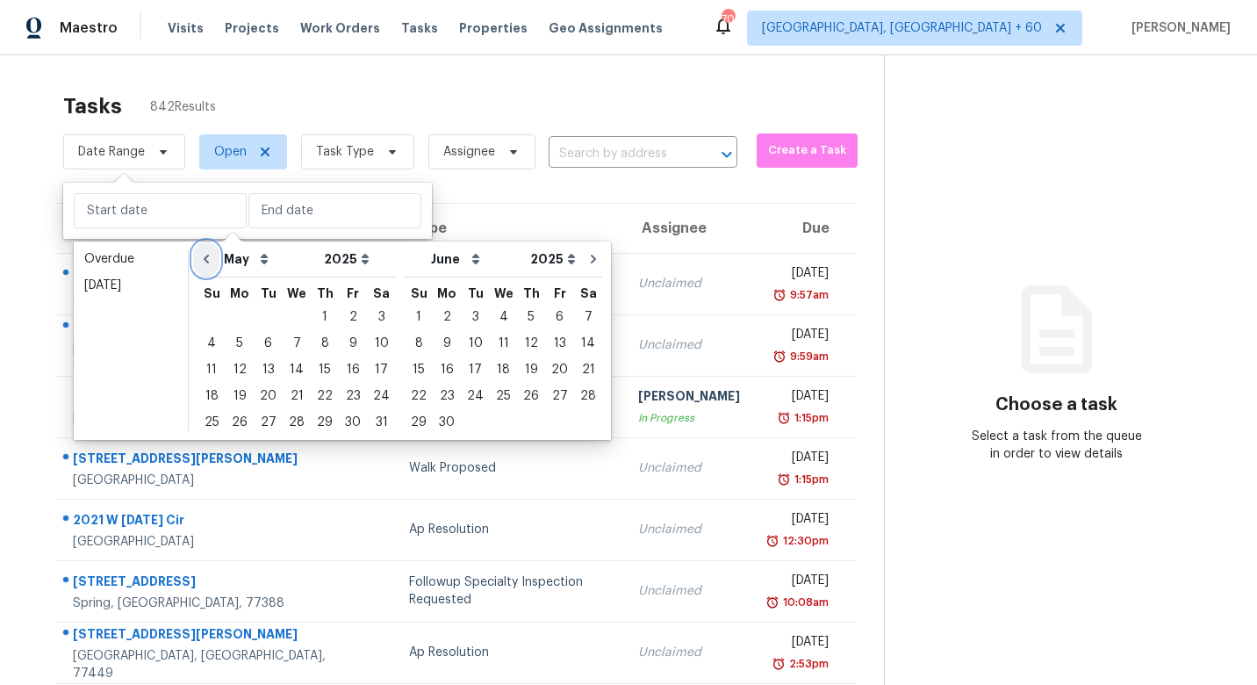
click at [199, 258] on icon "Go to previous month" at bounding box center [206, 259] width 14 height 14
select select "3"
select select "4"
click at [199, 258] on icon "Go to previous month" at bounding box center [206, 259] width 14 height 14
select select "2"
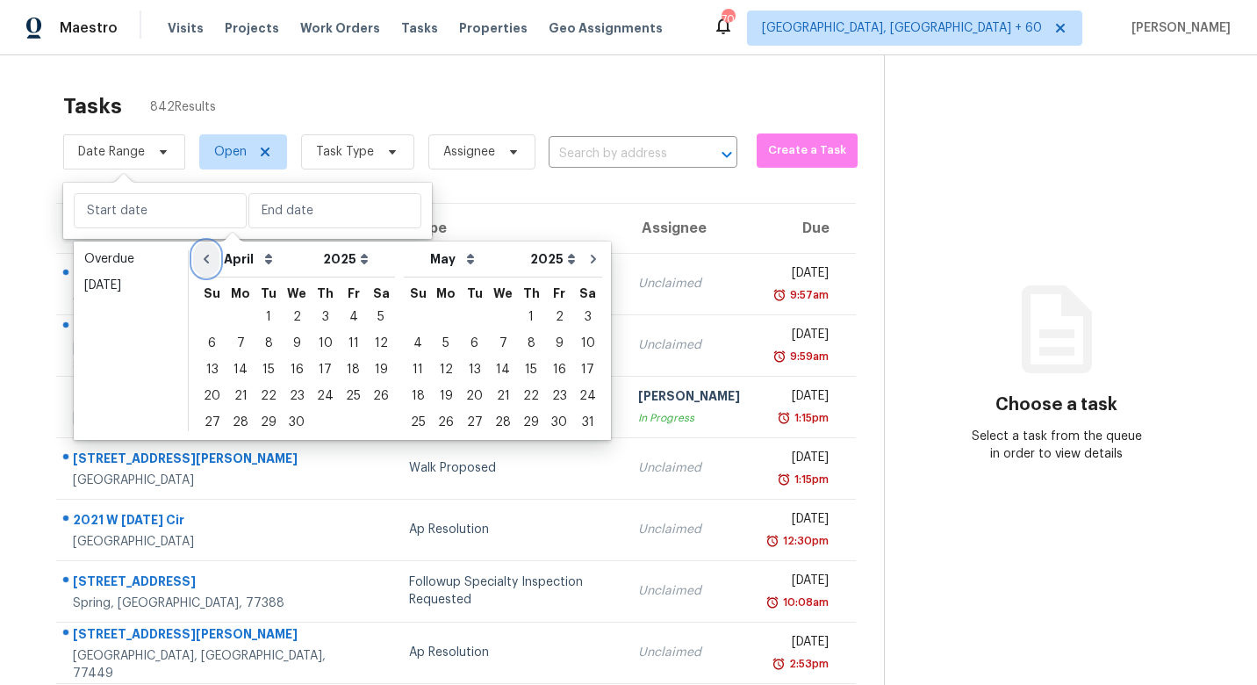
select select "3"
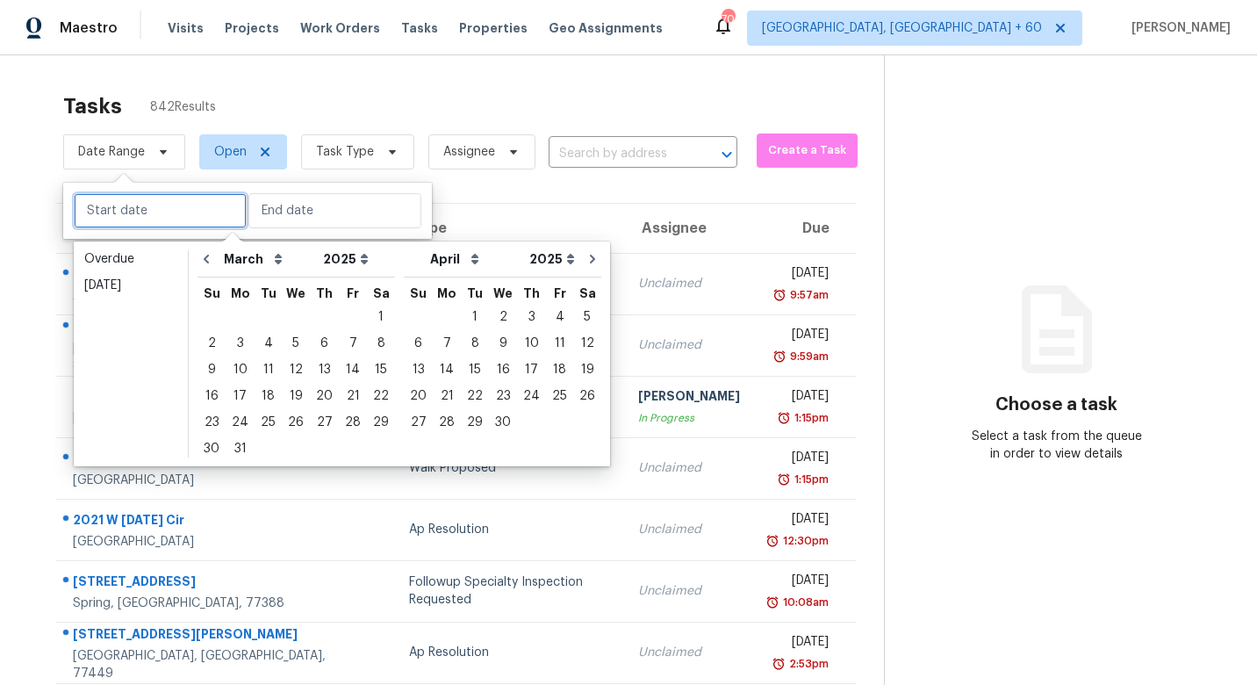
type input "Sat, Mar 01"
click at [585, 254] on icon "Go to next month" at bounding box center [592, 259] width 14 height 14
select select "3"
select select "4"
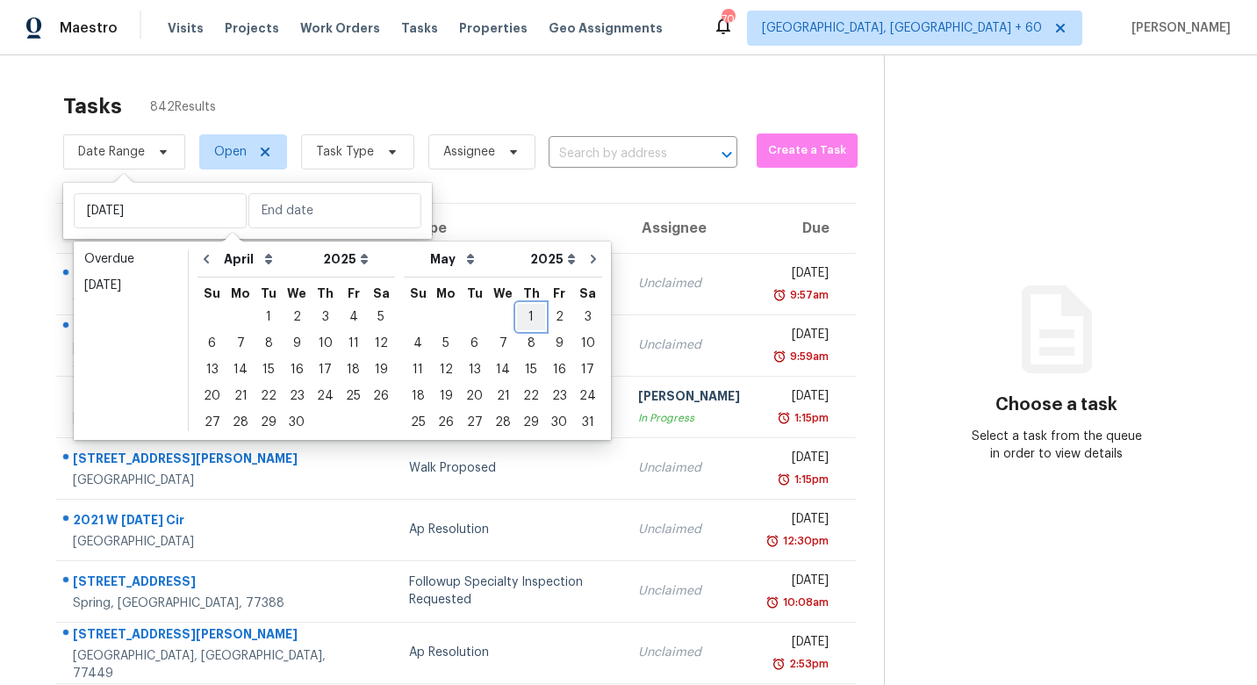
click at [517, 308] on div "1" at bounding box center [531, 317] width 28 height 25
type input "Thu, May 01"
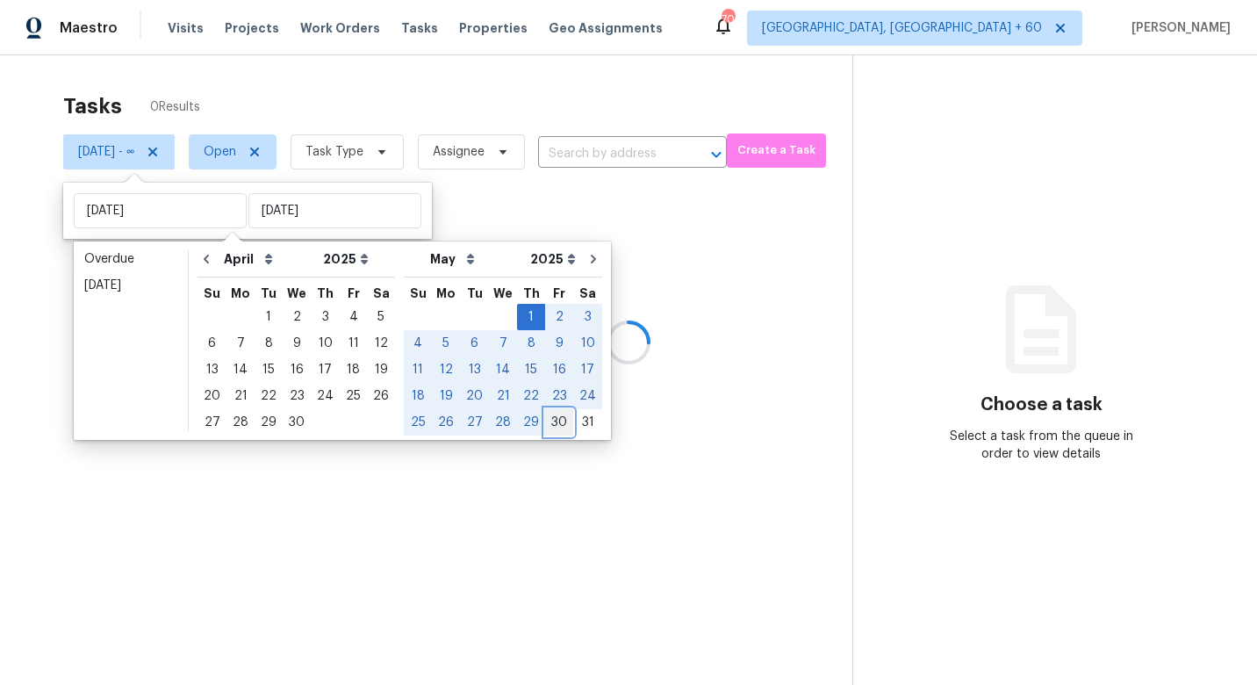
click at [550, 427] on div "30" at bounding box center [559, 422] width 28 height 25
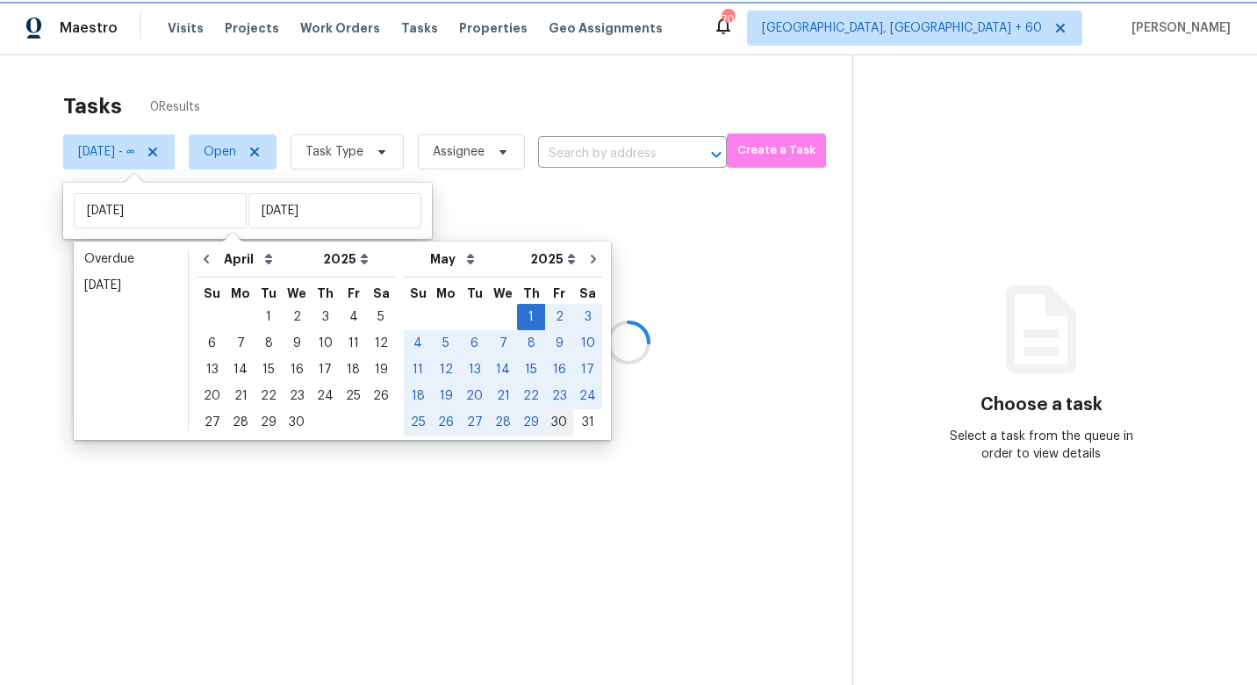
type input "Fri, May 30"
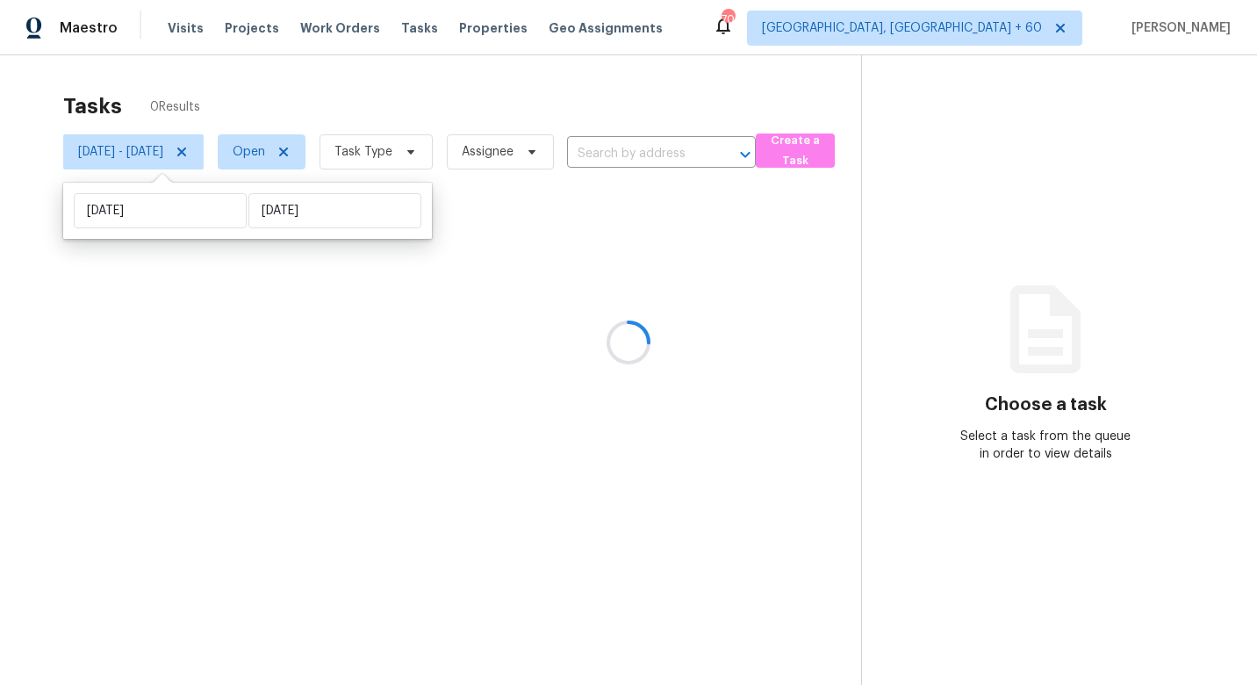
click at [387, 162] on div at bounding box center [628, 342] width 1257 height 685
click at [416, 162] on div at bounding box center [628, 342] width 1257 height 685
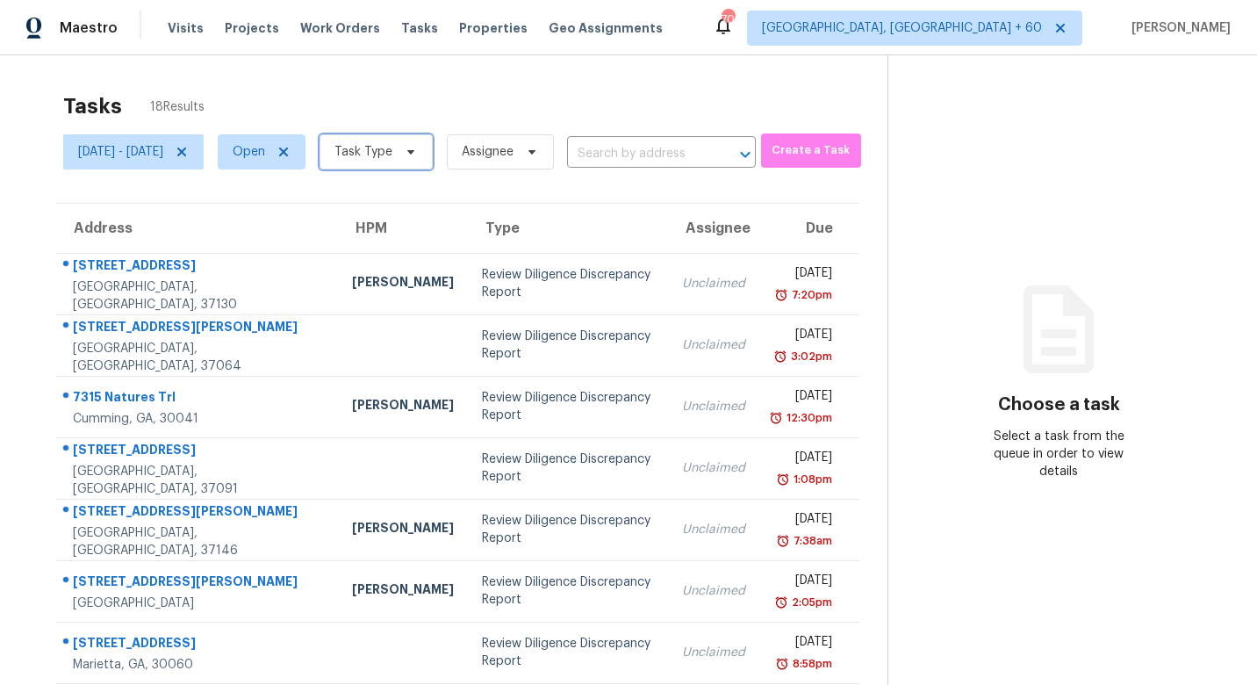
click at [392, 147] on span "Task Type" at bounding box center [363, 152] width 58 height 18
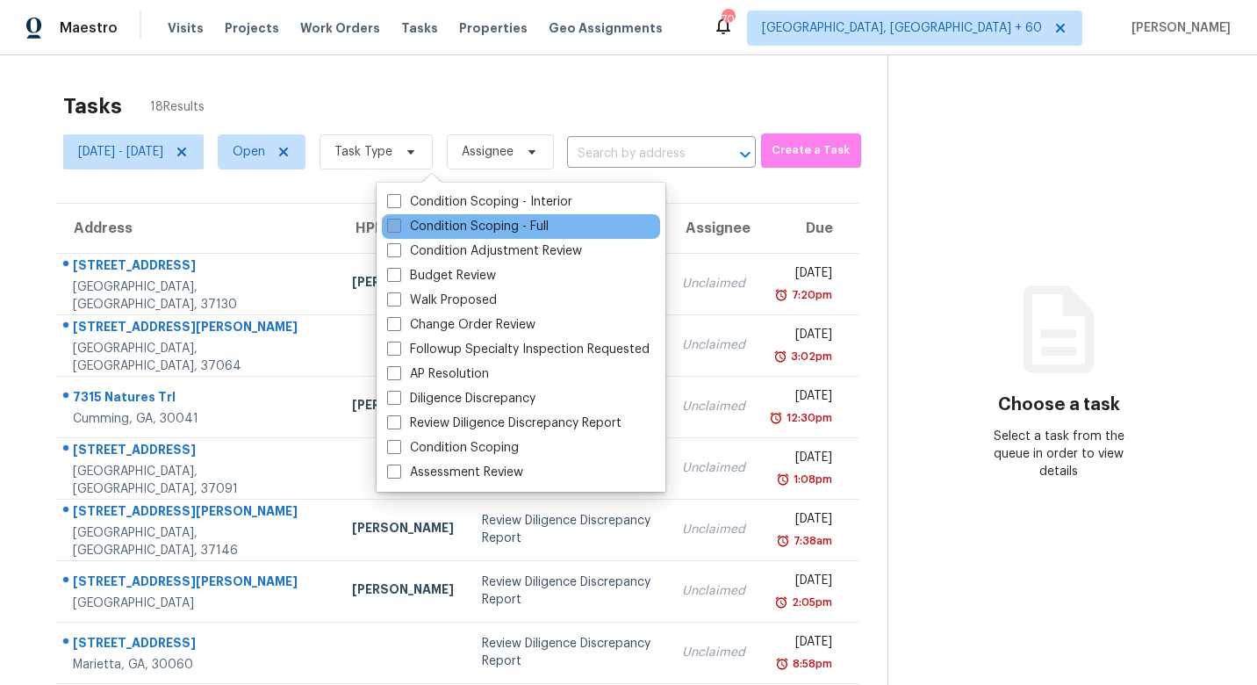
click at [475, 226] on label "Condition Scoping - Full" at bounding box center [468, 227] width 162 height 18
click at [398, 226] on input "Condition Scoping - Full" at bounding box center [392, 223] width 11 height 11
checkbox input "true"
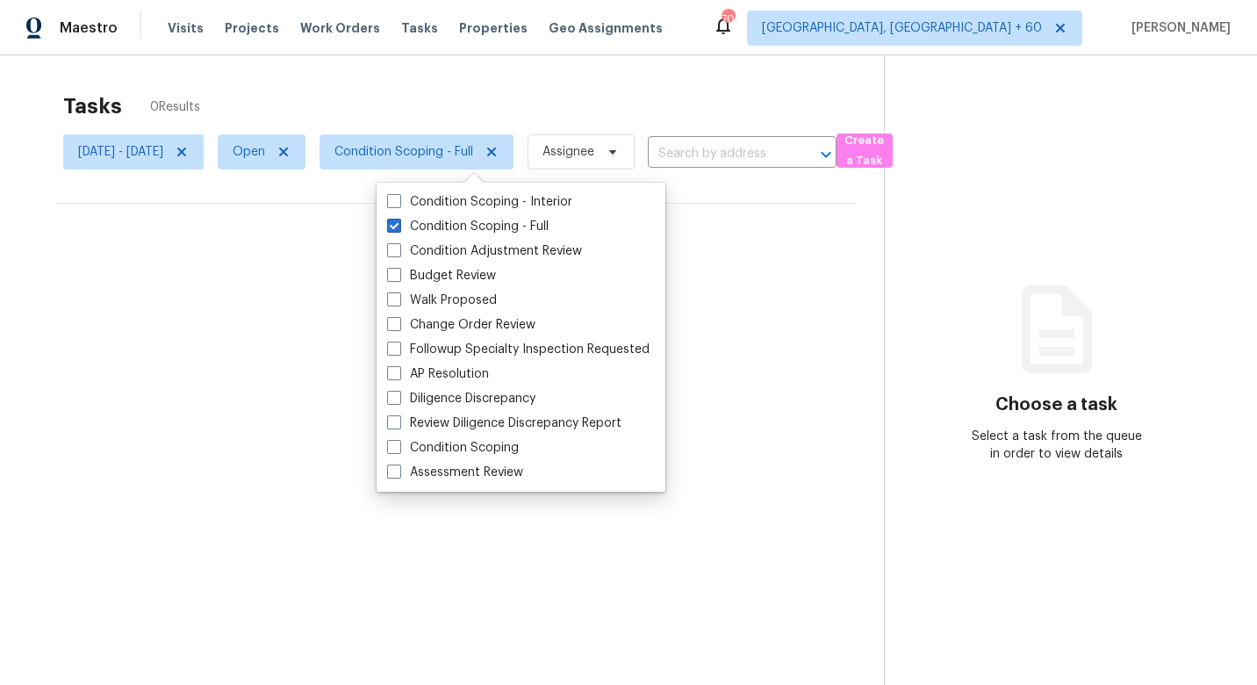
click at [24, 189] on div "Tasks 0 Results Thu, May 01 - Fri, May 30 Open Condition Scoping - Full Assigne…" at bounding box center [628, 397] width 1257 height 685
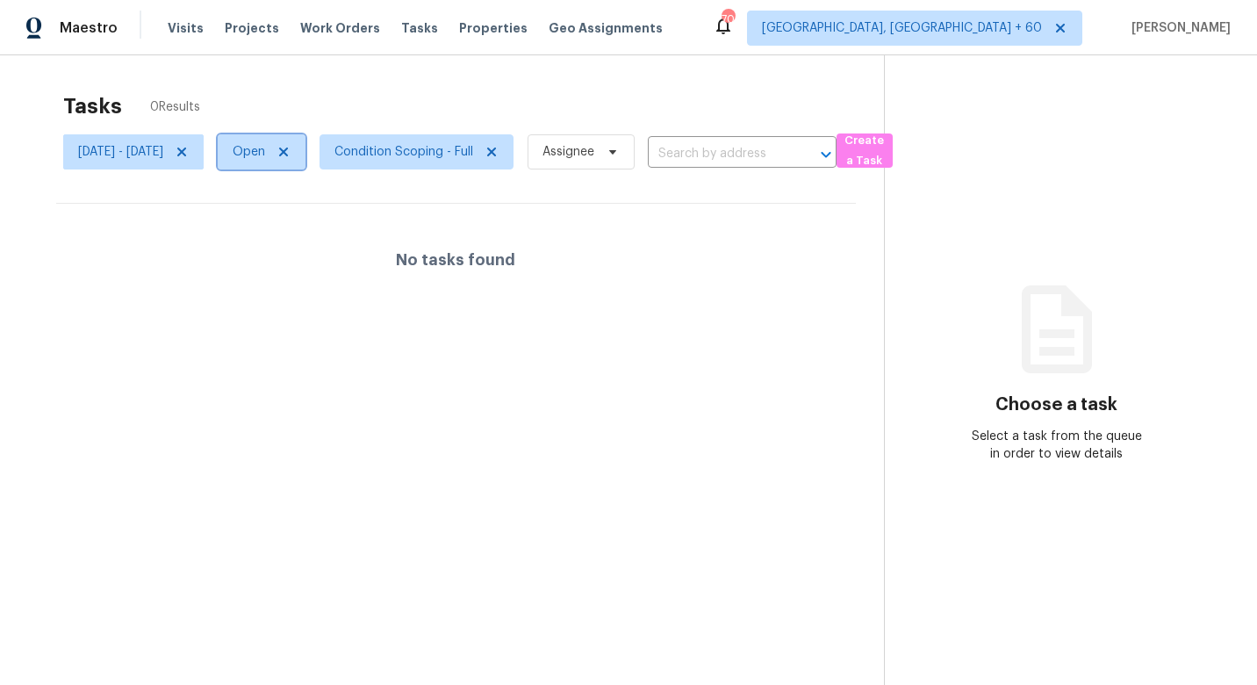
click at [265, 159] on span "Open" at bounding box center [249, 152] width 32 height 18
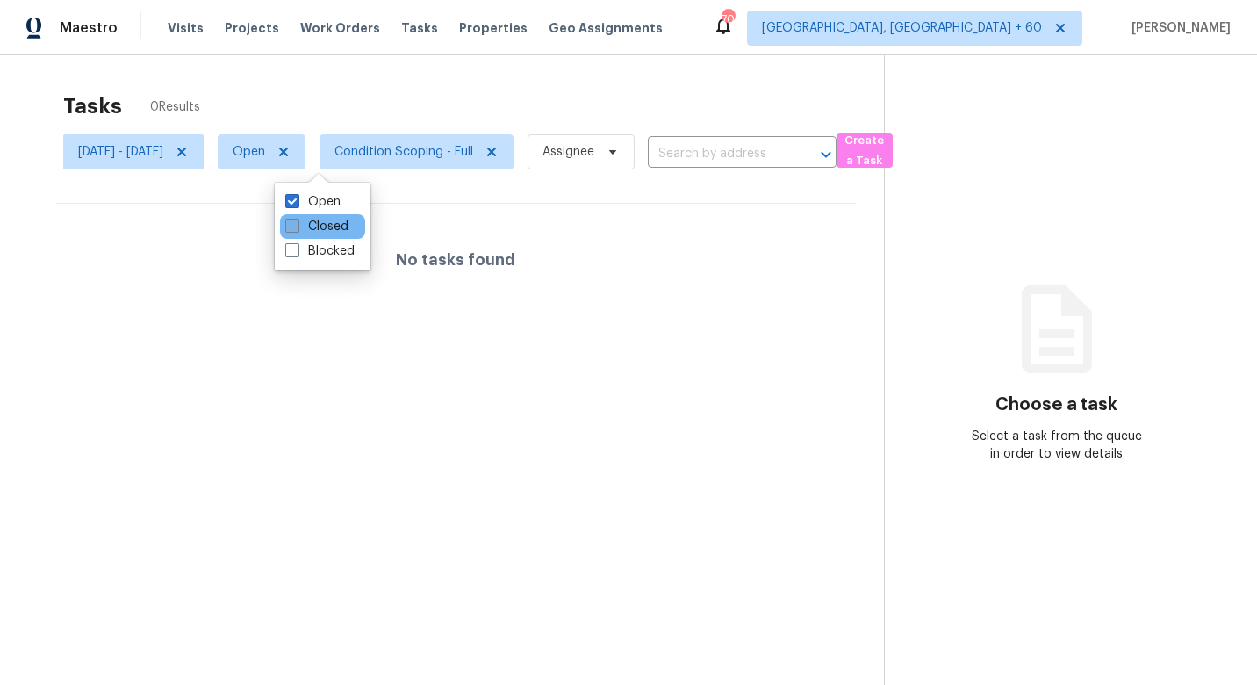
click at [292, 227] on span at bounding box center [292, 226] width 14 height 14
click at [292, 227] on input "Closed" at bounding box center [290, 223] width 11 height 11
checkbox input "true"
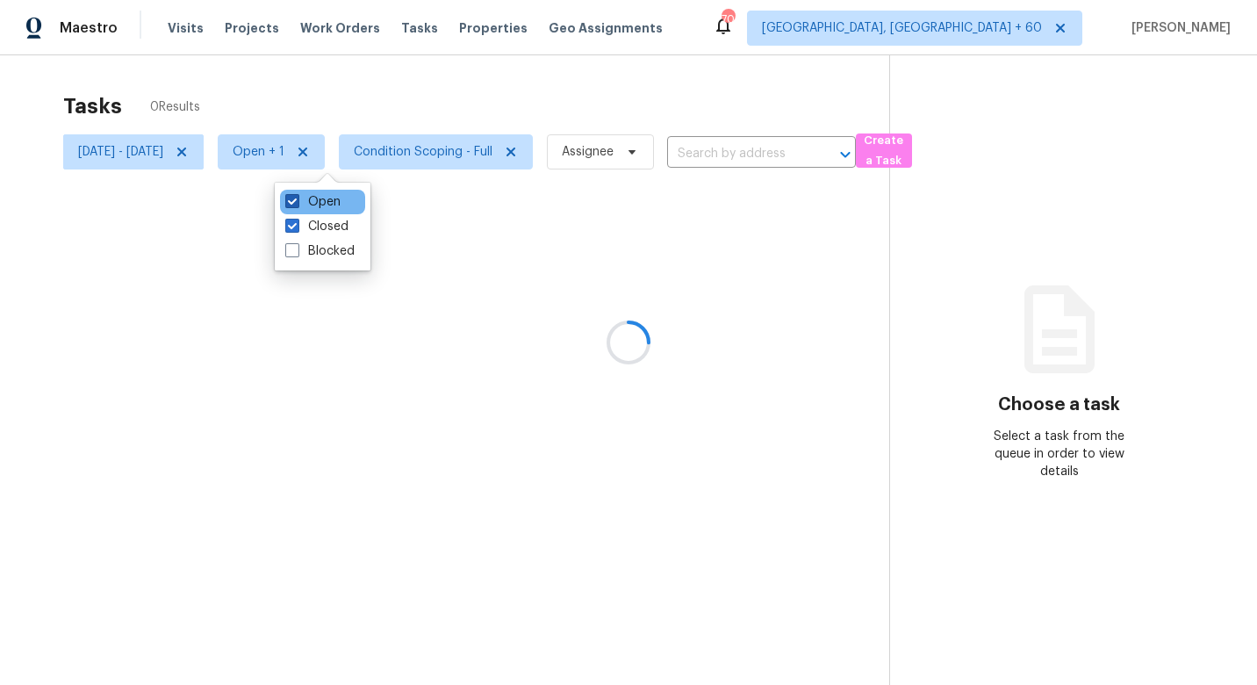
click at [293, 198] on span at bounding box center [292, 201] width 14 height 14
click at [293, 198] on input "Open" at bounding box center [290, 198] width 11 height 11
checkbox input "false"
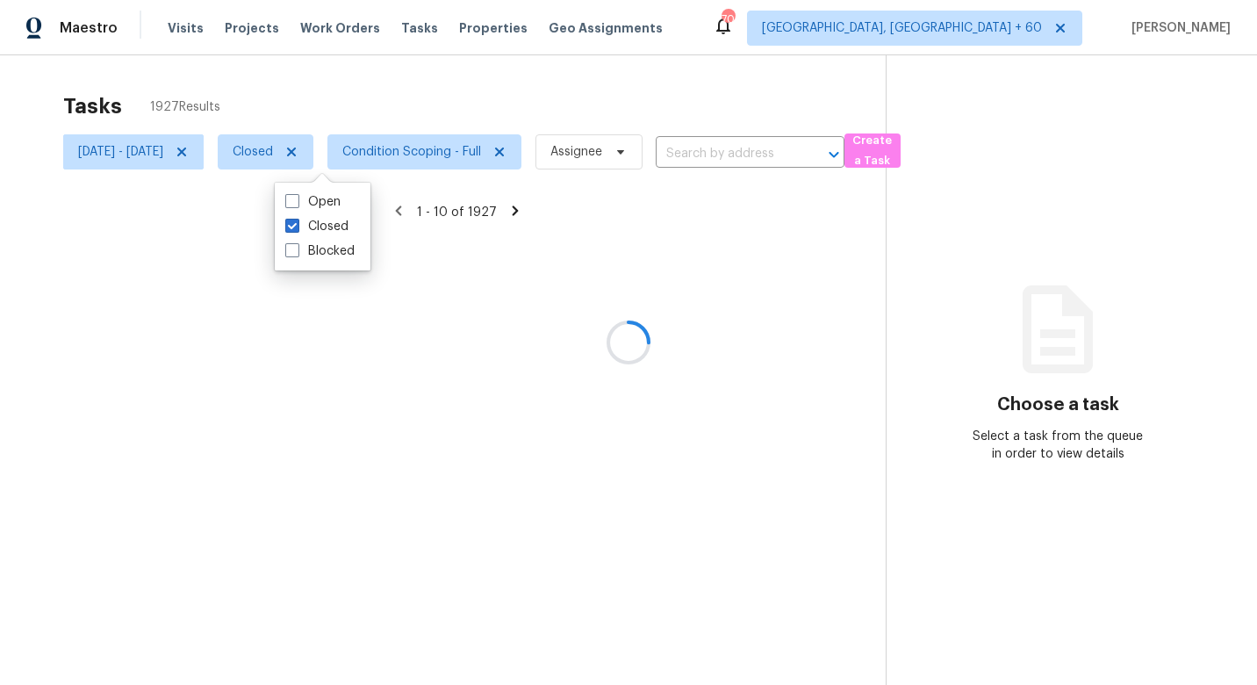
click at [417, 97] on div at bounding box center [628, 342] width 1257 height 685
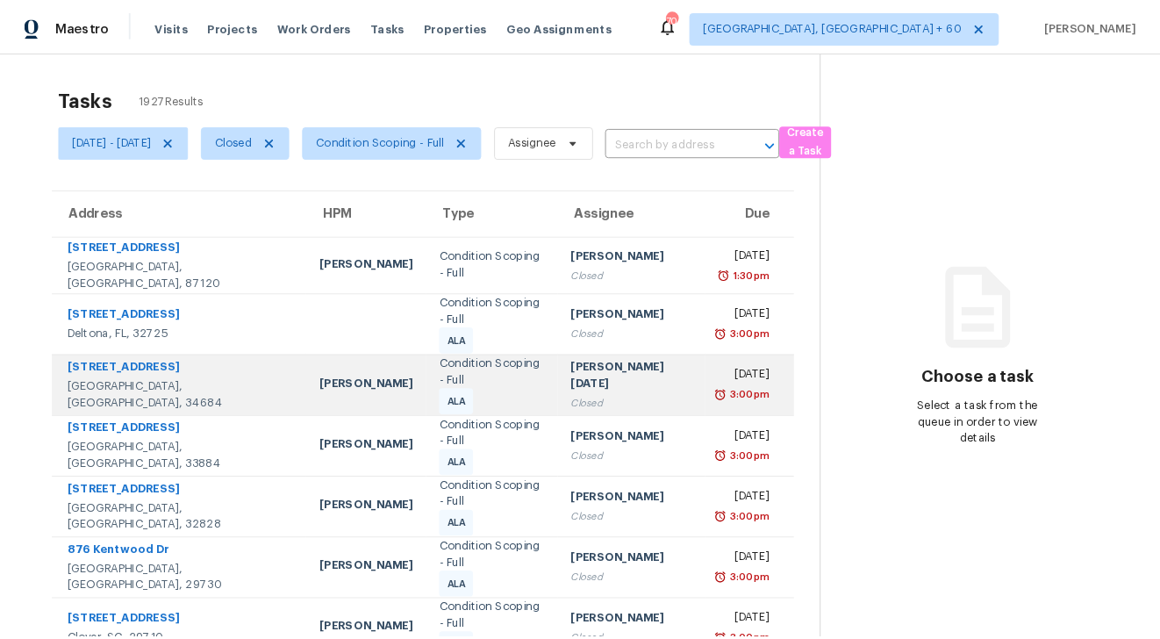
scroll to position [229, 0]
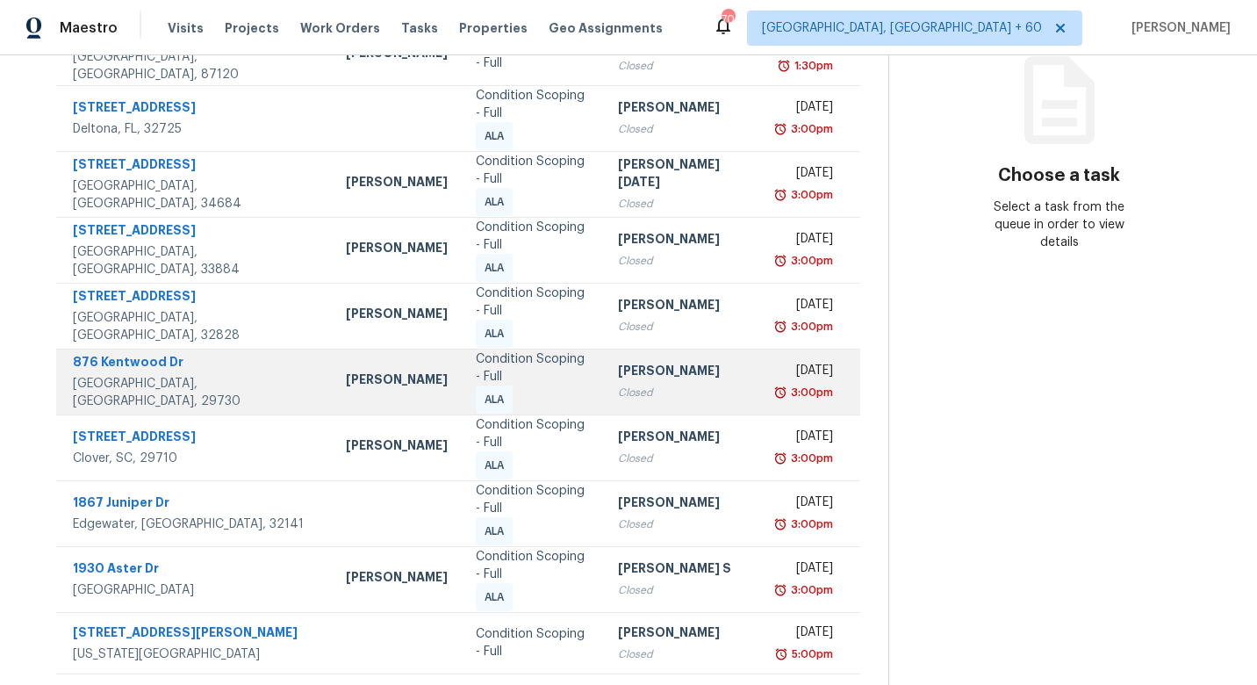
click at [225, 355] on div "876 Kentwood Dr" at bounding box center [195, 364] width 245 height 22
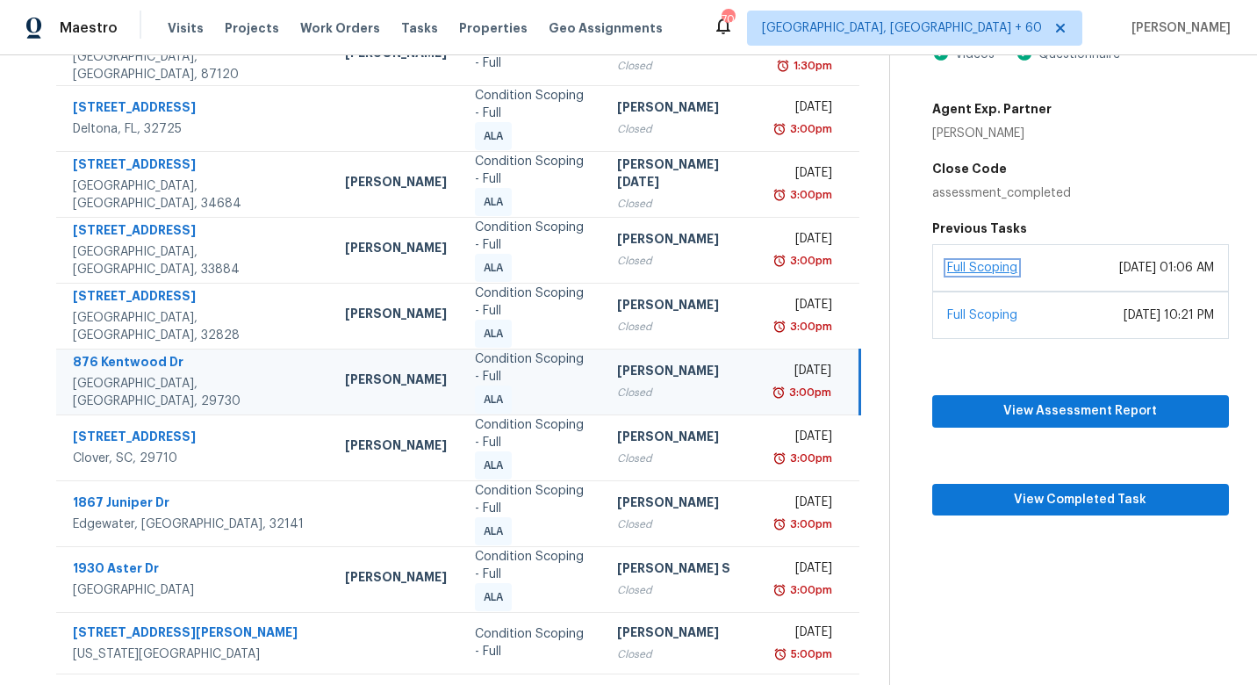
click at [996, 267] on link "Full Scoping" at bounding box center [982, 268] width 70 height 12
click at [1052, 502] on span "View Completed Task" at bounding box center [1080, 500] width 269 height 22
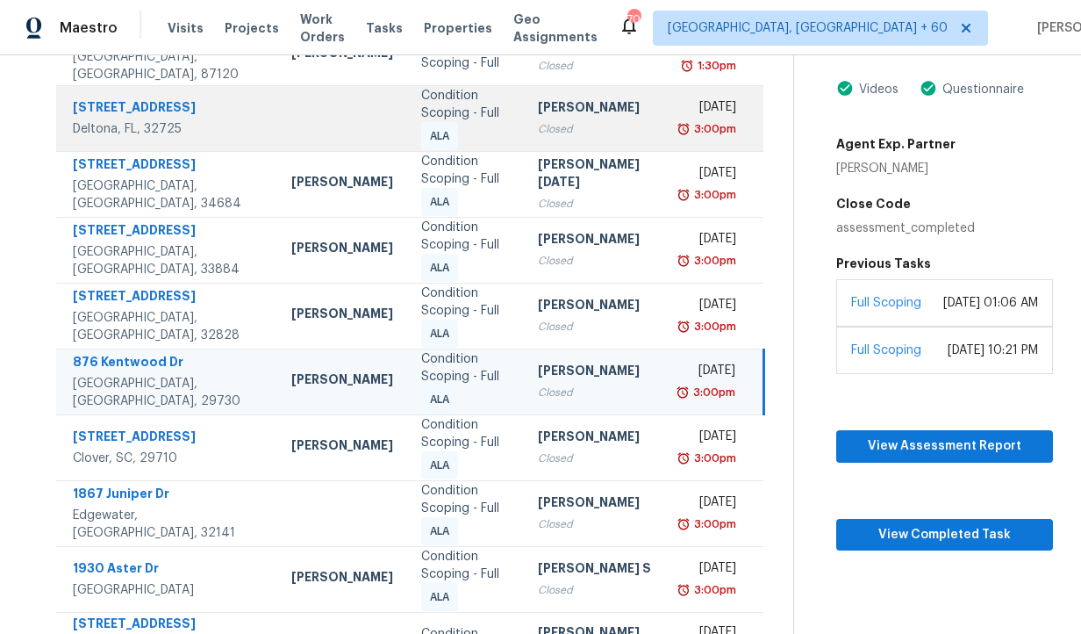
click at [227, 117] on td "1049 Pearl Tree Rd Deltona, FL, 32725" at bounding box center [166, 118] width 221 height 66
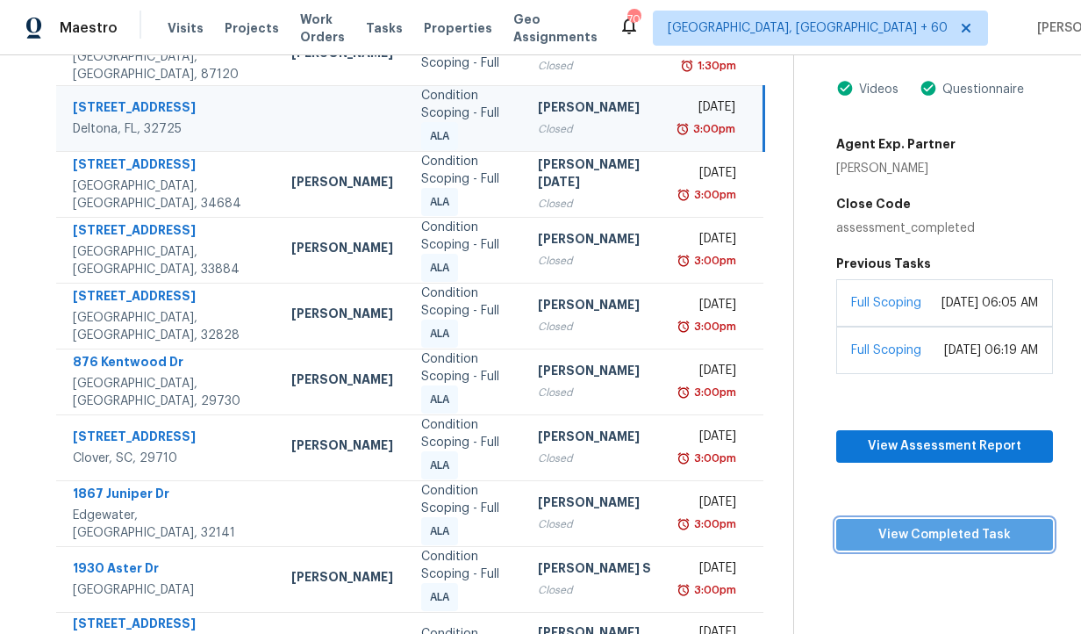
click at [899, 546] on span "View Completed Task" at bounding box center [945, 535] width 189 height 22
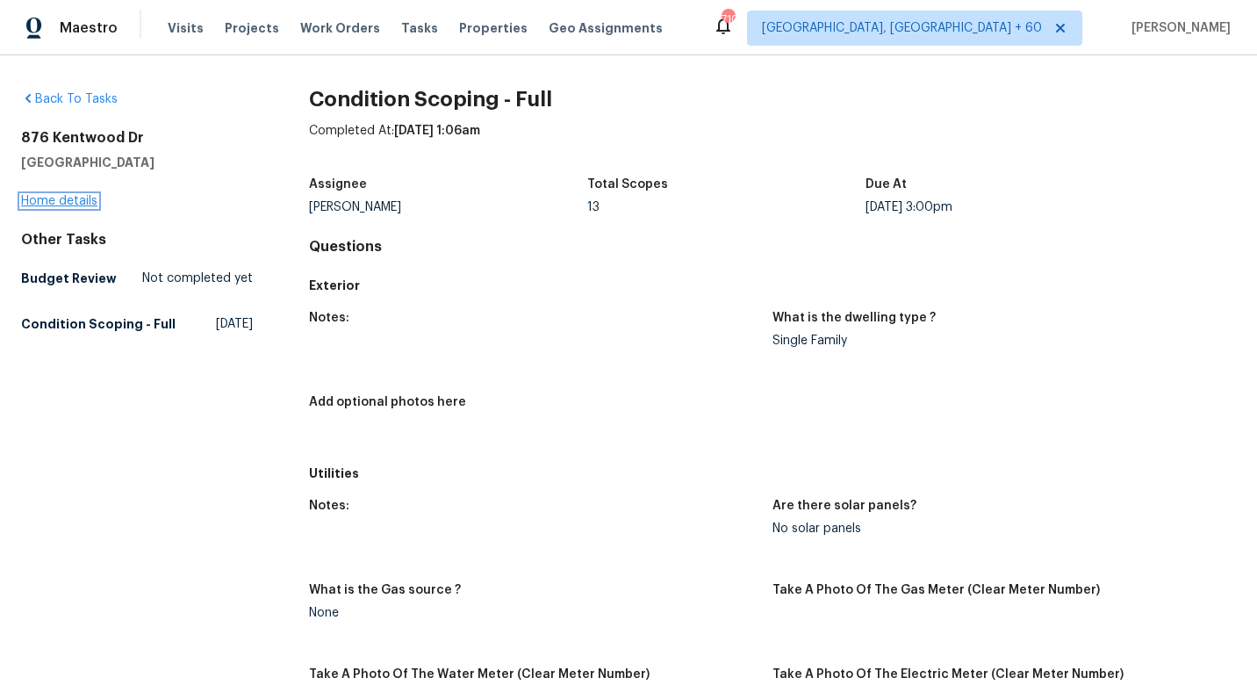
click at [63, 203] on link "Home details" at bounding box center [59, 201] width 76 height 12
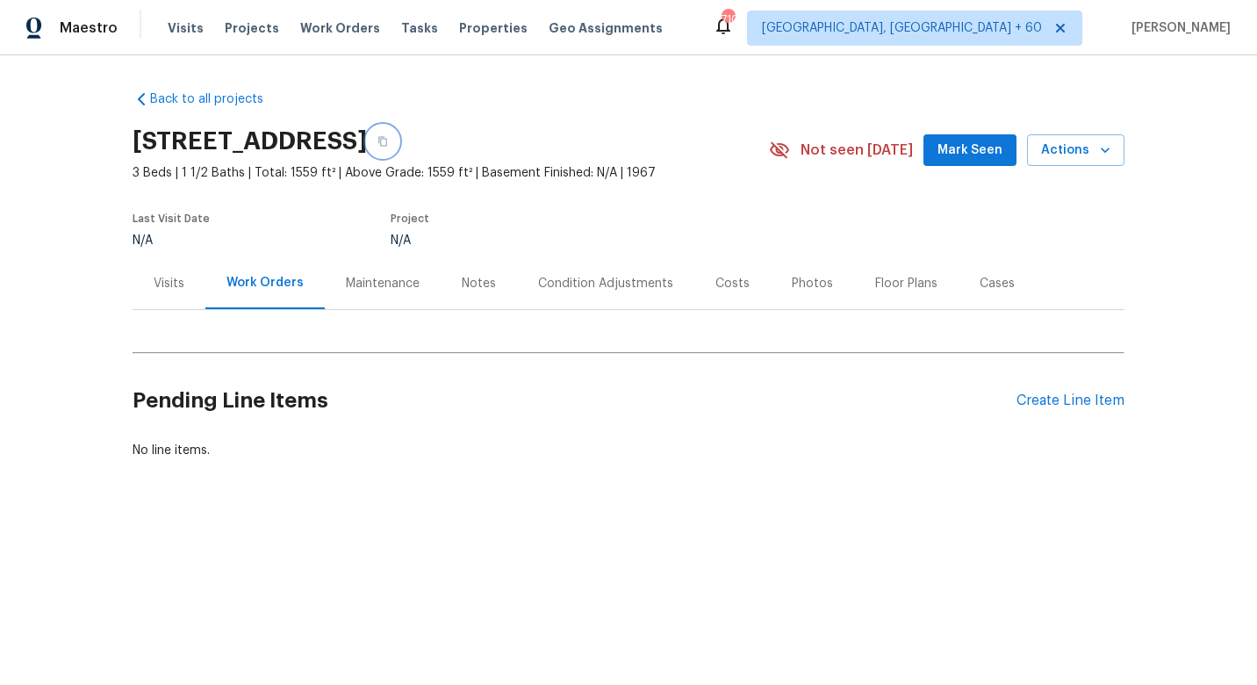
click at [387, 138] on icon "button" at bounding box center [382, 142] width 9 height 10
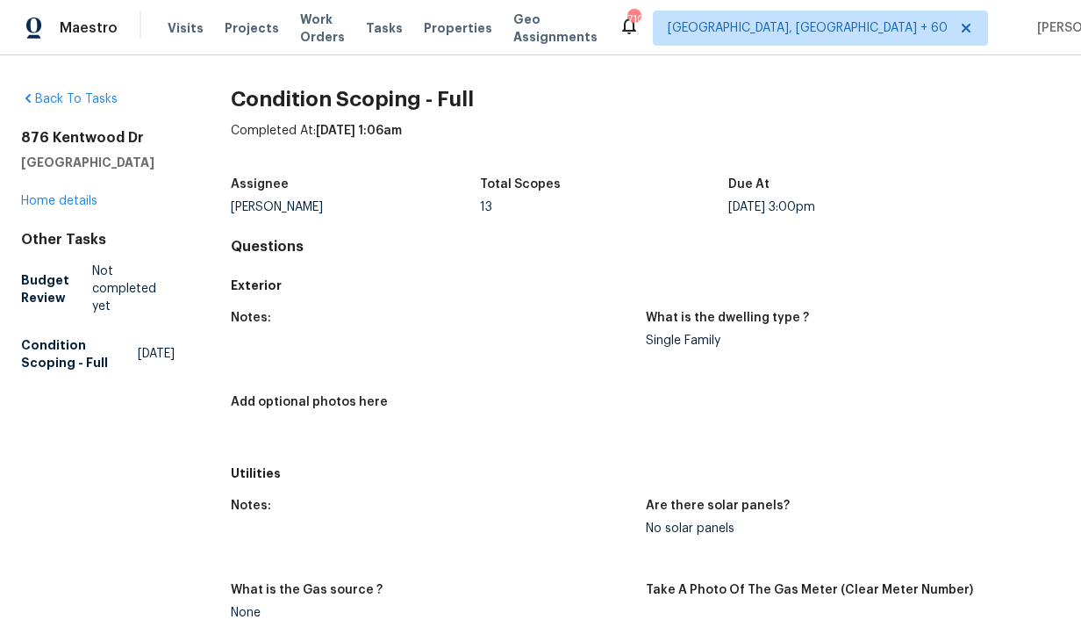
click at [296, 177] on div "Assignee [PERSON_NAME] Total Scopes 13 Due At [DATE] 3:00pm" at bounding box center [645, 196] width 829 height 56
click at [402, 133] on span "[DATE] 1:06am" at bounding box center [359, 131] width 86 height 12
click at [148, 139] on h2 "876 Kentwood Dr" at bounding box center [98, 138] width 154 height 18
drag, startPoint x: 147, startPoint y: 163, endPoint x: 27, endPoint y: 127, distance: 125.5
click at [26, 127] on div "Back To Tasks [STREET_ADDRESS] Home details Other Tasks Budget Review Not compl…" at bounding box center [98, 234] width 154 height 288
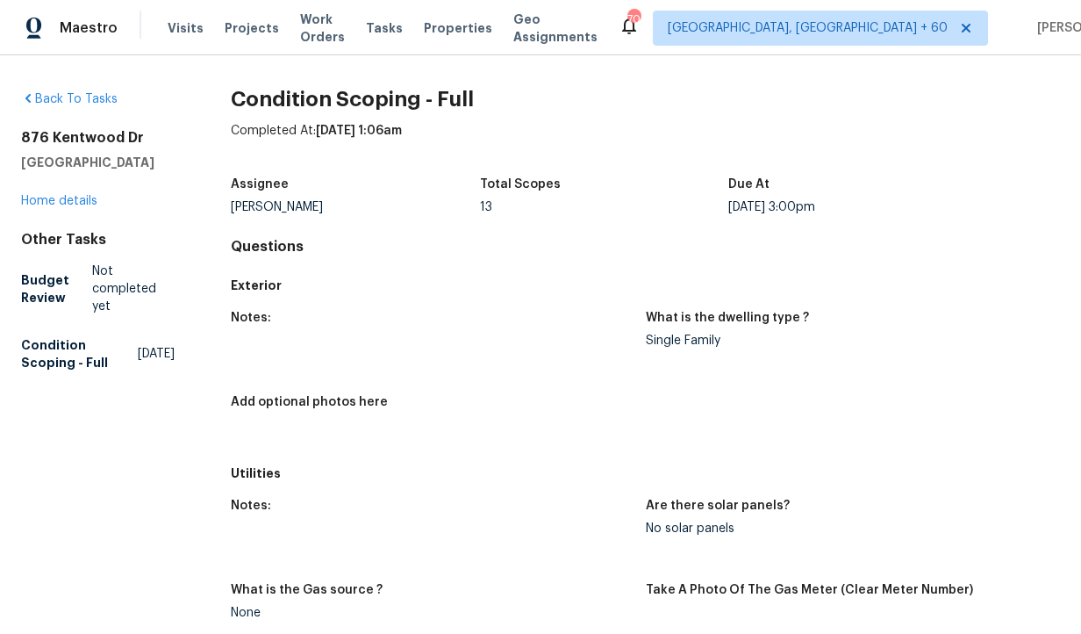
copy div "[STREET_ADDRESS][PERSON_NAME]"
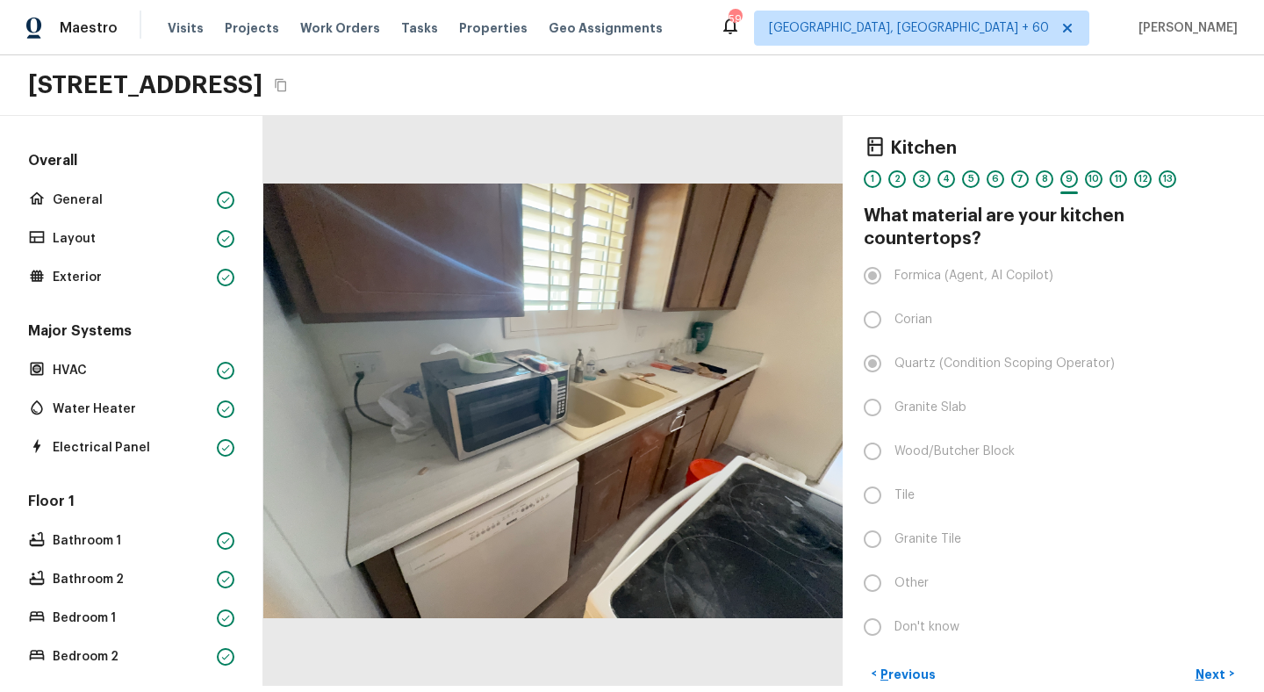
scroll to position [173, 0]
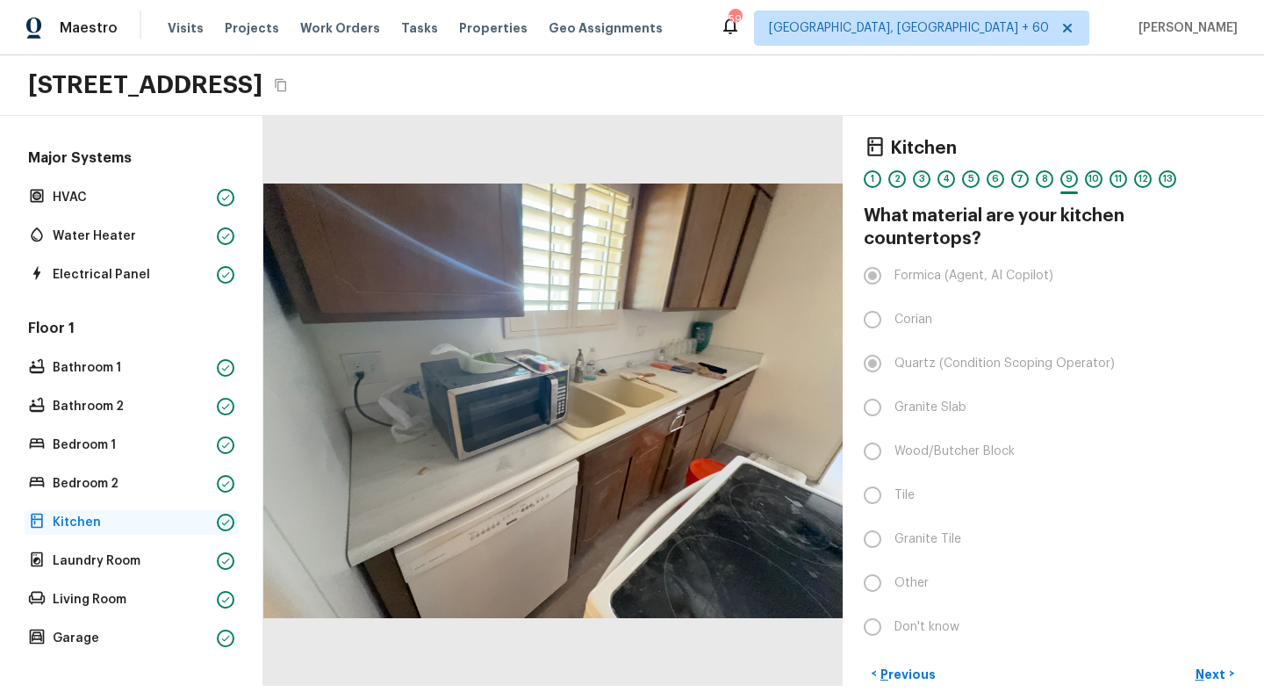
click at [129, 522] on p "Kitchen" at bounding box center [131, 522] width 157 height 18
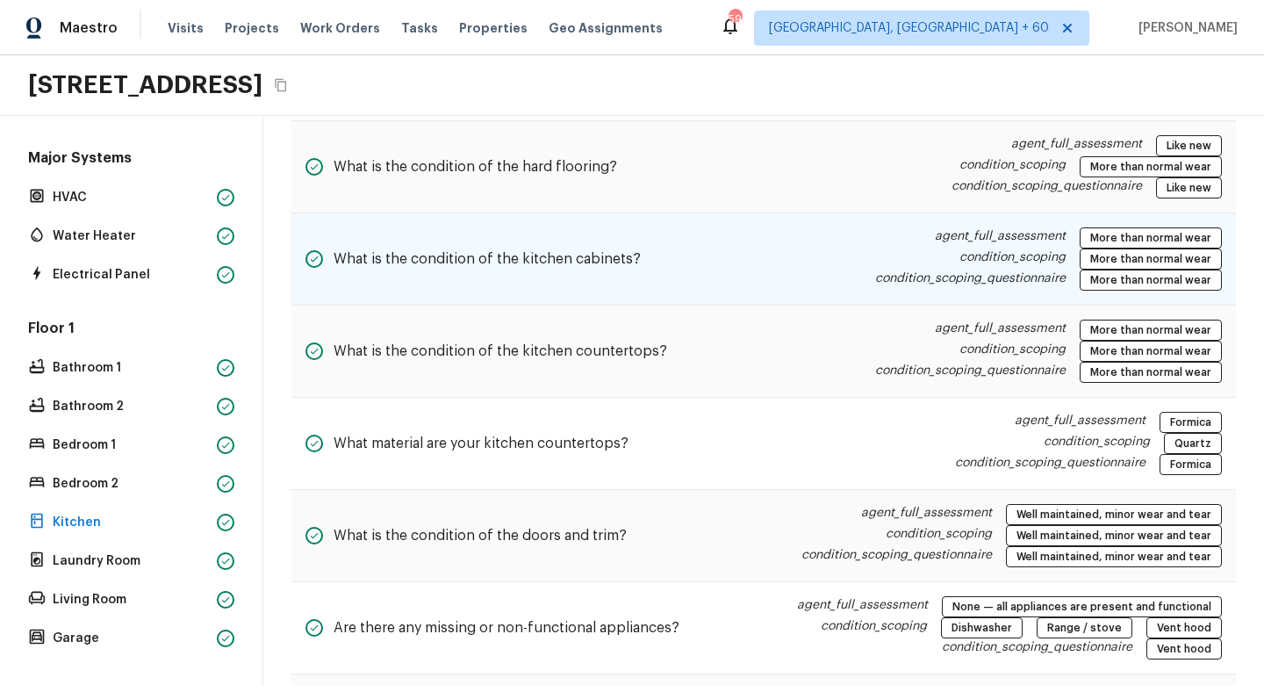
scroll to position [733, 0]
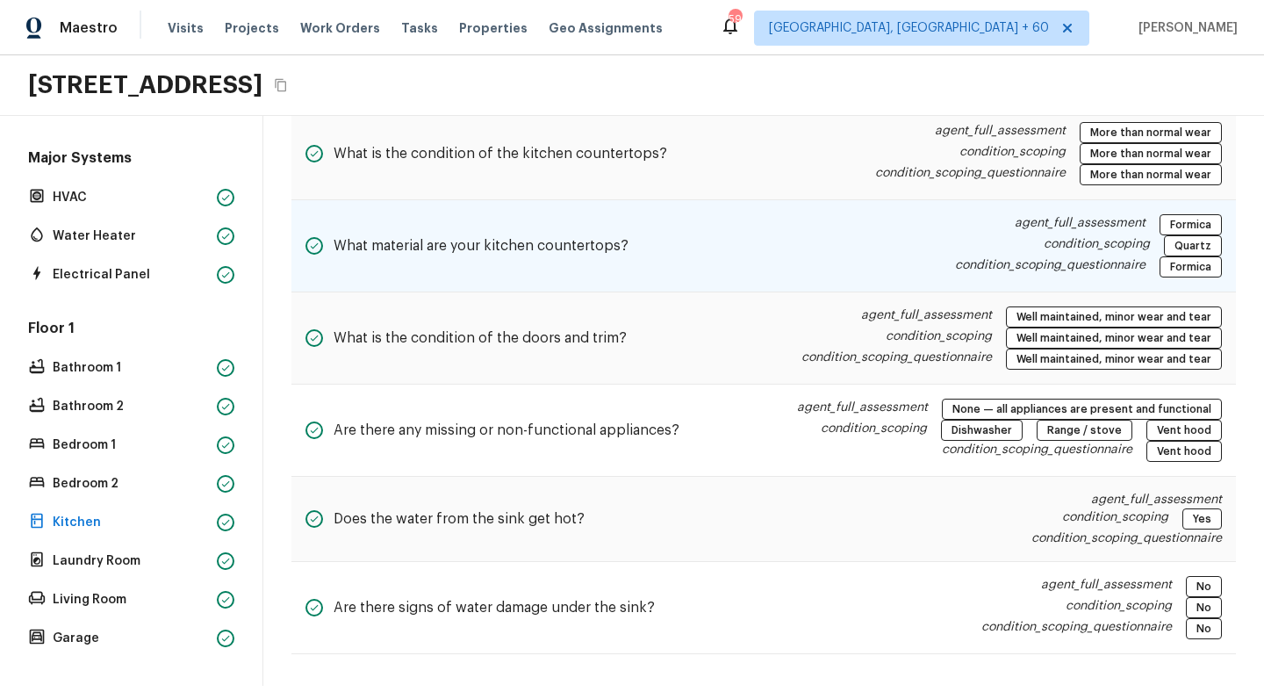
click at [711, 240] on div "What material are your kitchen countertops? agent_full_assessment Formica condi…" at bounding box center [763, 246] width 944 height 92
